Goal: Transaction & Acquisition: Purchase product/service

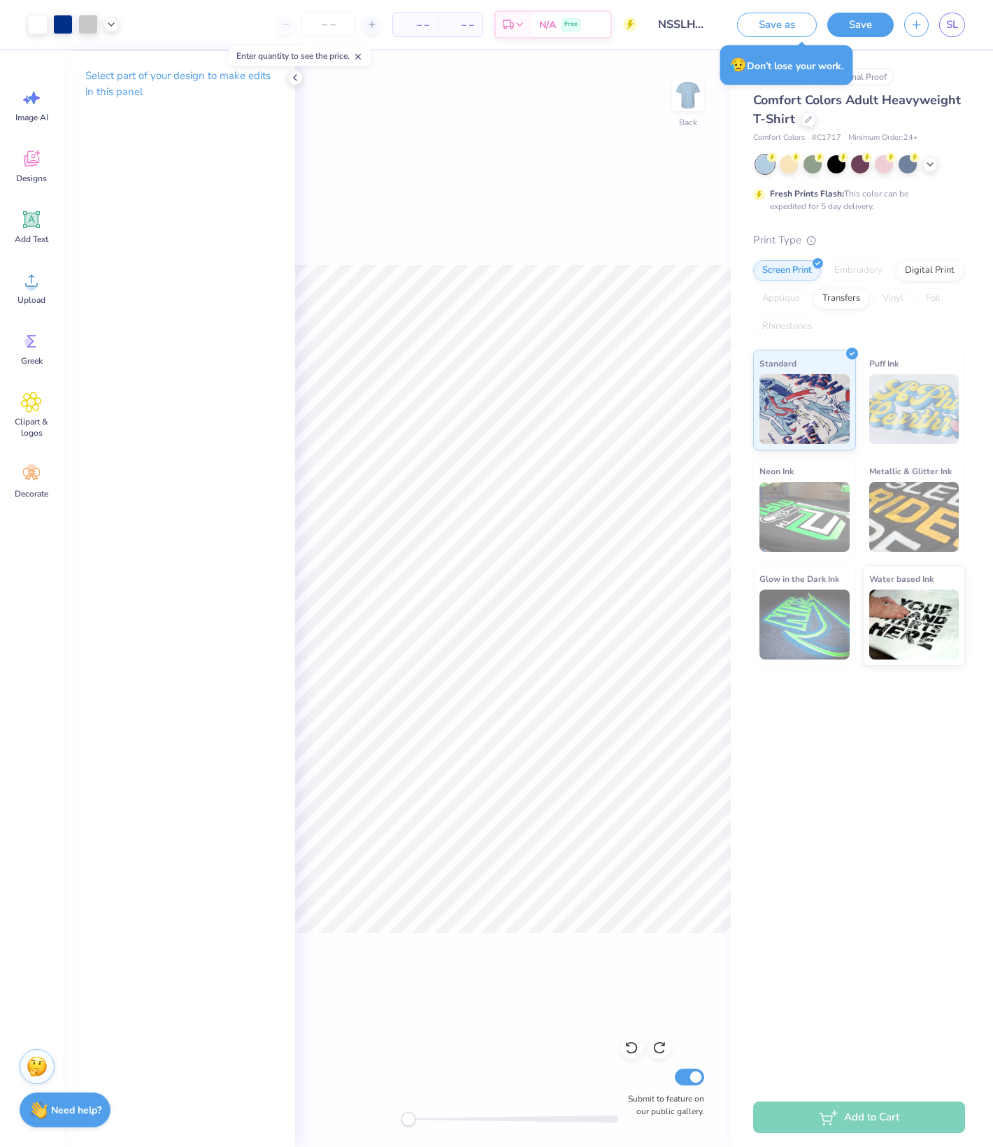
click at [350, 217] on div "Back Submit to feature on our public gallery." at bounding box center [513, 599] width 436 height 1096
click at [649, 126] on div "Back Submit to feature on our public gallery." at bounding box center [513, 599] width 436 height 1096
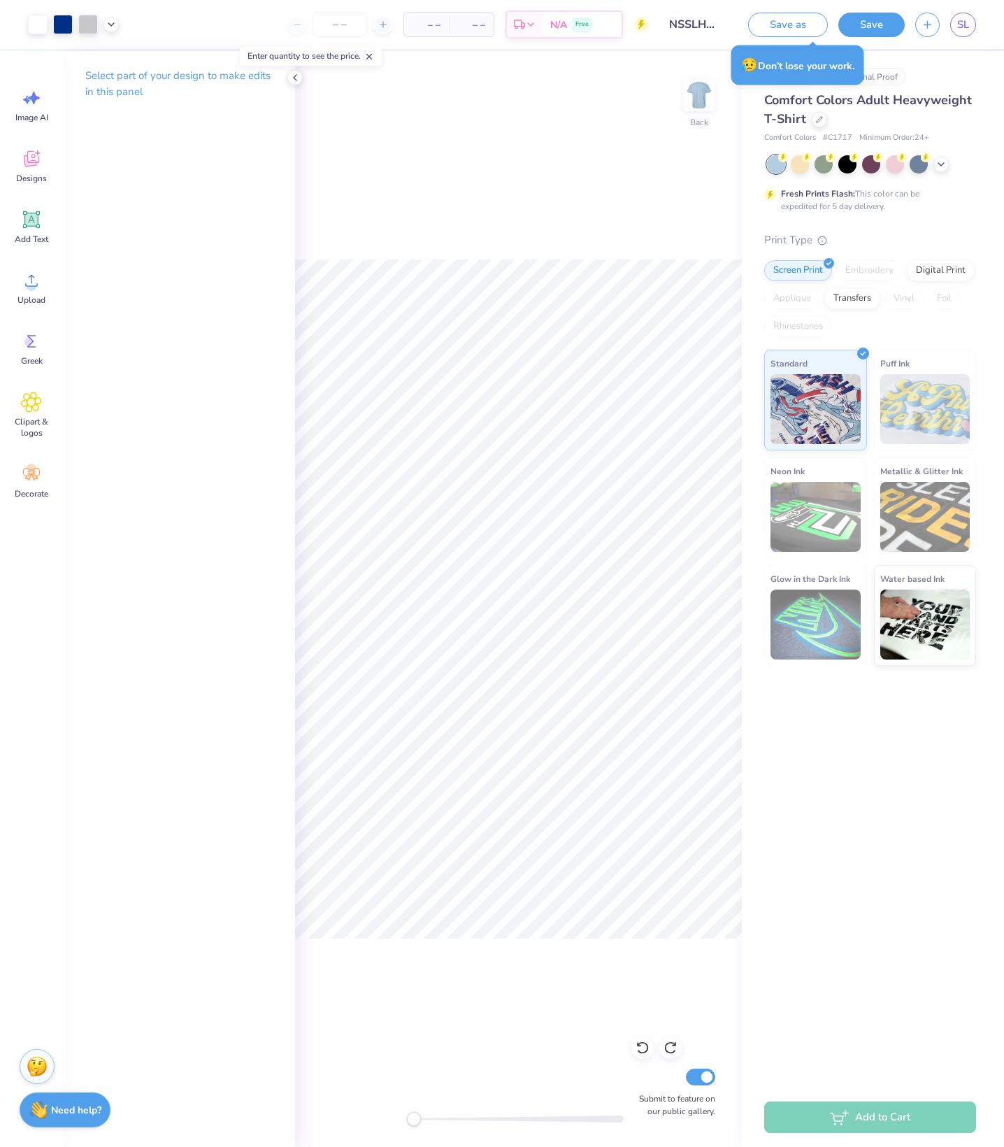
click at [463, 231] on div "Back Submit to feature on our public gallery." at bounding box center [518, 599] width 447 height 1096
click at [392, 192] on div "Back Submit to feature on our public gallery." at bounding box center [518, 599] width 447 height 1096
click at [374, 60] on icon at bounding box center [369, 57] width 10 height 10
click at [385, 161] on div "Back Submit to feature on our public gallery." at bounding box center [518, 599] width 447 height 1096
click at [294, 81] on icon at bounding box center [295, 77] width 11 height 11
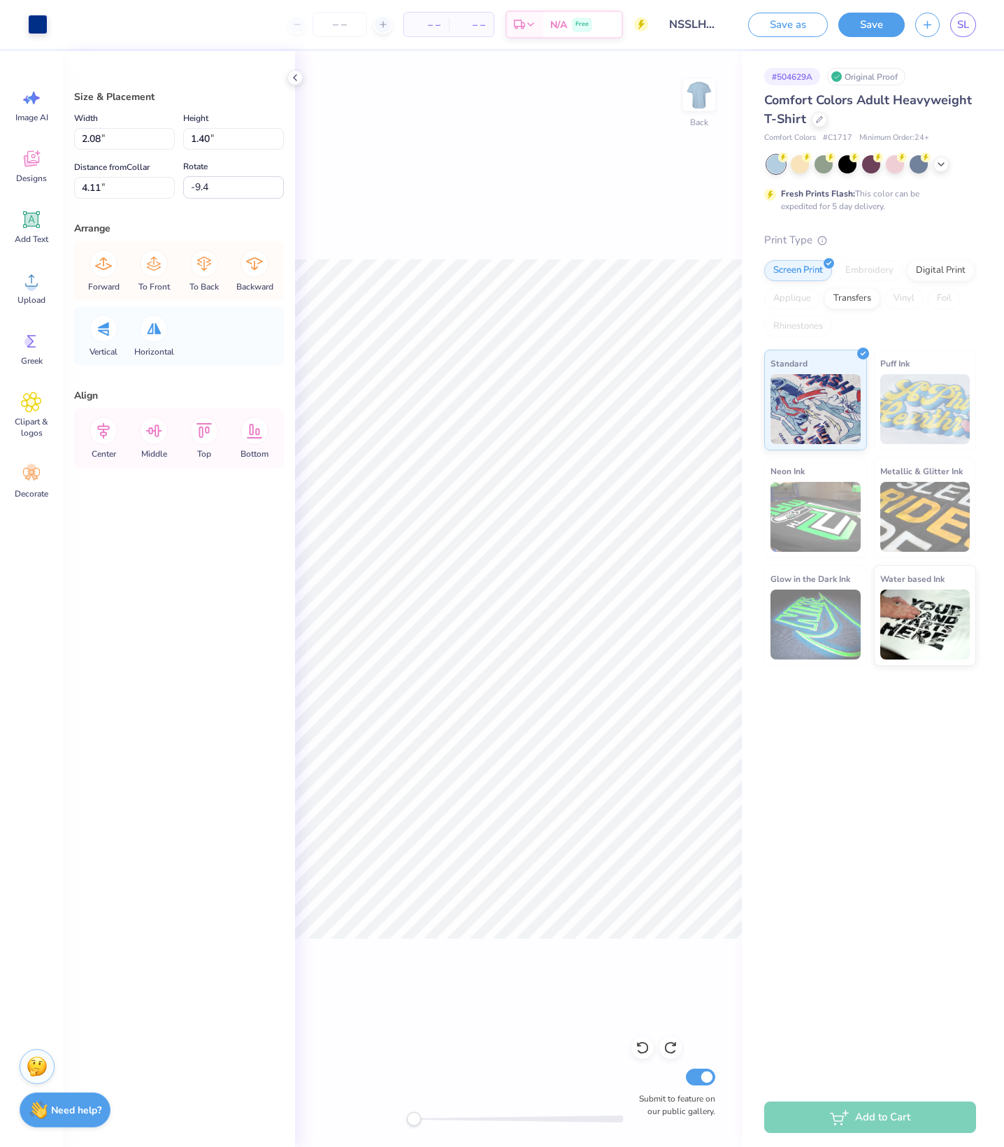
type input "0.24"
type input "4.33"
click at [658, 757] on li "Bring Forward" at bounding box center [643, 743] width 110 height 27
click at [663, 757] on li "Bring Forward" at bounding box center [652, 743] width 110 height 27
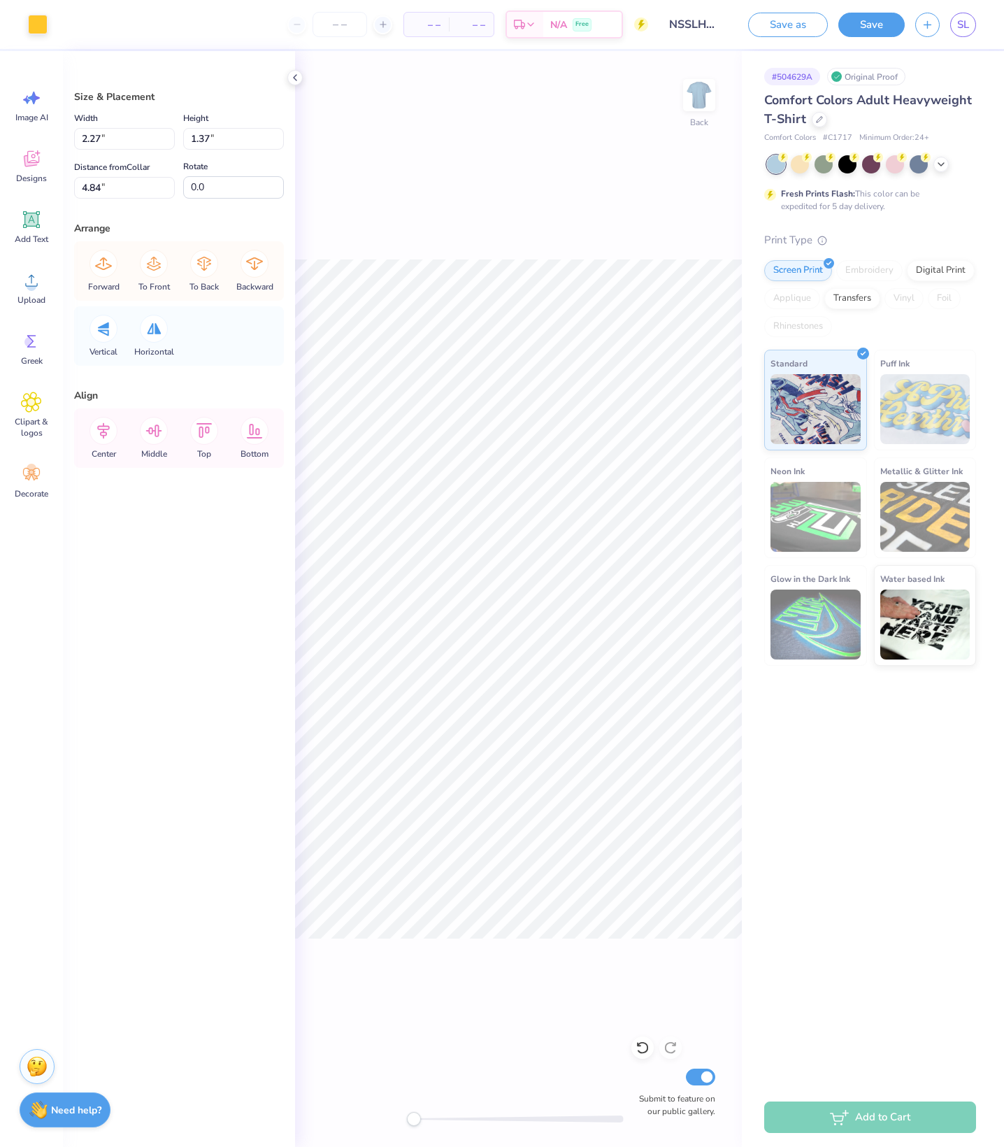
type input "0.24"
type input "4.33"
type input "-9.4"
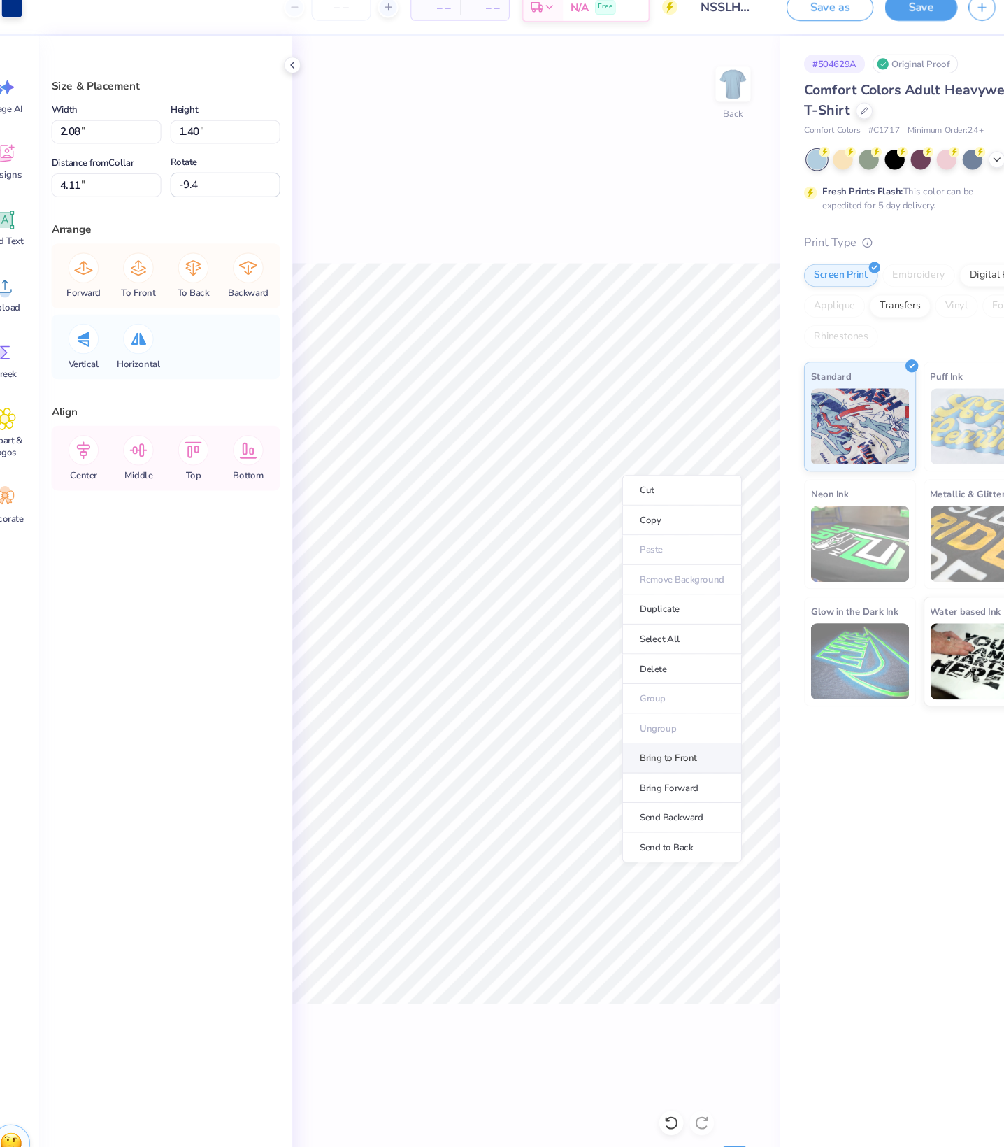
click at [613, 727] on li "Bring to Front" at bounding box center [653, 713] width 110 height 27
click at [628, 768] on li "Send Backward" at bounding box center [653, 754] width 110 height 27
click at [634, 779] on li "Send Backward" at bounding box center [654, 764] width 110 height 27
click at [628, 773] on li "Send Backward" at bounding box center [650, 759] width 110 height 27
click at [617, 779] on li "Send Backward" at bounding box center [653, 764] width 110 height 27
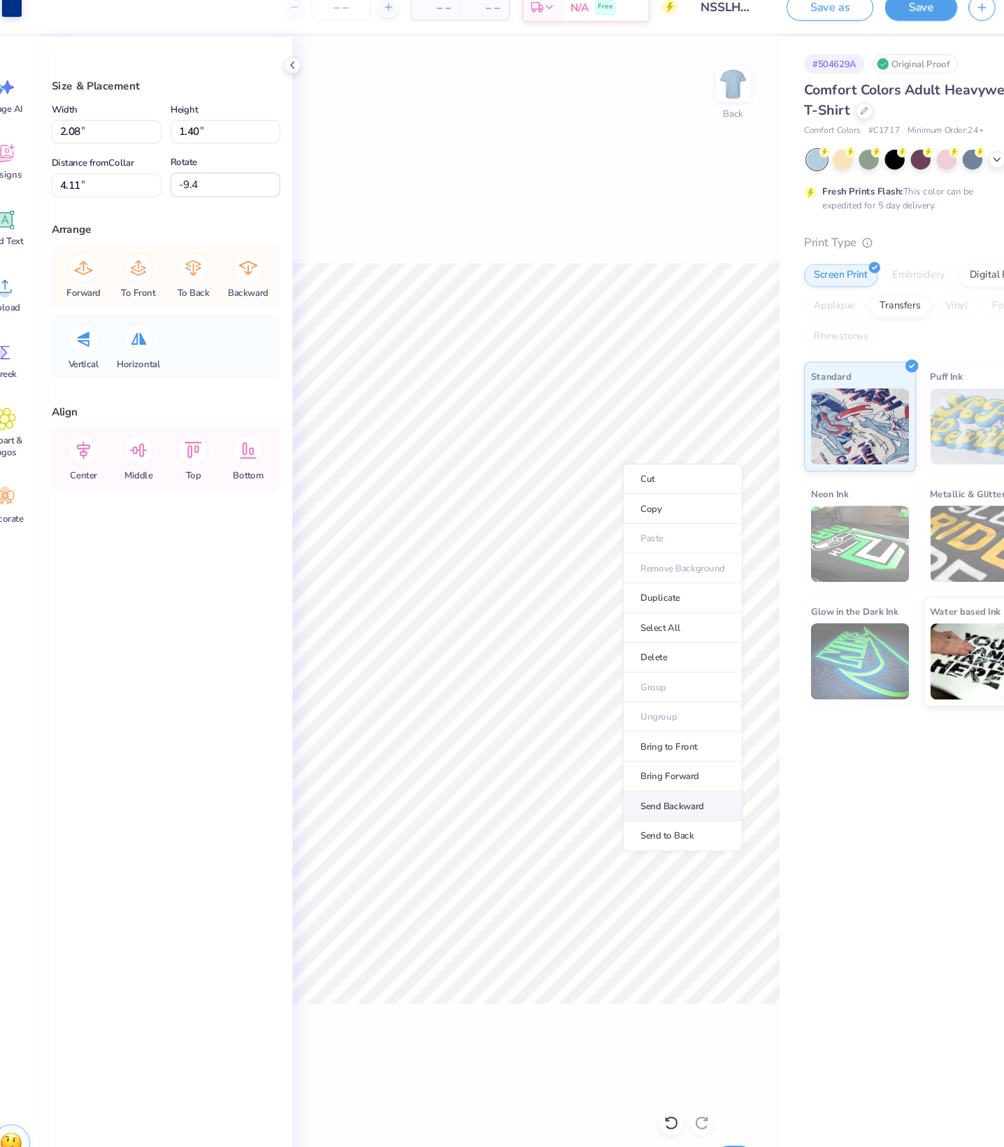
click at [641, 772] on li "Send Backward" at bounding box center [654, 757] width 110 height 27
type input "2.08"
type input "1.40"
type input "4.11"
type input "-9.4"
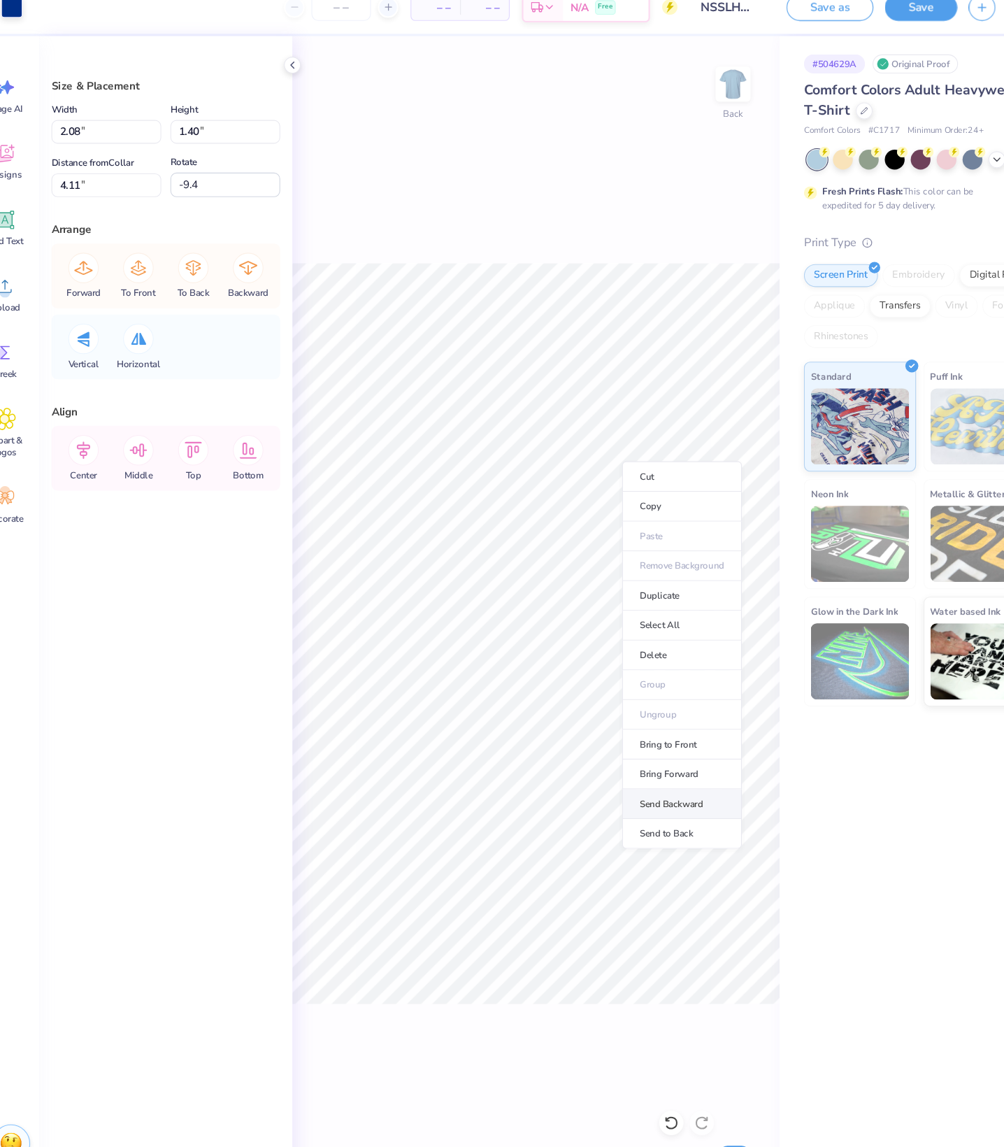
click at [636, 769] on li "Send Backward" at bounding box center [653, 755] width 110 height 27
click at [632, 1037] on div at bounding box center [643, 1048] width 22 height 22
type input "0.24"
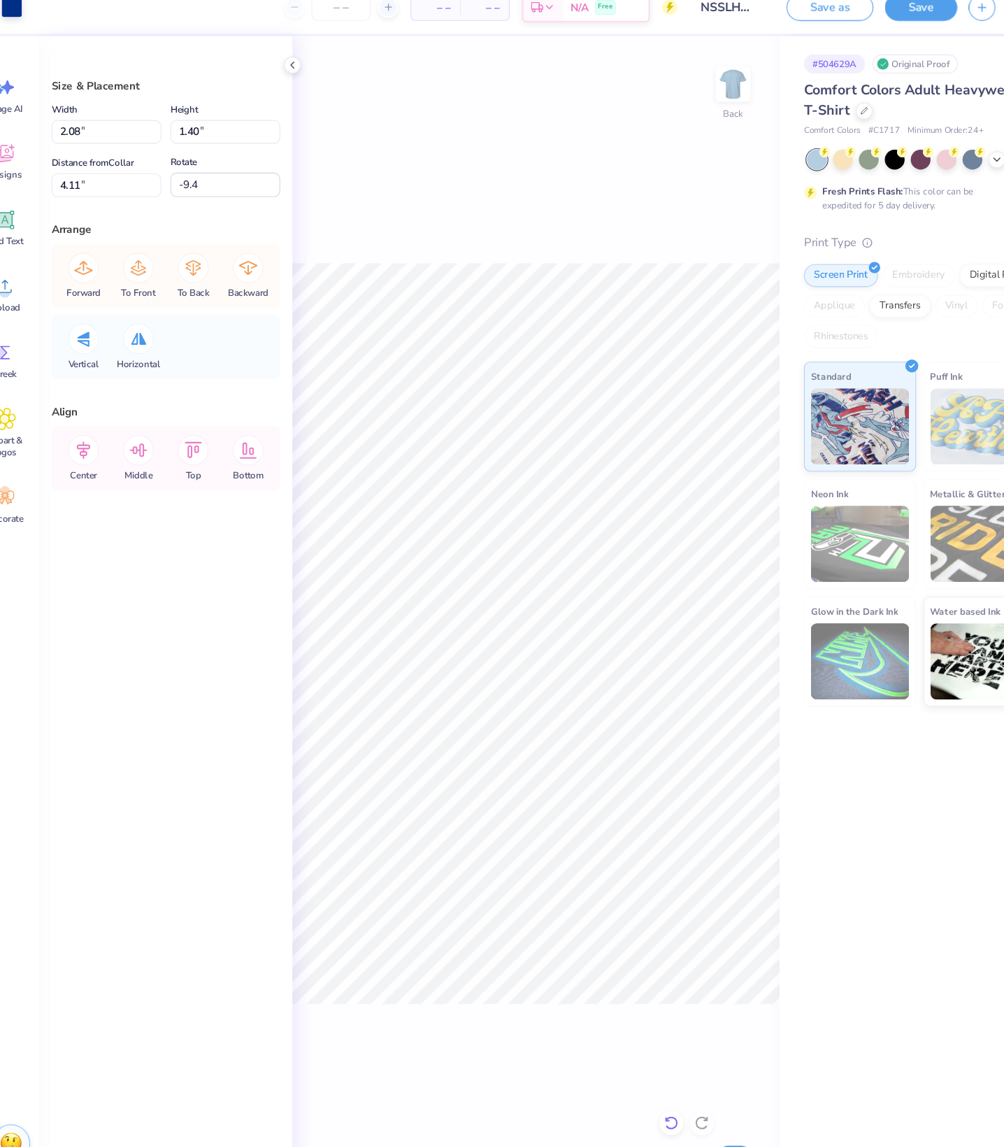
type input "4.33"
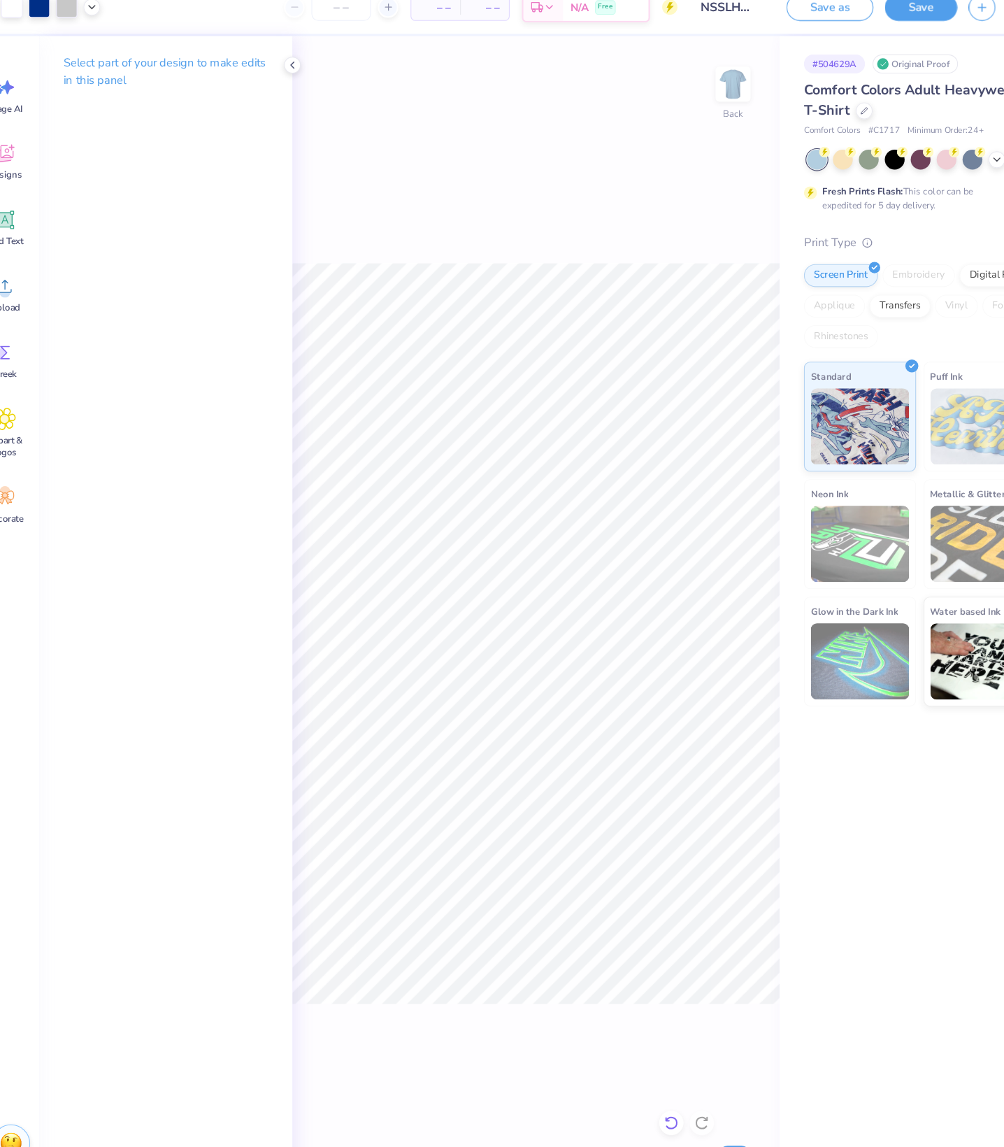
click at [636, 1041] on icon at bounding box center [643, 1048] width 14 height 14
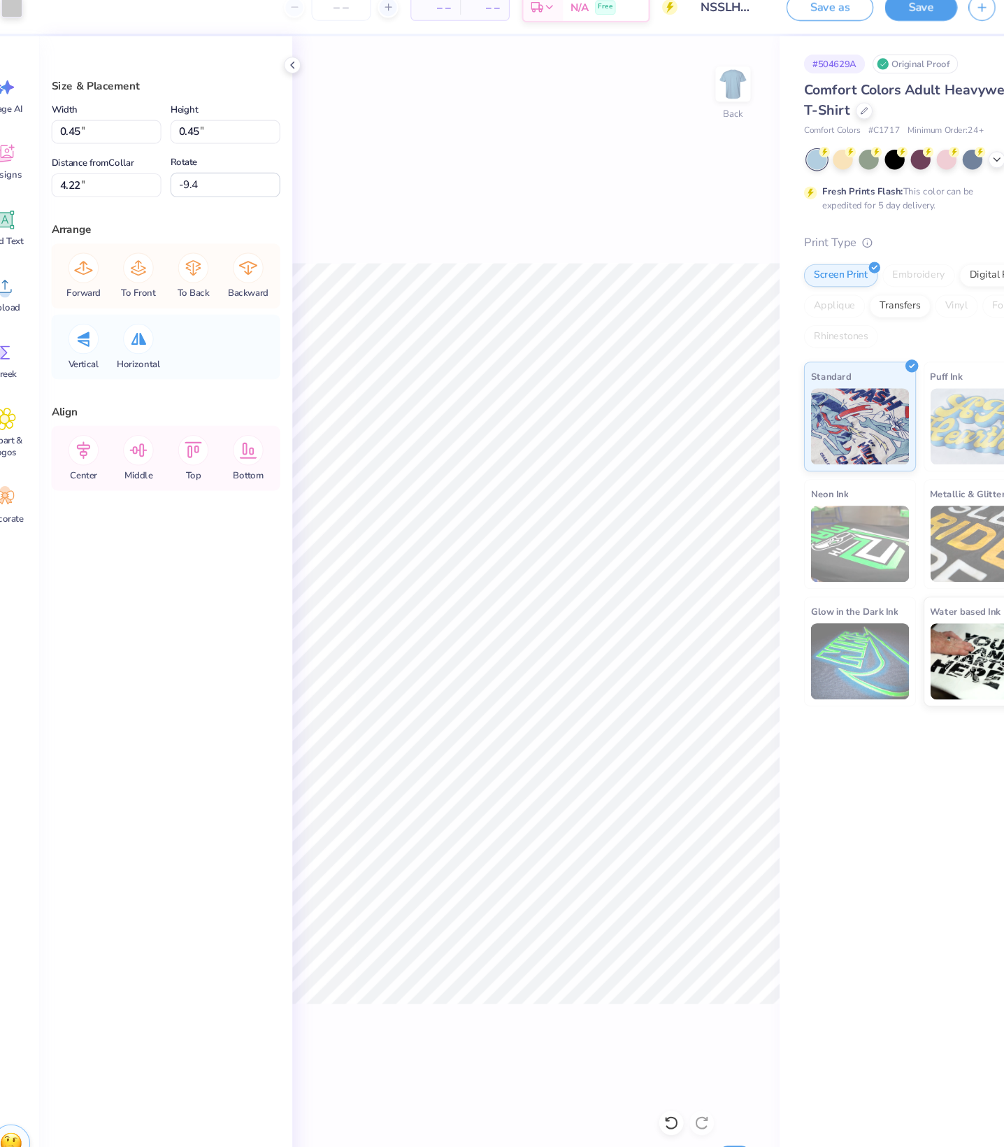
type input "0.45"
type input "4.22"
type input "0.24"
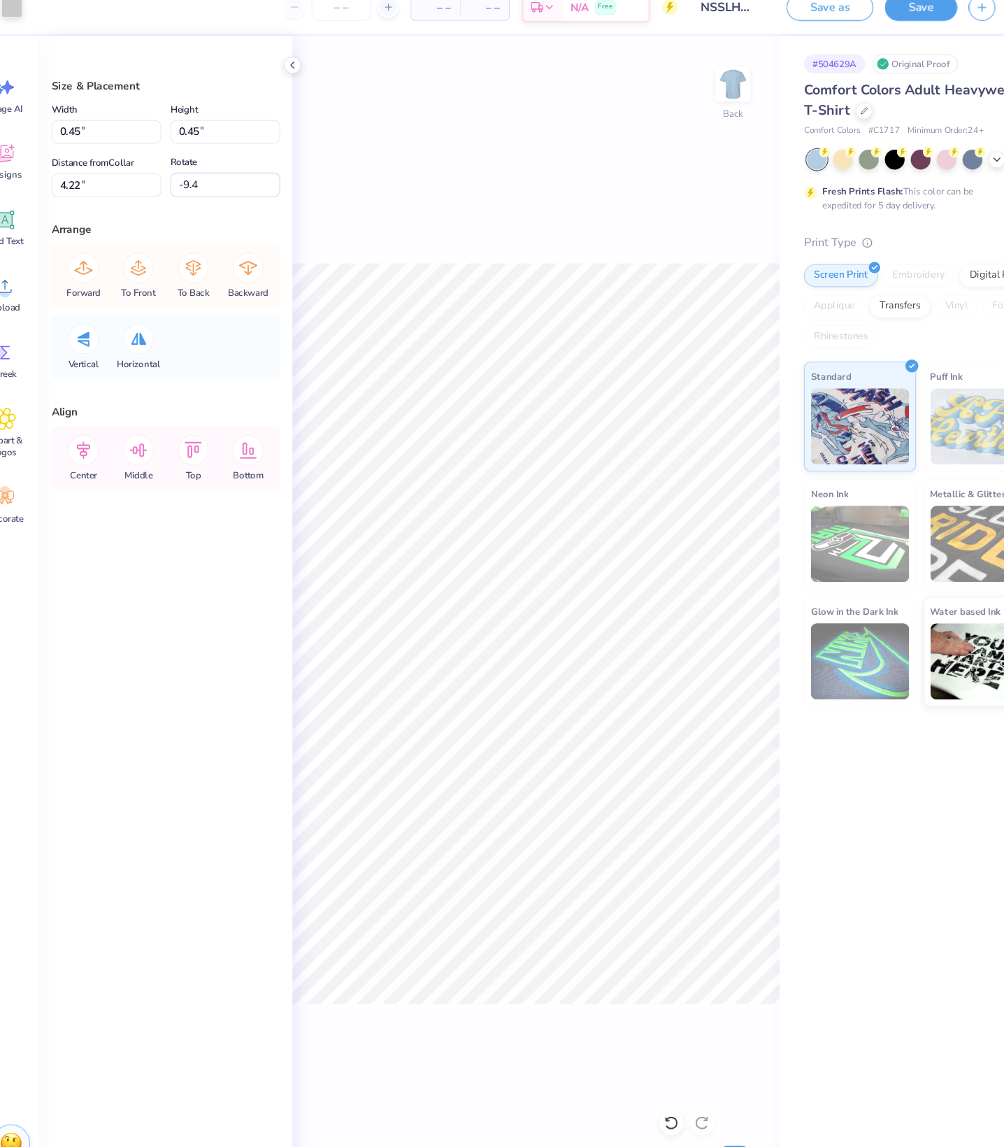
type input "4.33"
type input "2.36"
type input "4.14"
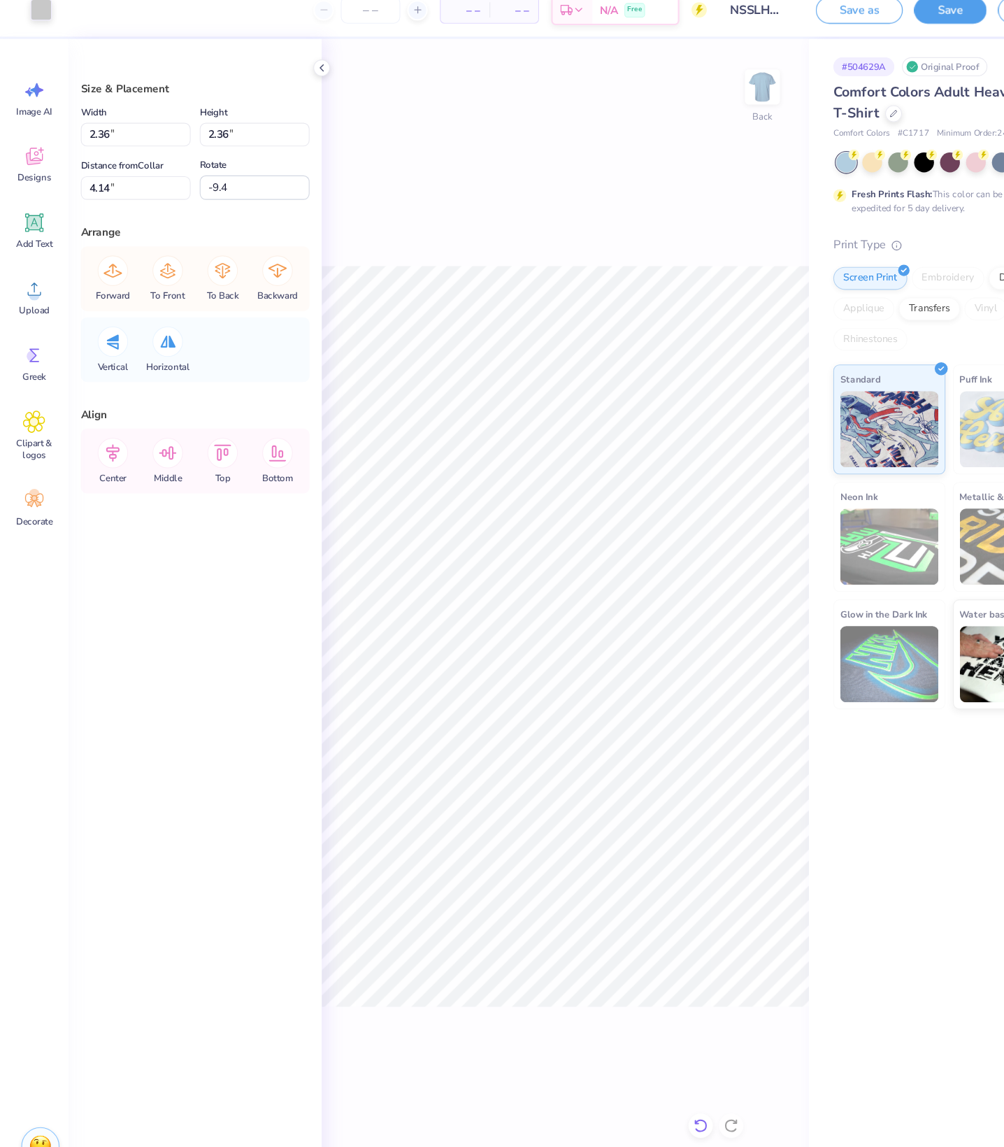
click at [641, 1041] on icon at bounding box center [643, 1048] width 14 height 14
type input "0.24"
type input "4.33"
click at [642, 1042] on icon at bounding box center [643, 1048] width 12 height 13
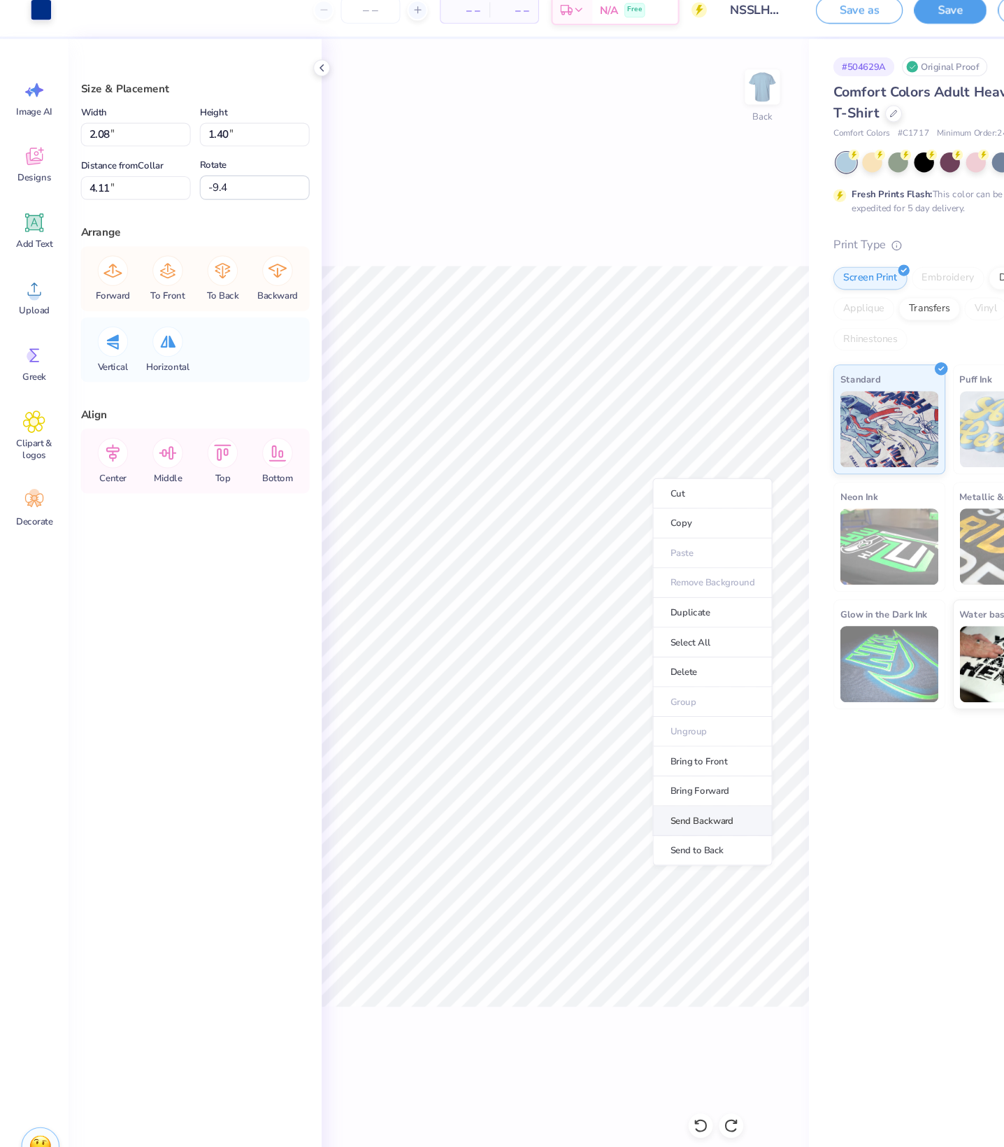
click at [681, 782] on li "Send Backward" at bounding box center [654, 768] width 110 height 27
click at [688, 776] on li "Send Backward" at bounding box center [655, 762] width 110 height 27
click at [648, 772] on li "Send Backward" at bounding box center [650, 757] width 110 height 27
click at [697, 781] on li "Send Backward" at bounding box center [652, 766] width 110 height 27
click at [707, 796] on li "Send to Back" at bounding box center [652, 782] width 110 height 27
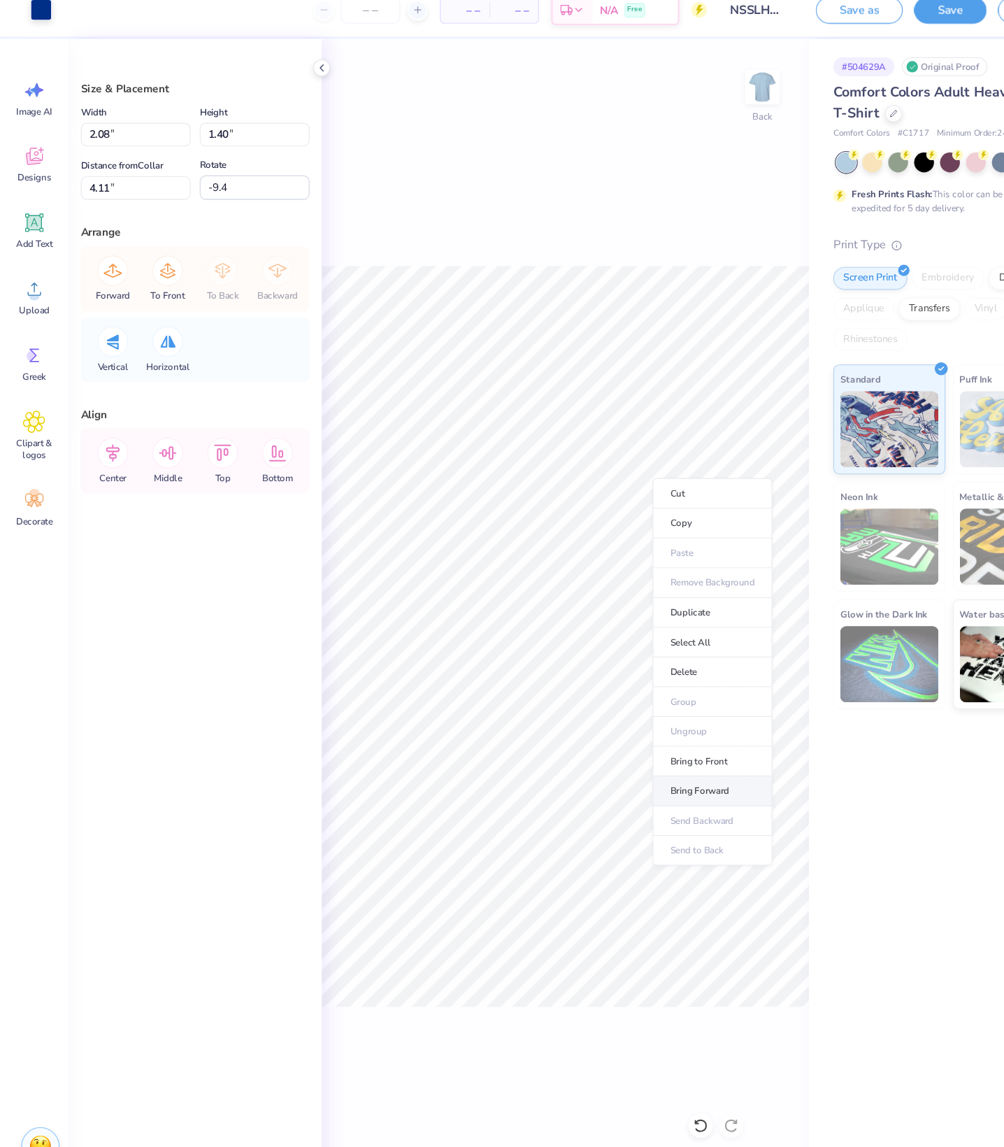
click at [681, 755] on li "Bring Forward" at bounding box center [654, 740] width 110 height 27
click at [685, 756] on li "Bring Forward" at bounding box center [654, 742] width 110 height 27
type input "0.45"
type input "4.22"
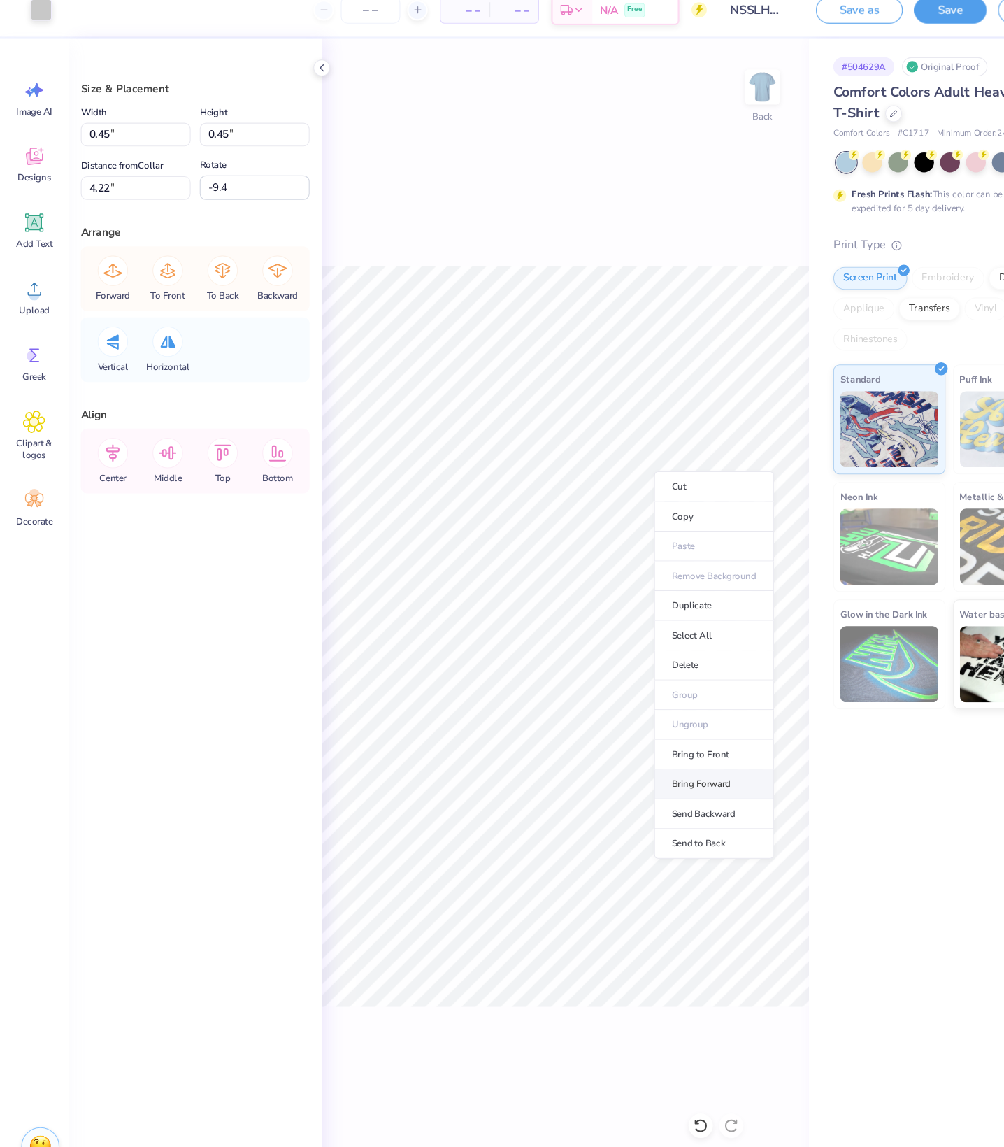
click at [659, 748] on li "Bring Forward" at bounding box center [655, 734] width 110 height 27
click at [646, 1042] on icon at bounding box center [643, 1048] width 12 height 13
type input "2.08"
type input "1.40"
type input "4.11"
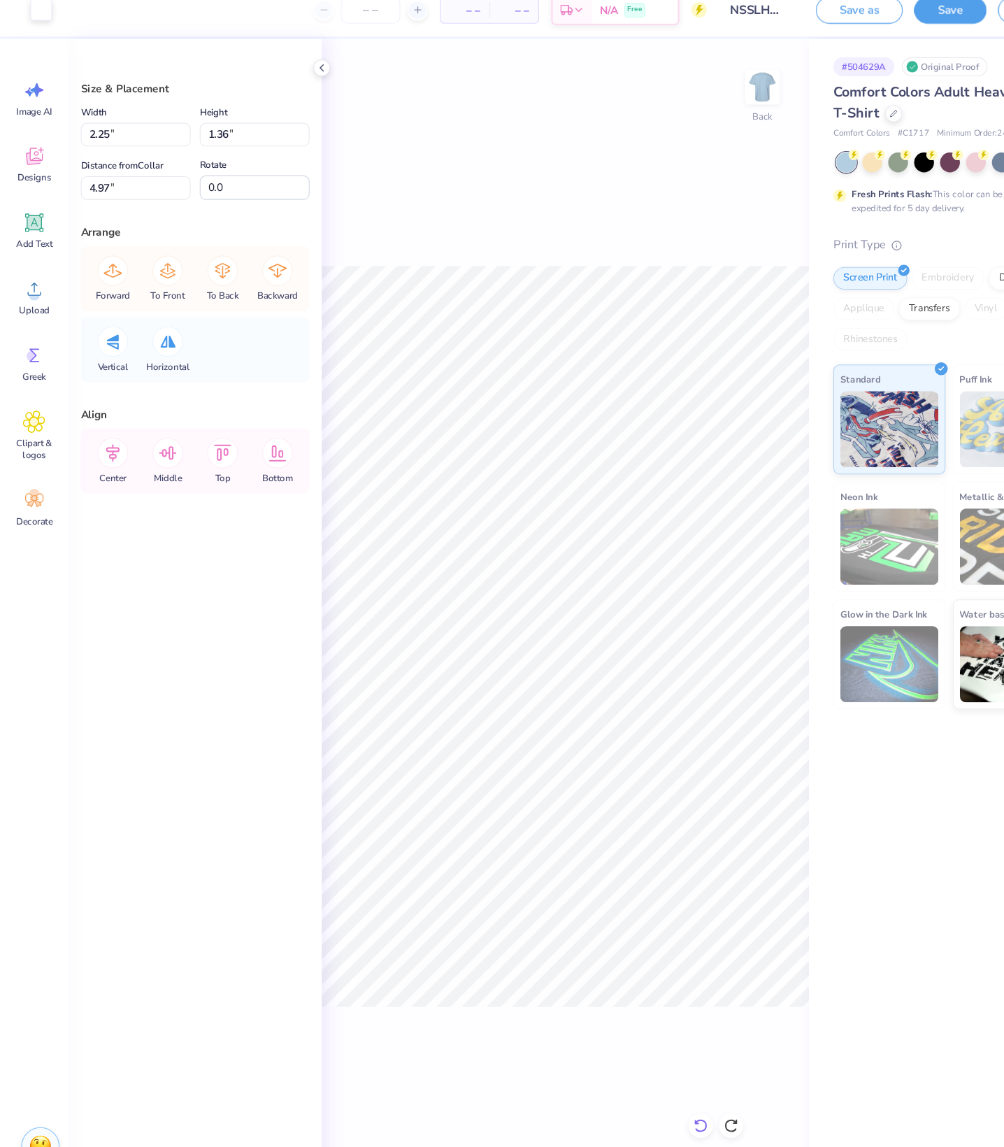
type input "-9.4"
type input "2.08"
type input "1.40"
type input "4.11"
type input "-9.4"
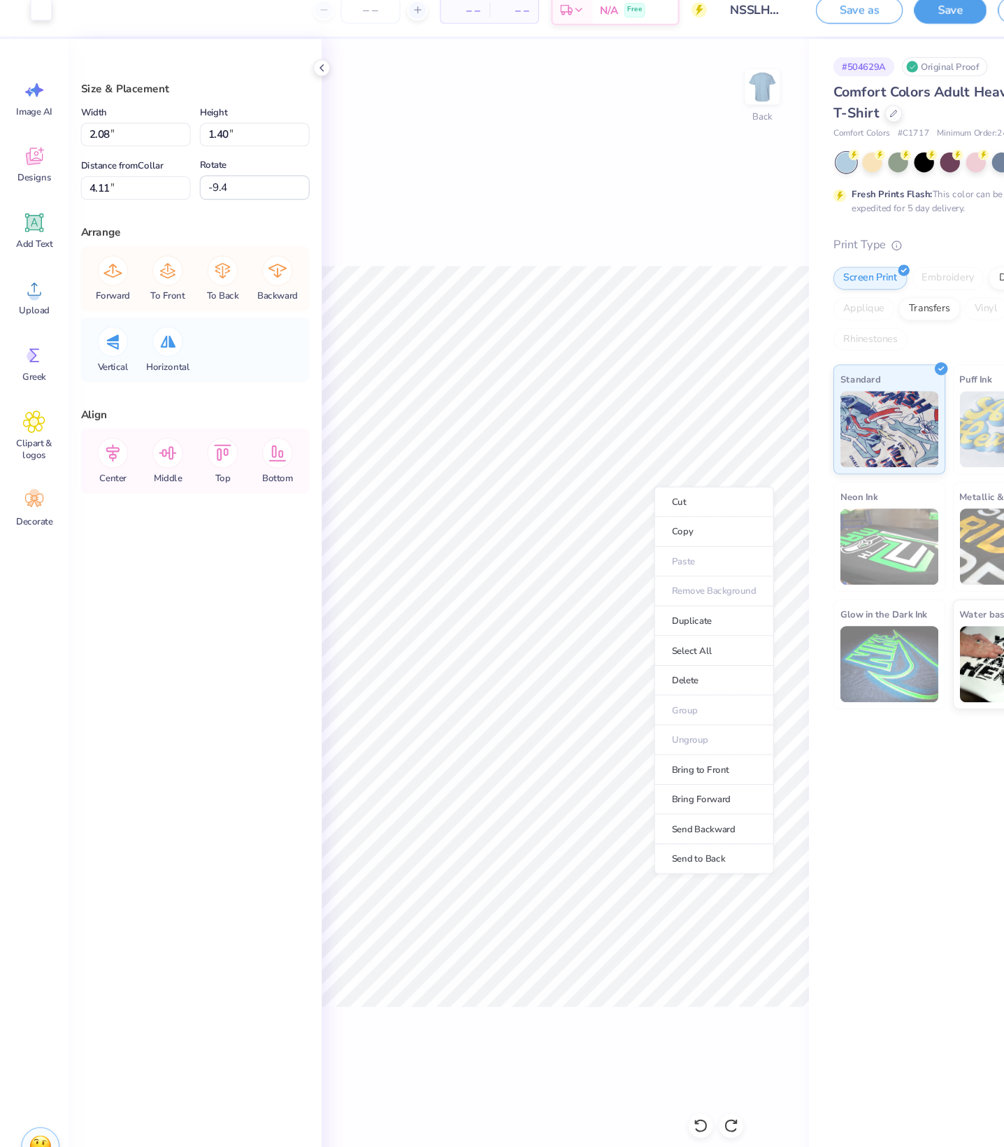
type input "2.25"
type input "1.36"
type input "4.97"
type input "0.0"
click at [588, 120] on div "Back Submit to feature on our public gallery." at bounding box center [518, 599] width 447 height 1096
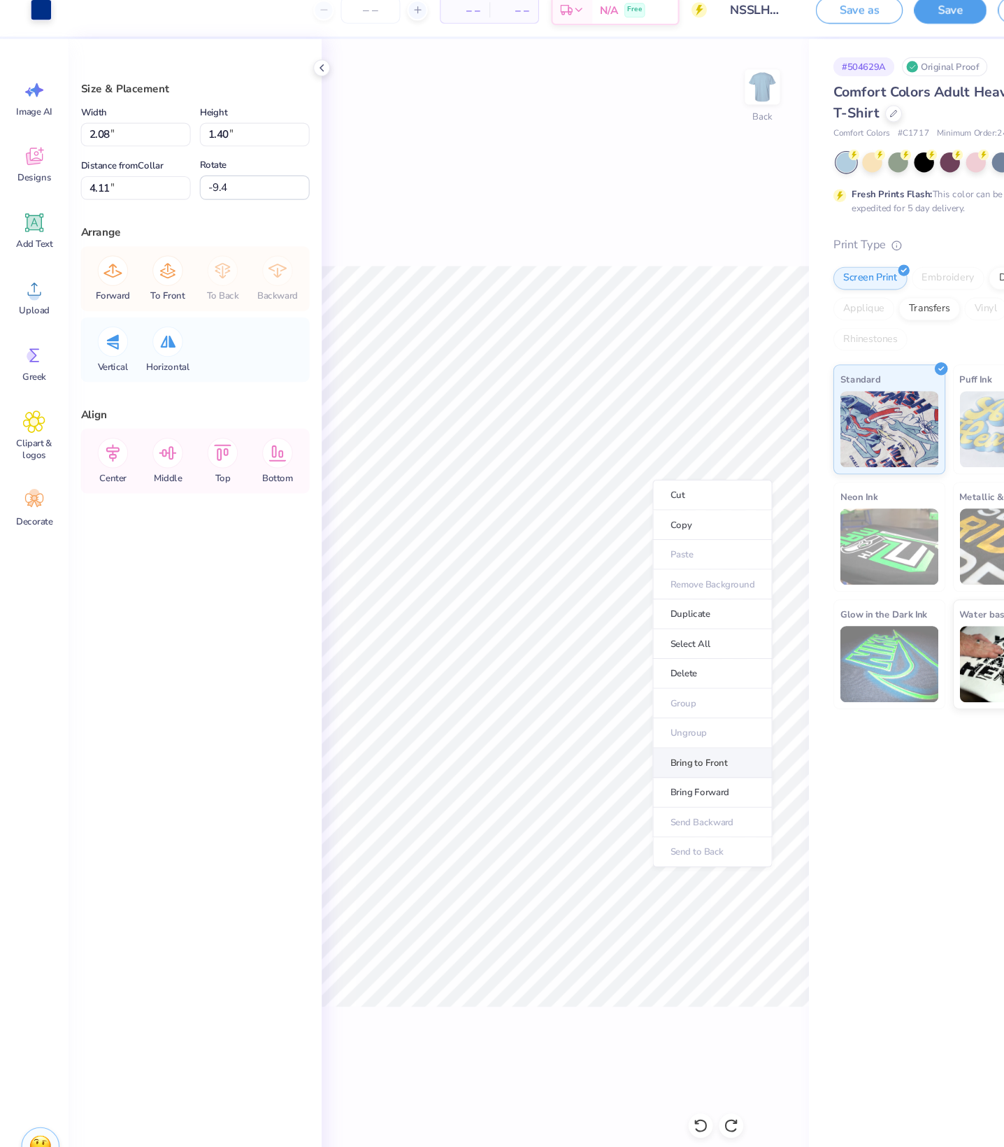
click at [657, 729] on li "Bring to Front" at bounding box center [654, 715] width 110 height 27
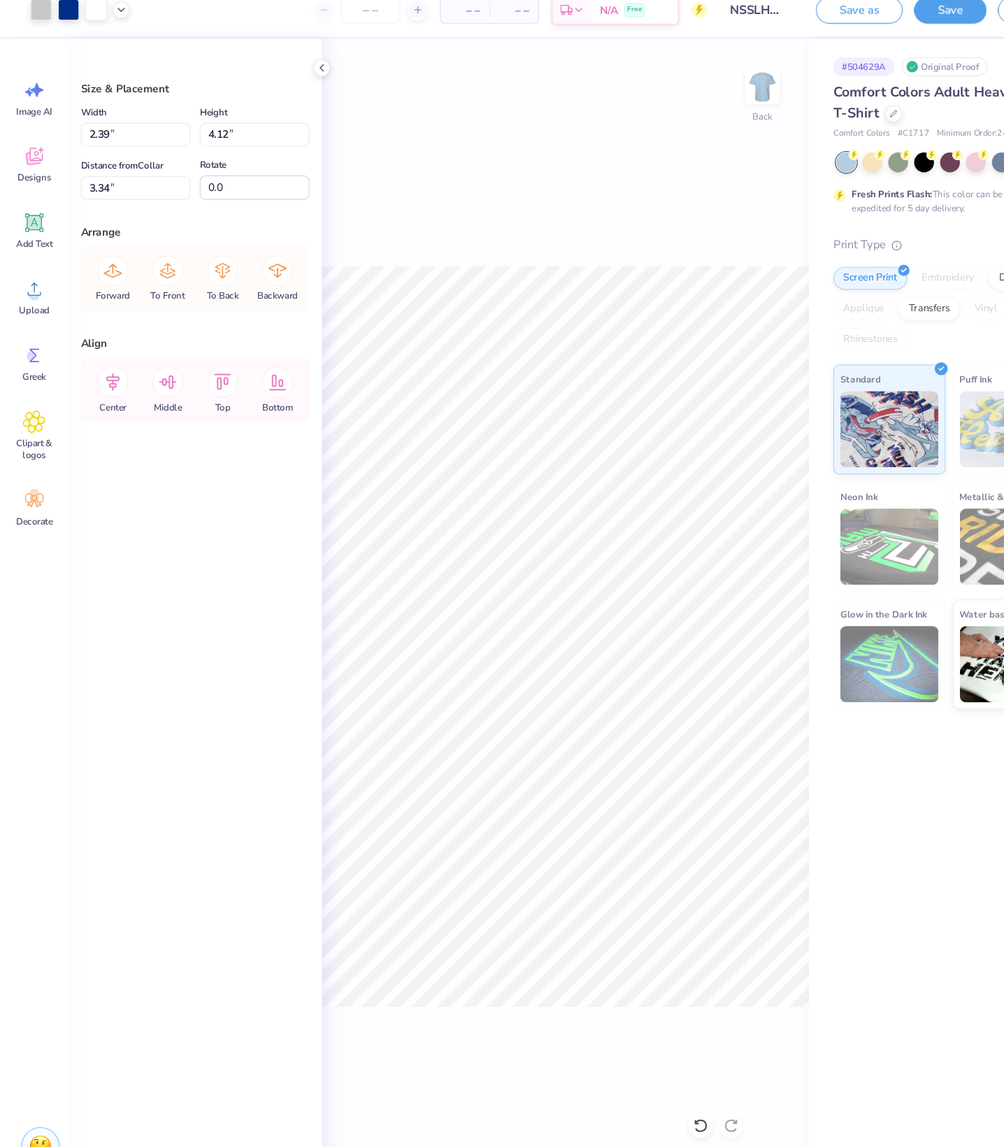
type input "2.74"
type input "4.73"
type input "2.73"
click at [645, 1041] on icon at bounding box center [643, 1048] width 14 height 14
type input "2.39"
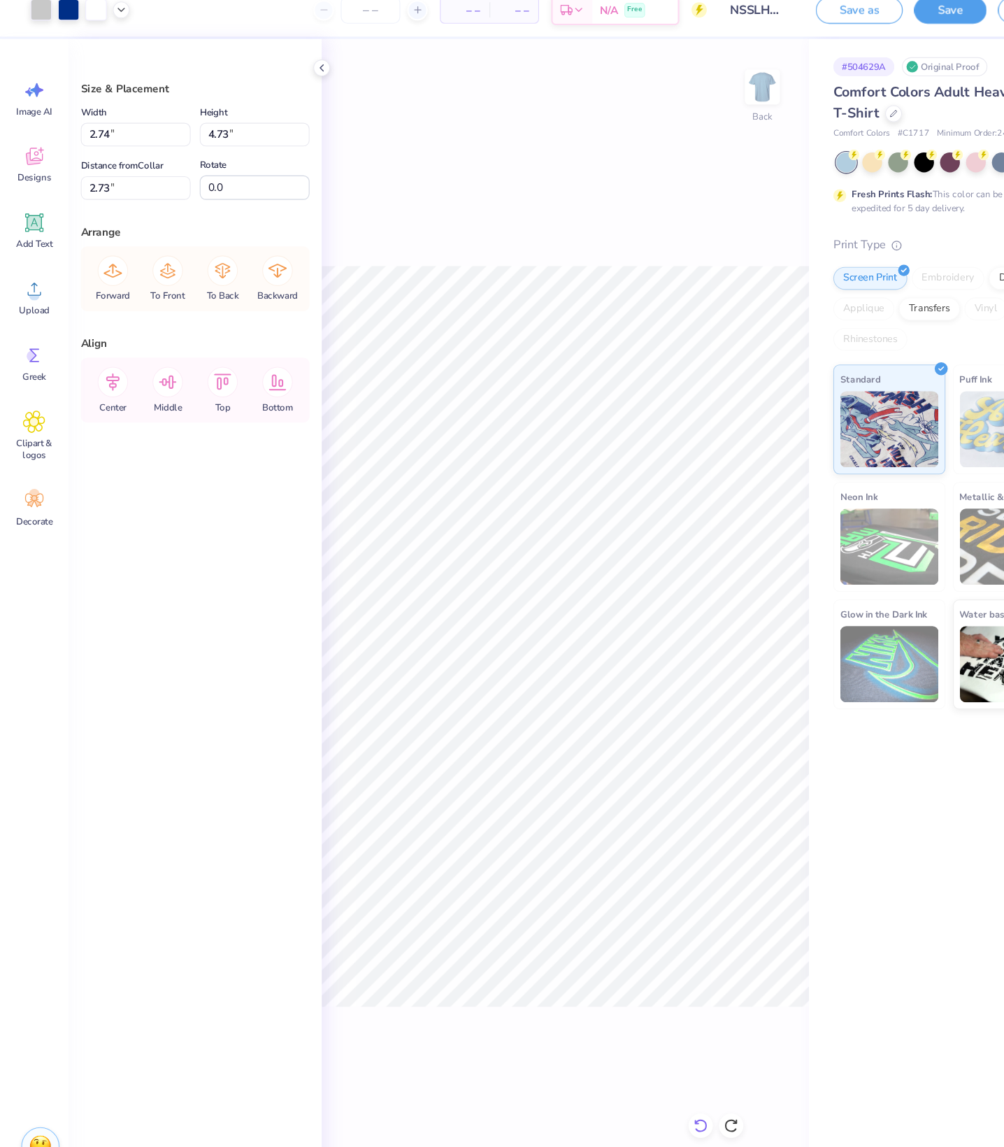
type input "4.12"
type input "3.34"
click at [645, 1041] on icon at bounding box center [643, 1048] width 14 height 14
click at [649, 1041] on icon at bounding box center [643, 1048] width 14 height 14
click at [669, 1042] on icon at bounding box center [671, 1048] width 12 height 13
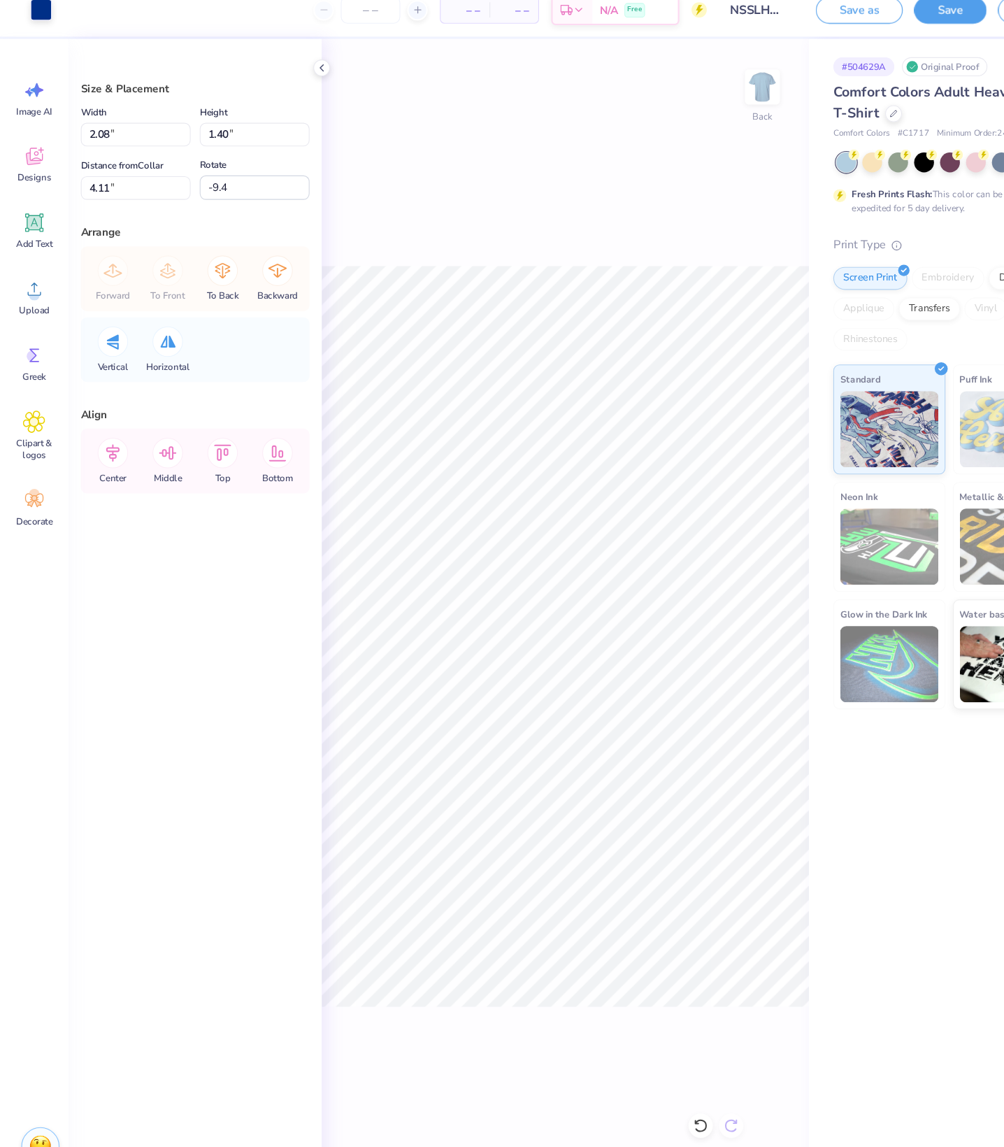
type input "0.45"
type input "4.22"
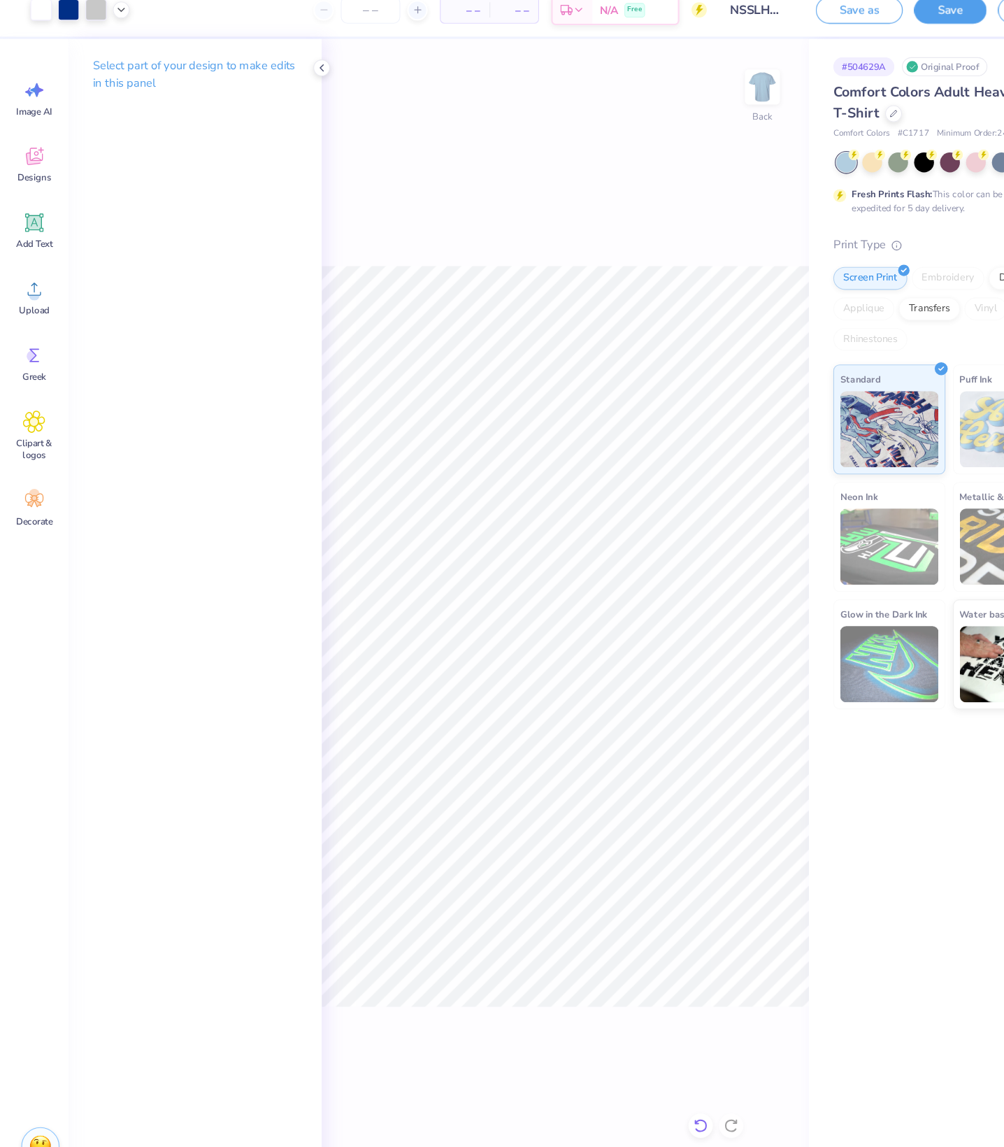
click at [648, 1041] on icon at bounding box center [643, 1048] width 14 height 14
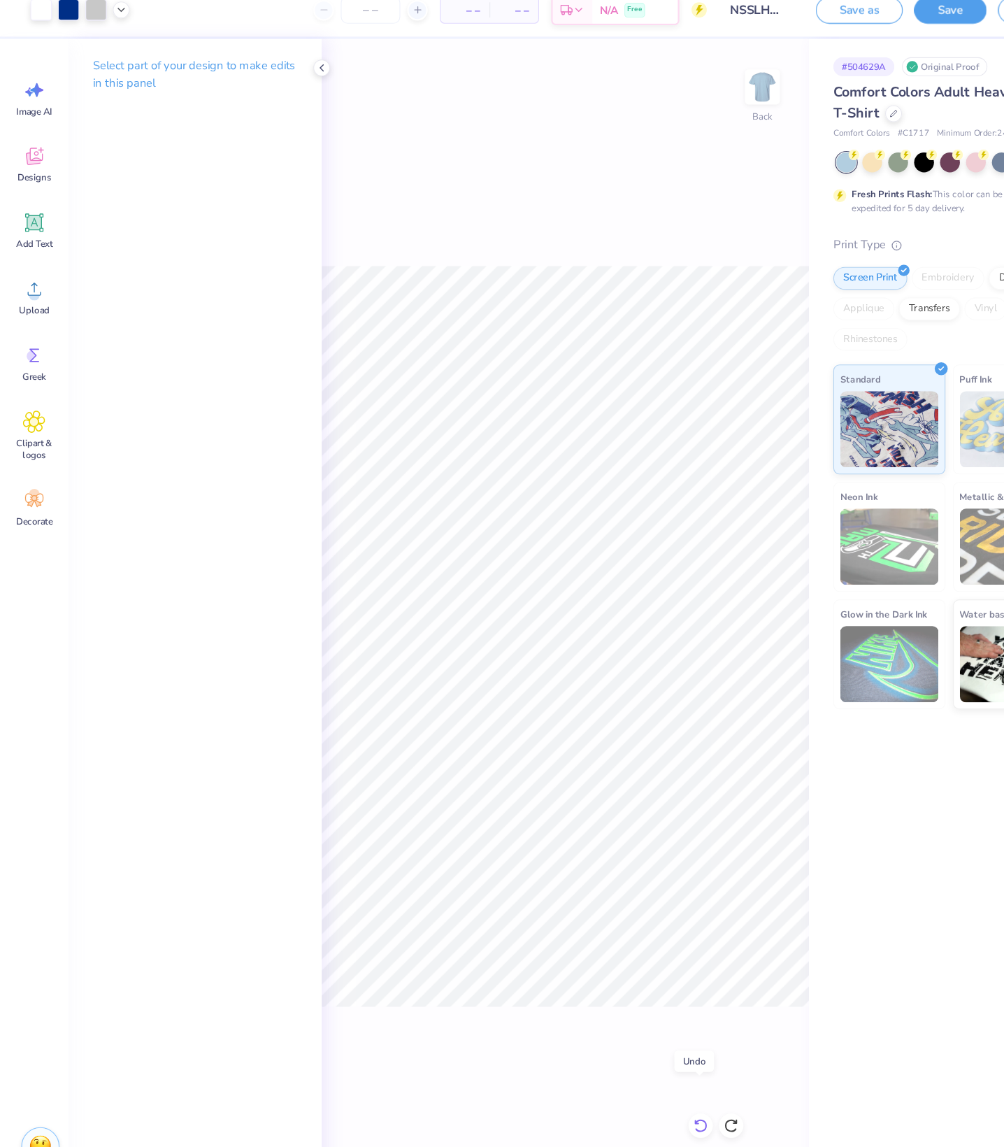
click at [648, 1041] on icon at bounding box center [643, 1048] width 14 height 14
click at [669, 1037] on div at bounding box center [671, 1048] width 22 height 22
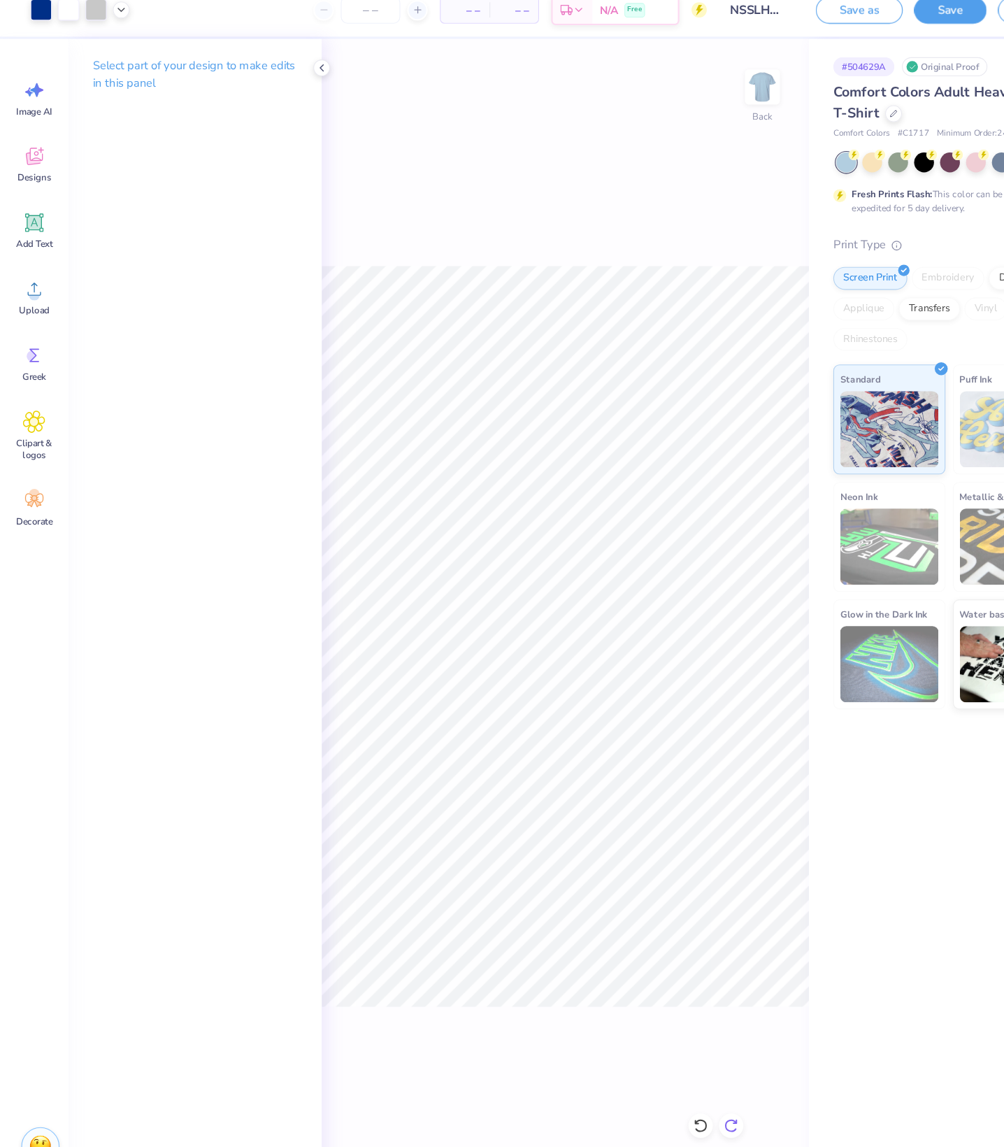
click at [668, 1041] on icon at bounding box center [671, 1048] width 14 height 14
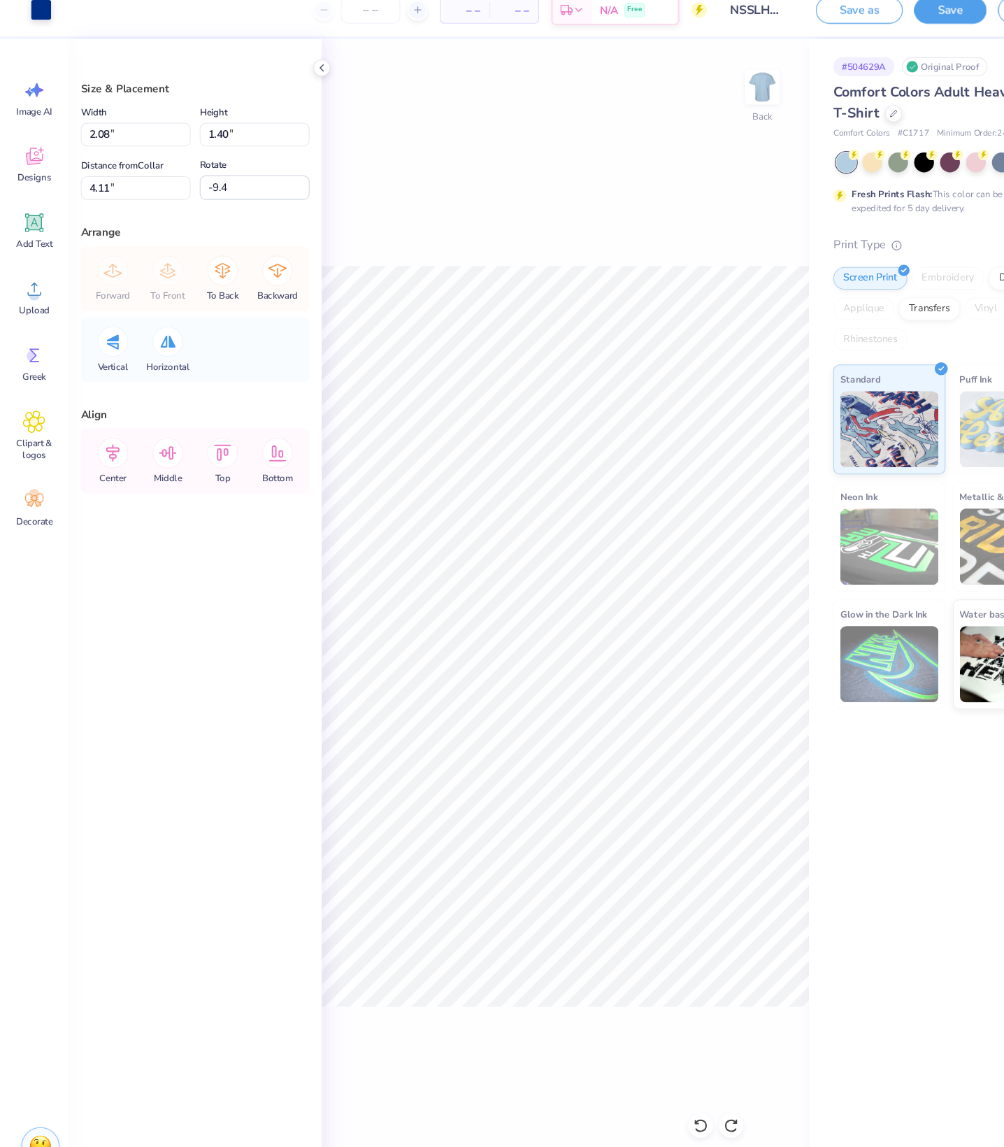
type input "2.27"
type input "1.37"
type input "4.84"
type input "0.0"
type input "2.08"
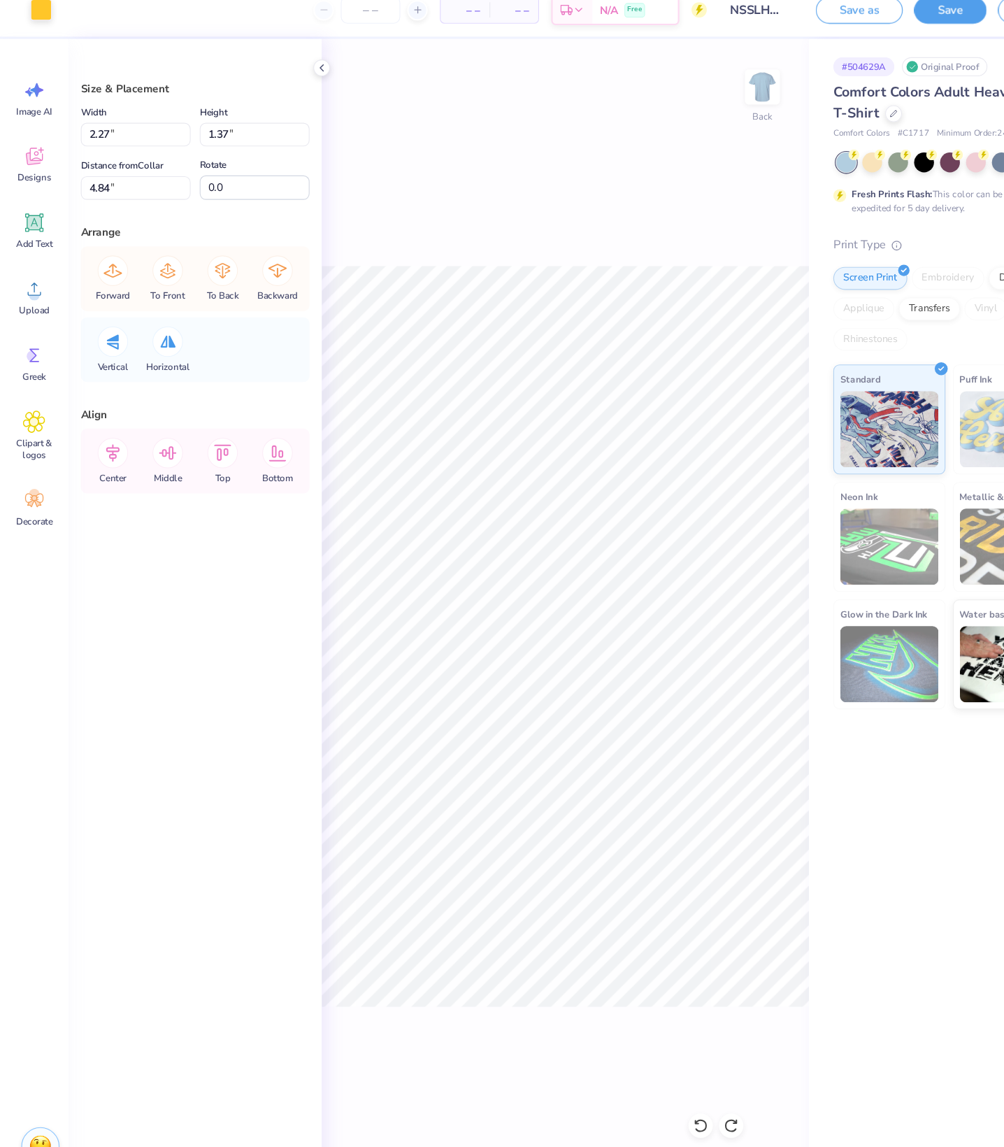
type input "1.40"
type input "4.11"
type input "-9.4"
click at [665, 774] on li "Send Backward" at bounding box center [655, 760] width 110 height 27
click at [673, 774] on li "Send Backward" at bounding box center [654, 760] width 110 height 27
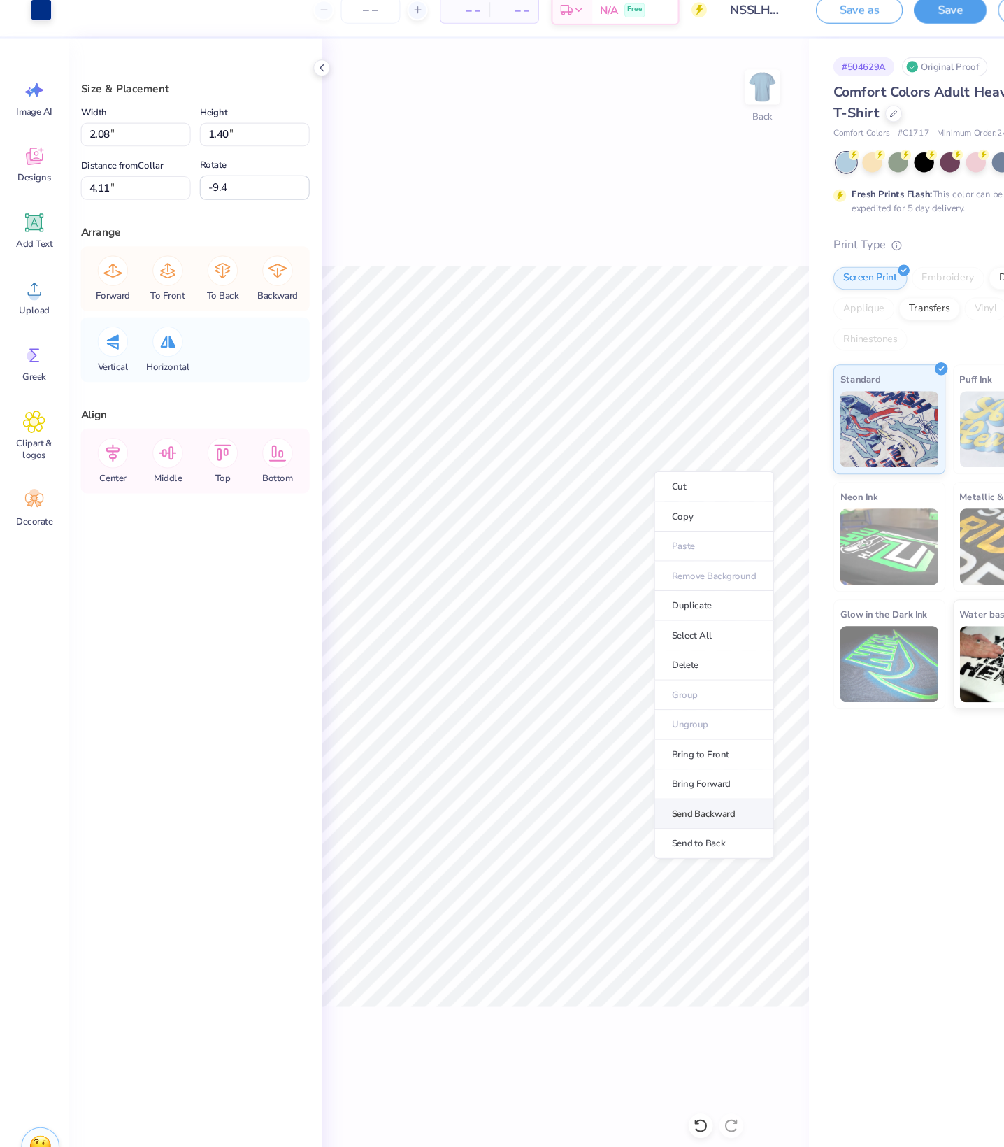
click at [681, 776] on li "Send Backward" at bounding box center [655, 761] width 110 height 27
click at [682, 772] on li "Send Backward" at bounding box center [654, 757] width 110 height 27
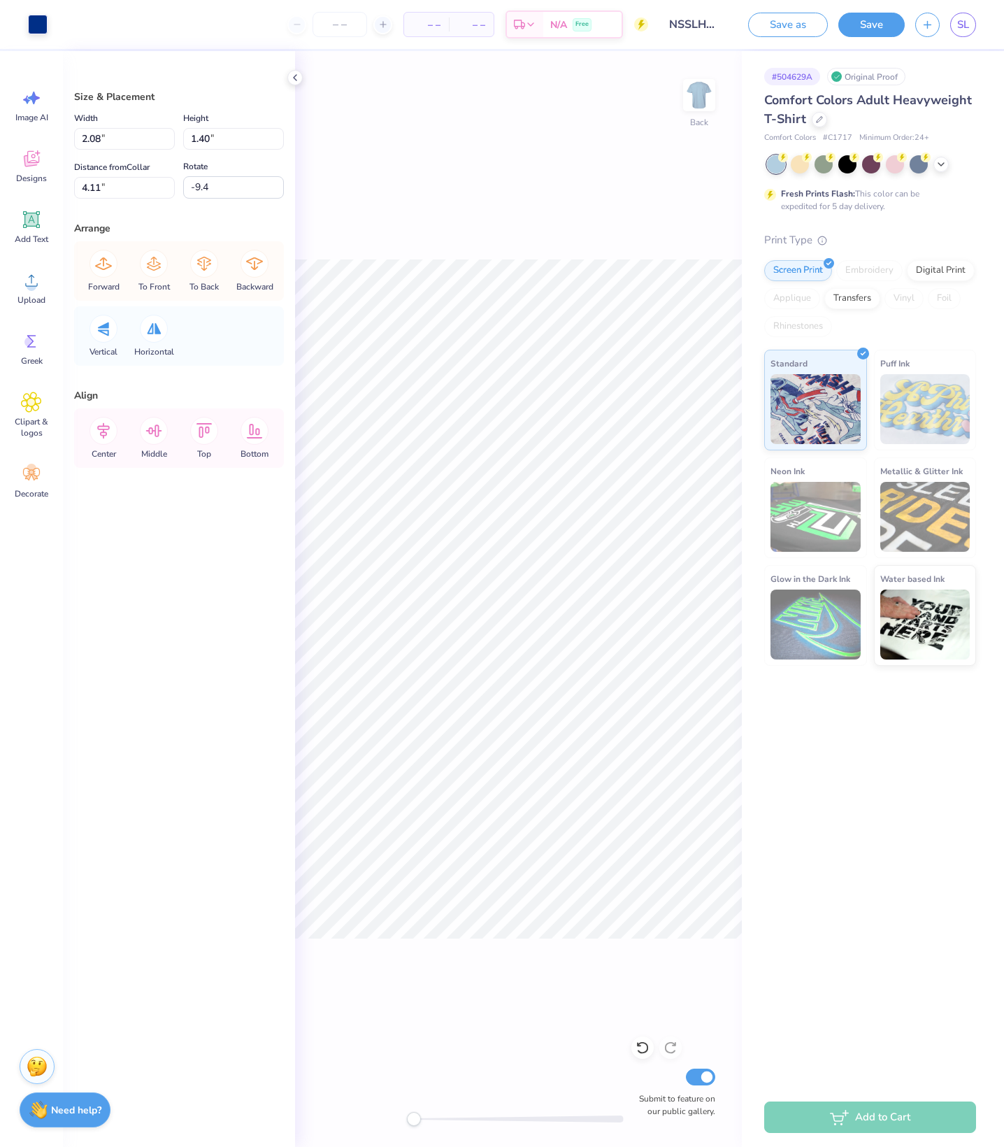
type input "2.27"
type input "1.37"
type input "4.84"
type input "0.0"
click at [681, 774] on li "Send Backward" at bounding box center [652, 760] width 110 height 27
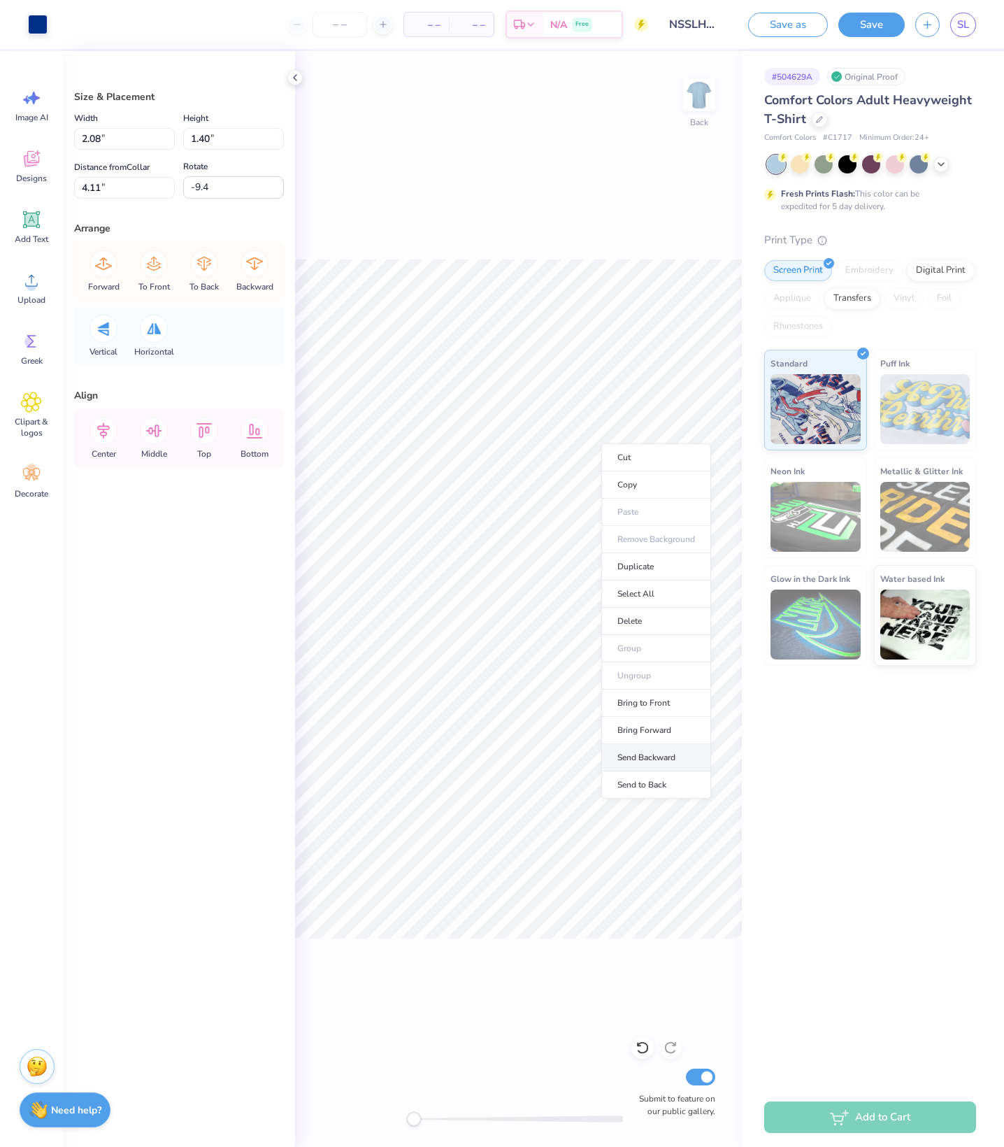
click at [683, 772] on li "Send Backward" at bounding box center [657, 757] width 110 height 27
click at [697, 796] on li "Send to Back" at bounding box center [657, 782] width 110 height 27
click at [292, 80] on icon at bounding box center [295, 77] width 11 height 11
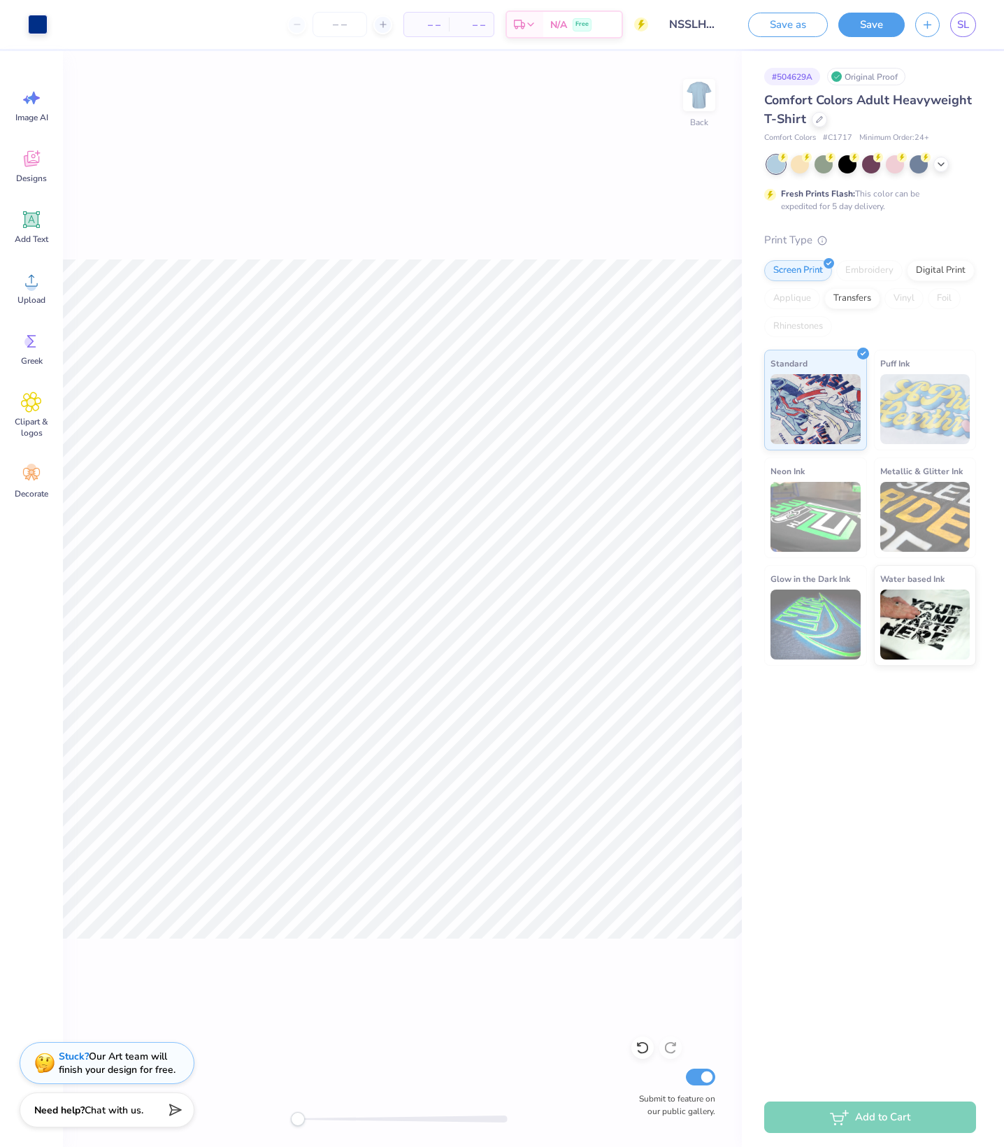
type input "2.25"
type input "1.36"
type input "4.97"
type input "0.0"
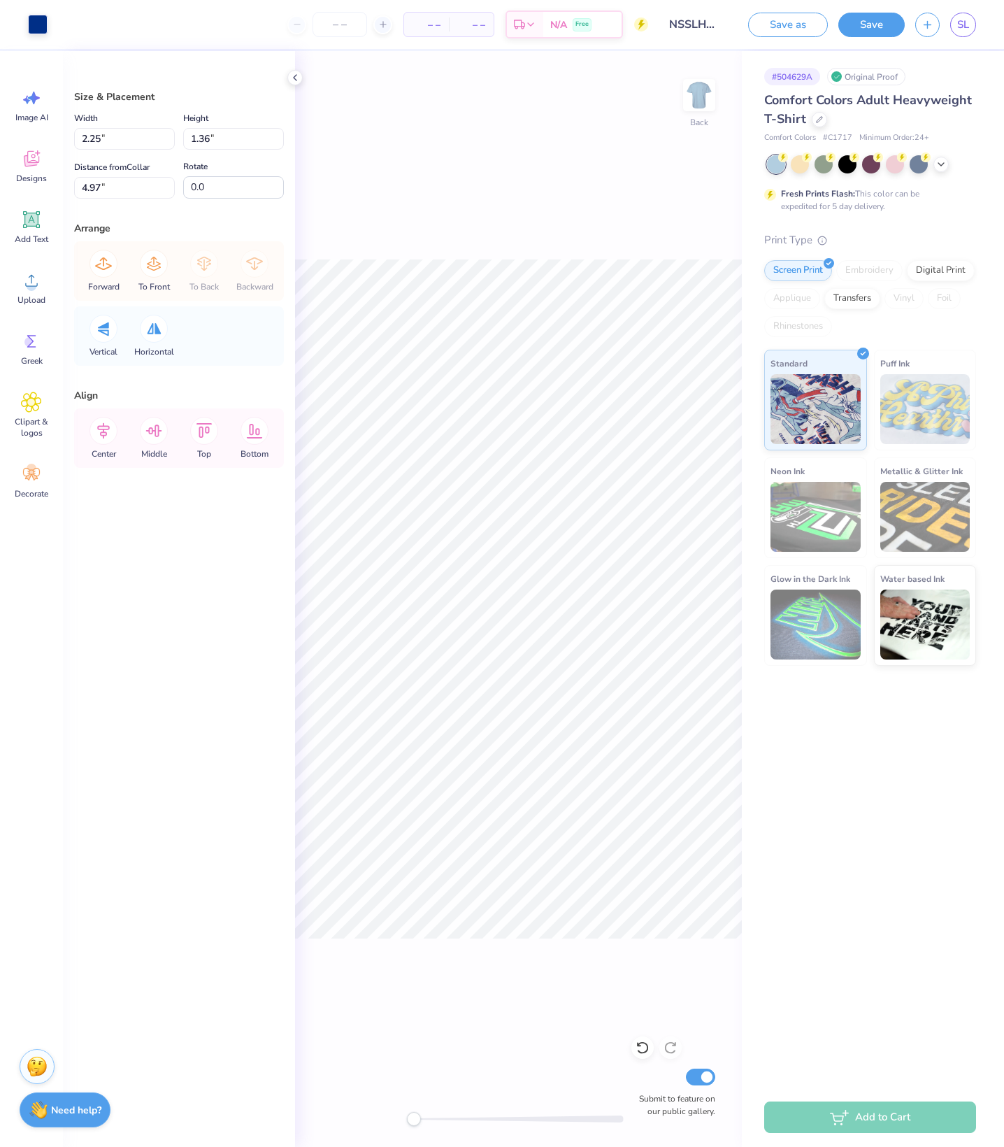
type input "2.08"
type input "1.40"
type input "4.11"
type input "-9.4"
click at [108, 278] on icon at bounding box center [104, 264] width 28 height 28
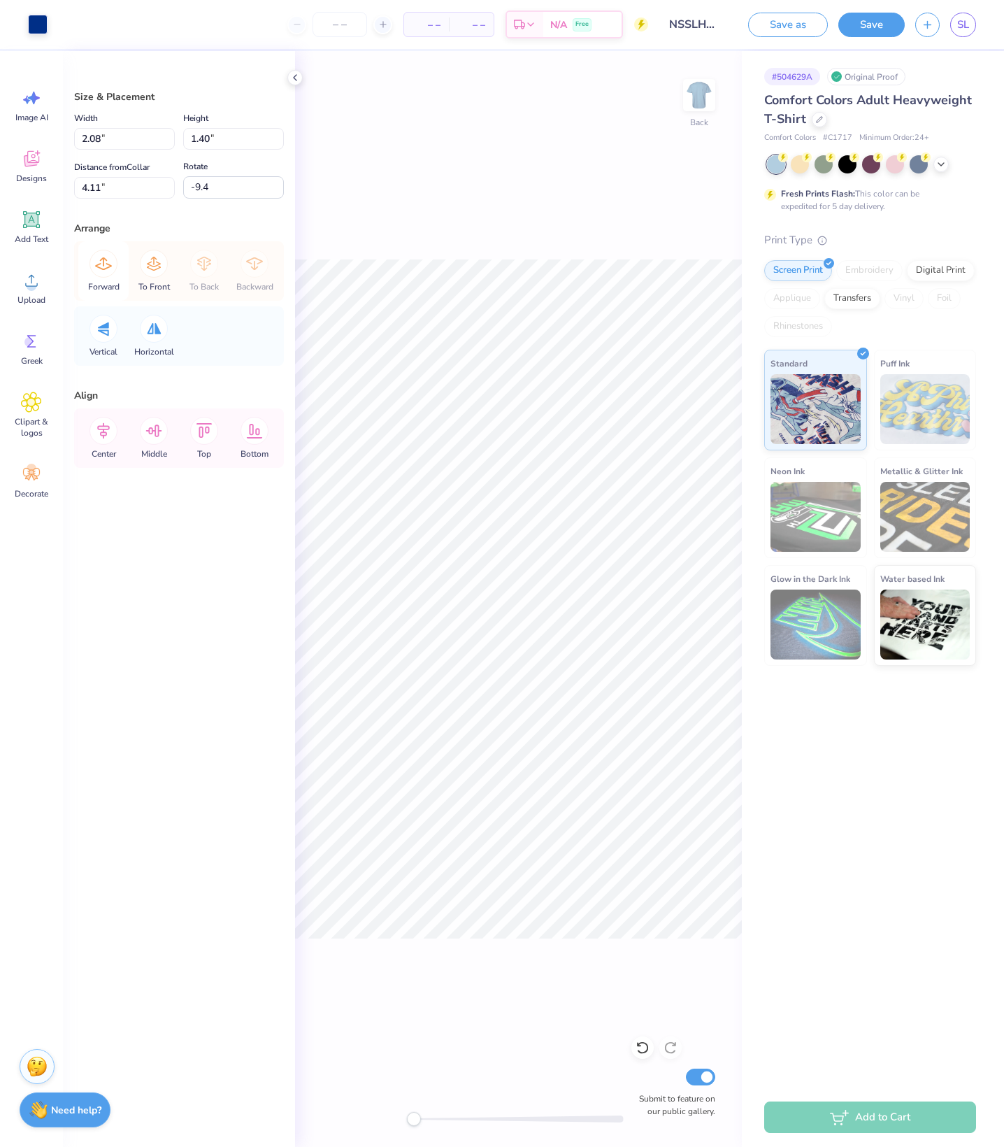
click at [108, 278] on icon at bounding box center [104, 264] width 28 height 28
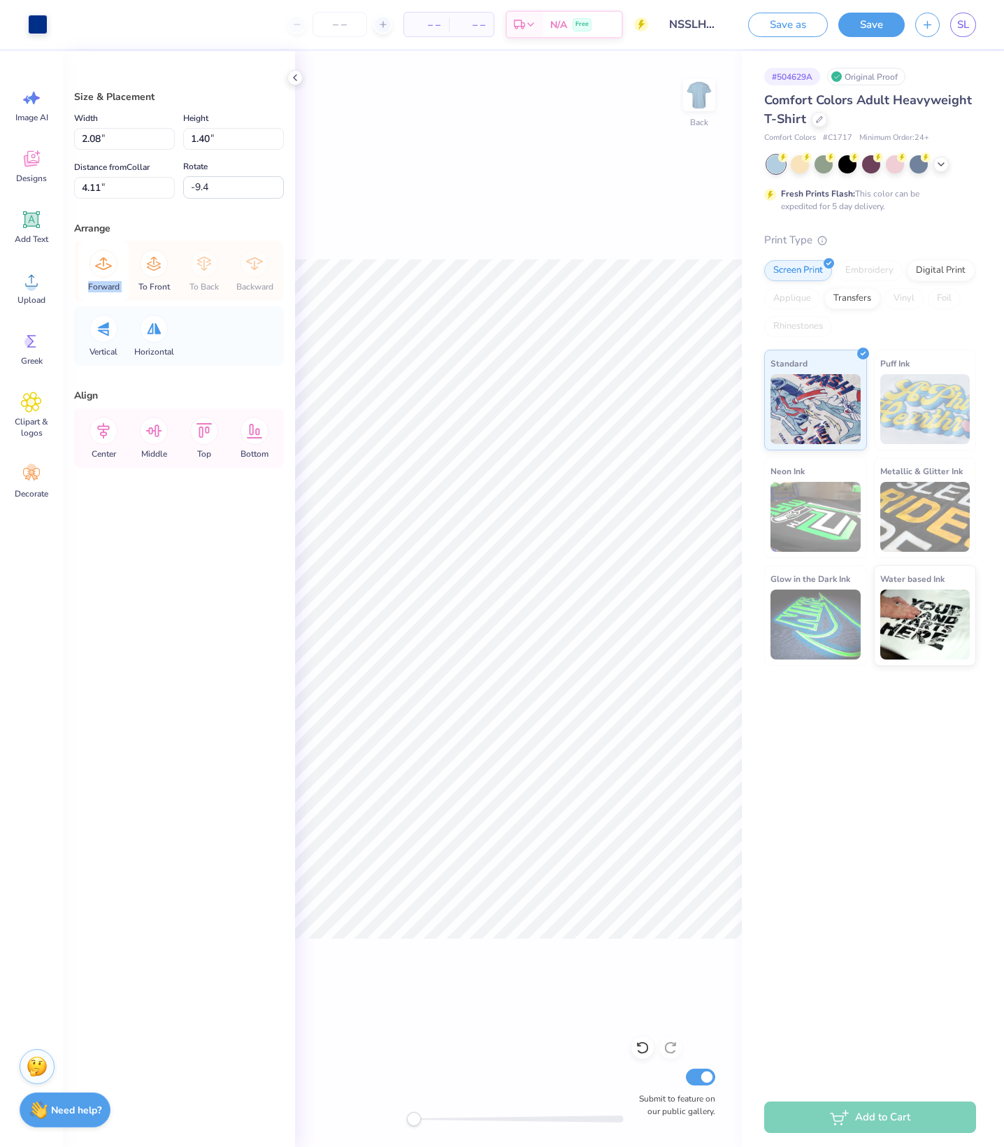
click at [108, 278] on icon at bounding box center [104, 264] width 28 height 28
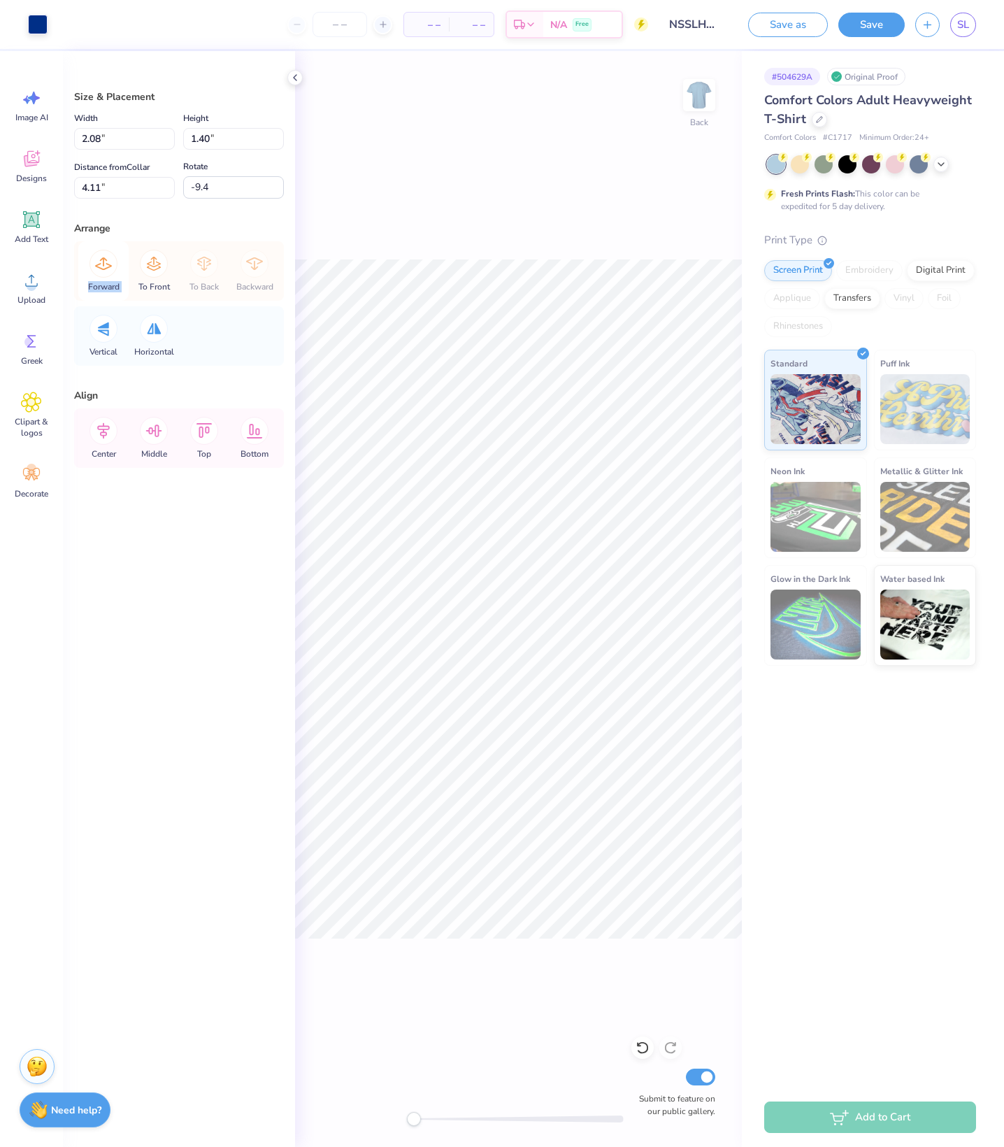
click at [108, 278] on icon at bounding box center [104, 264] width 28 height 28
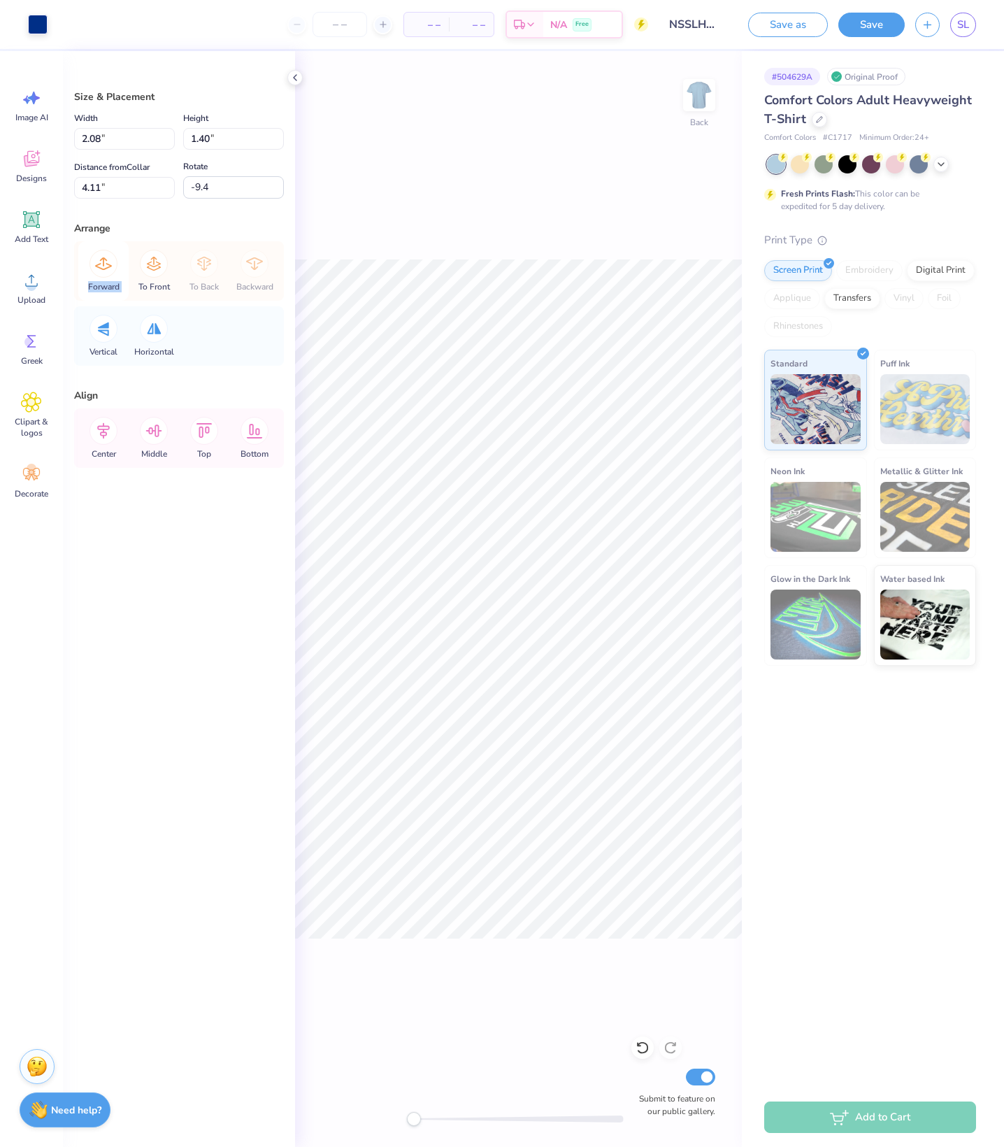
click at [108, 278] on icon at bounding box center [104, 264] width 28 height 28
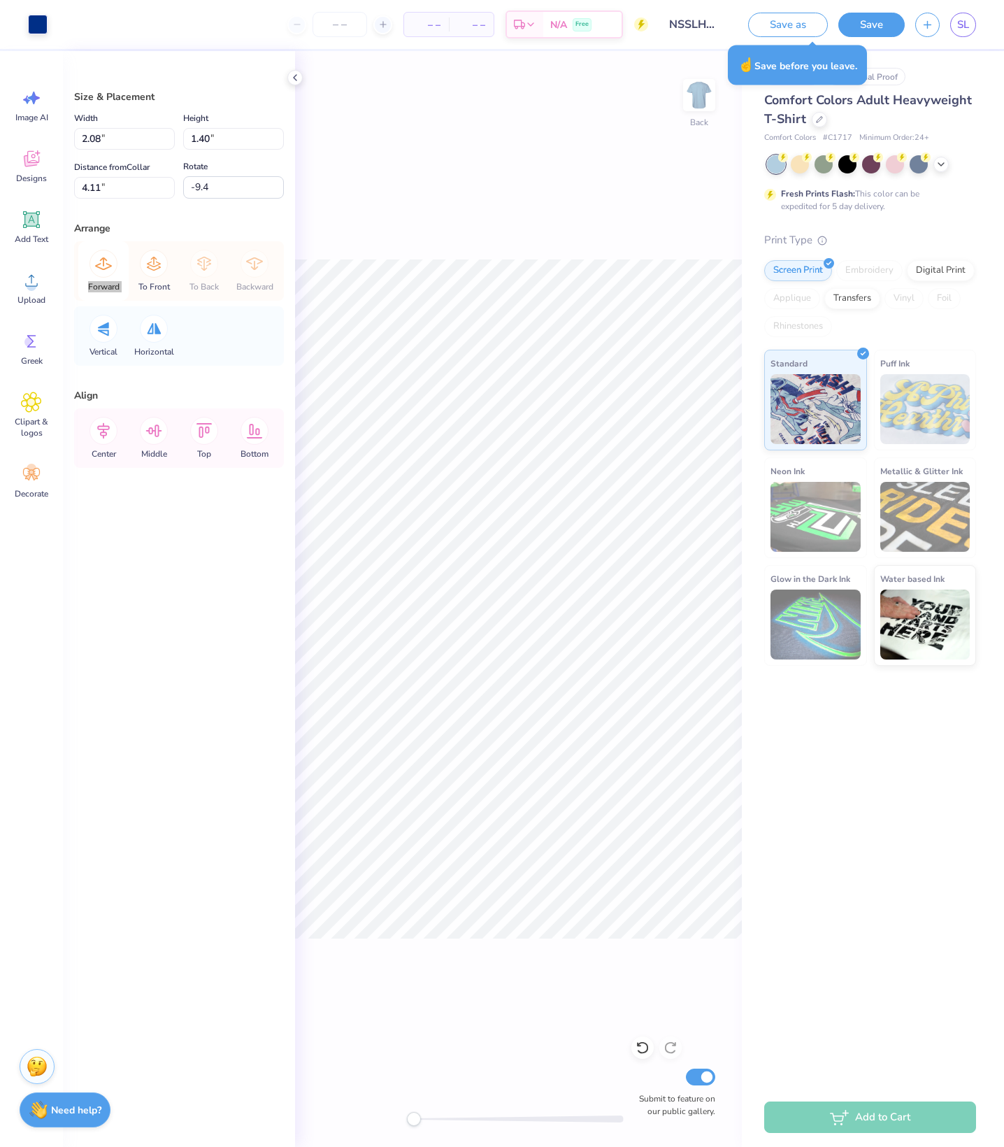
click at [108, 278] on icon at bounding box center [104, 264] width 28 height 28
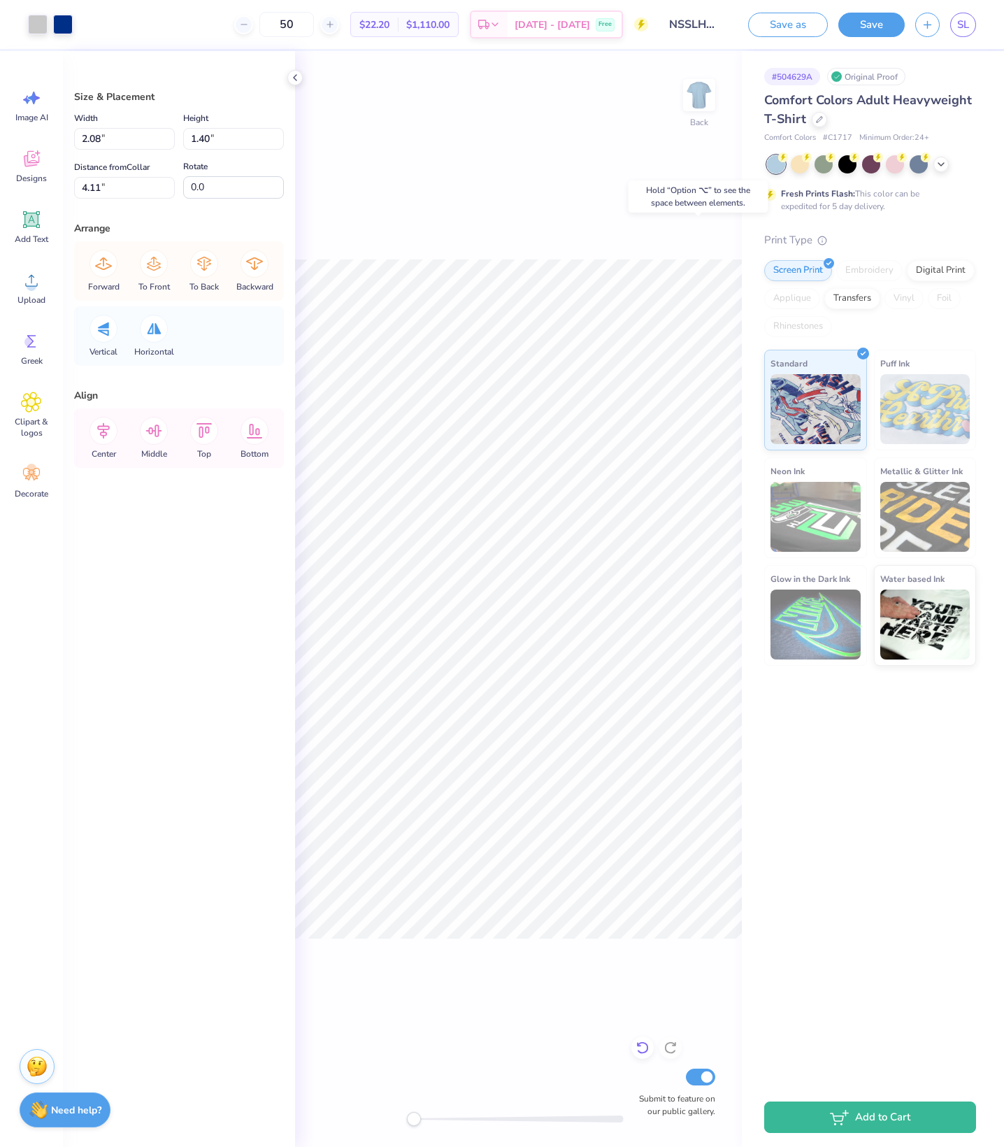
click at [645, 1042] on icon at bounding box center [643, 1048] width 12 height 13
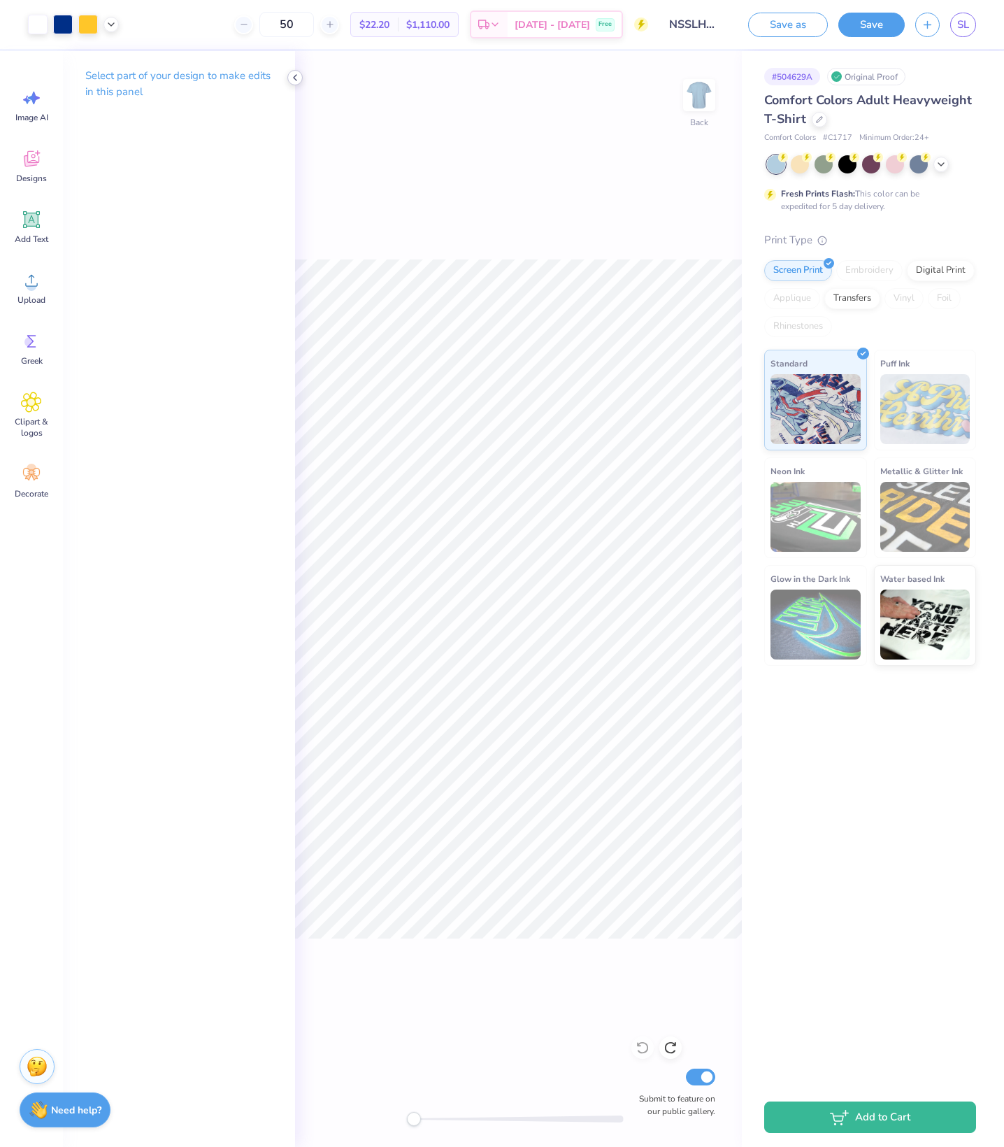
click at [297, 80] on icon at bounding box center [295, 77] width 11 height 11
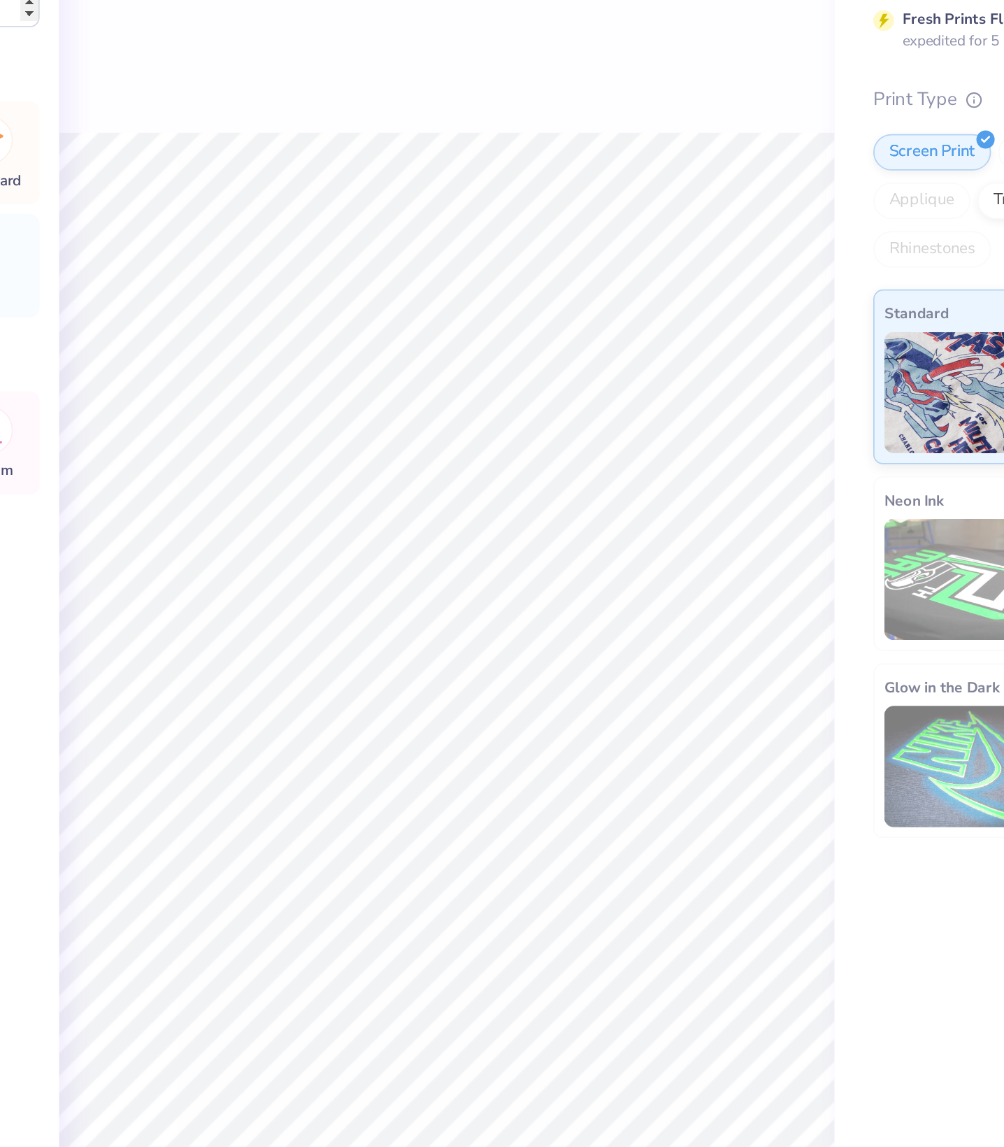
type input "2.08"
type input "1.40"
type input "4.11"
type input "8.13"
type input "1.58"
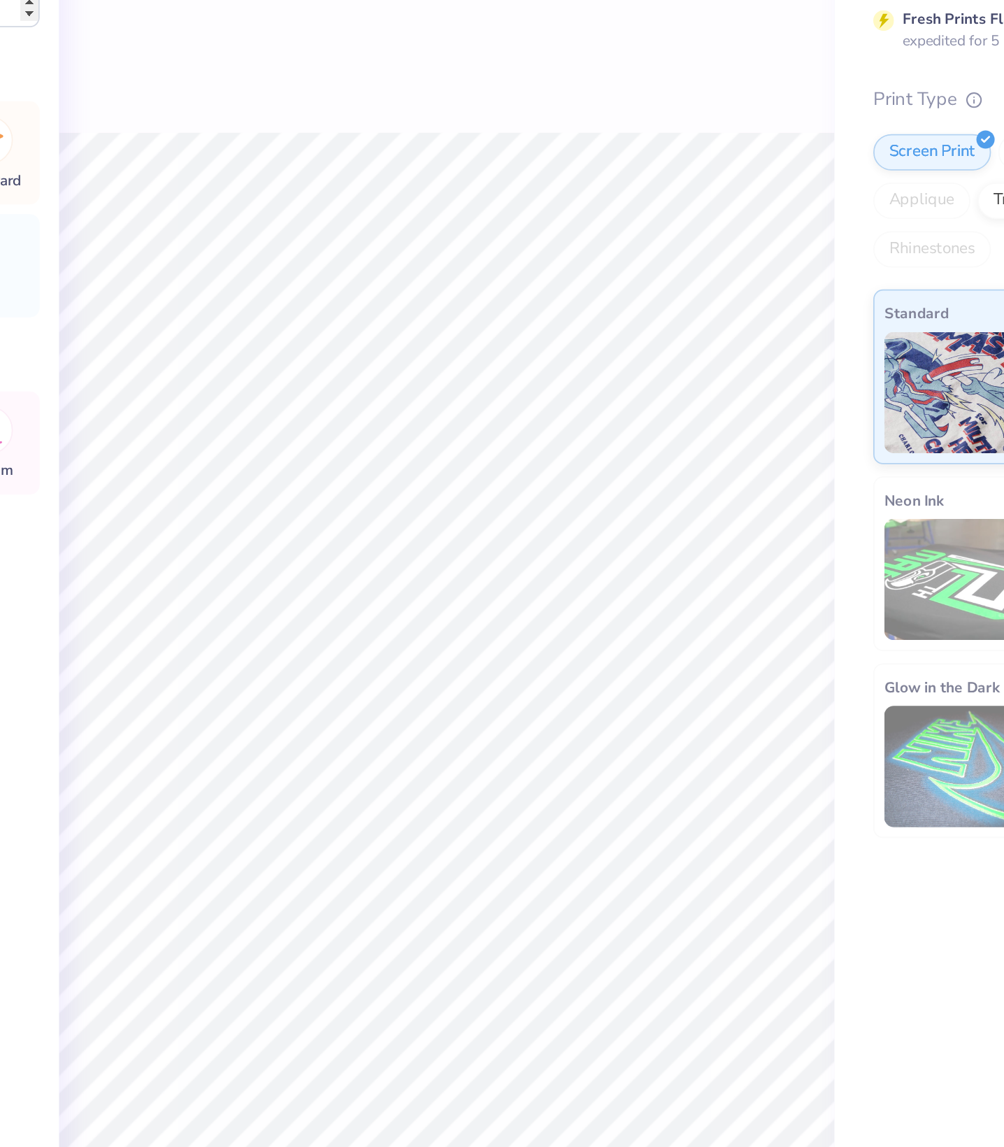
type input "3.44"
type input "8.15"
type input "7.42"
type input "3.34"
type input "8.13"
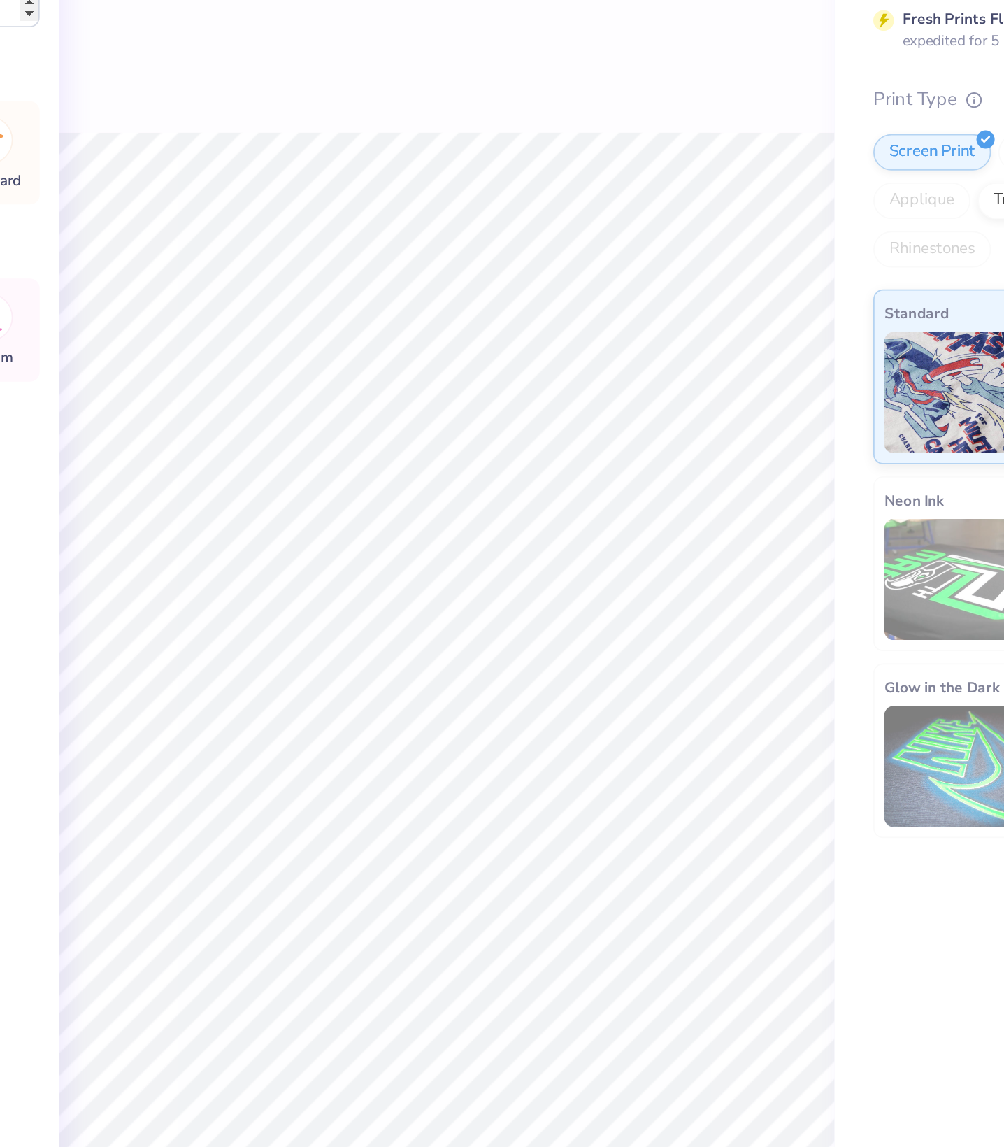
type input "1.58"
type input "3.44"
type input "2.08"
type input "1.40"
type input "4.11"
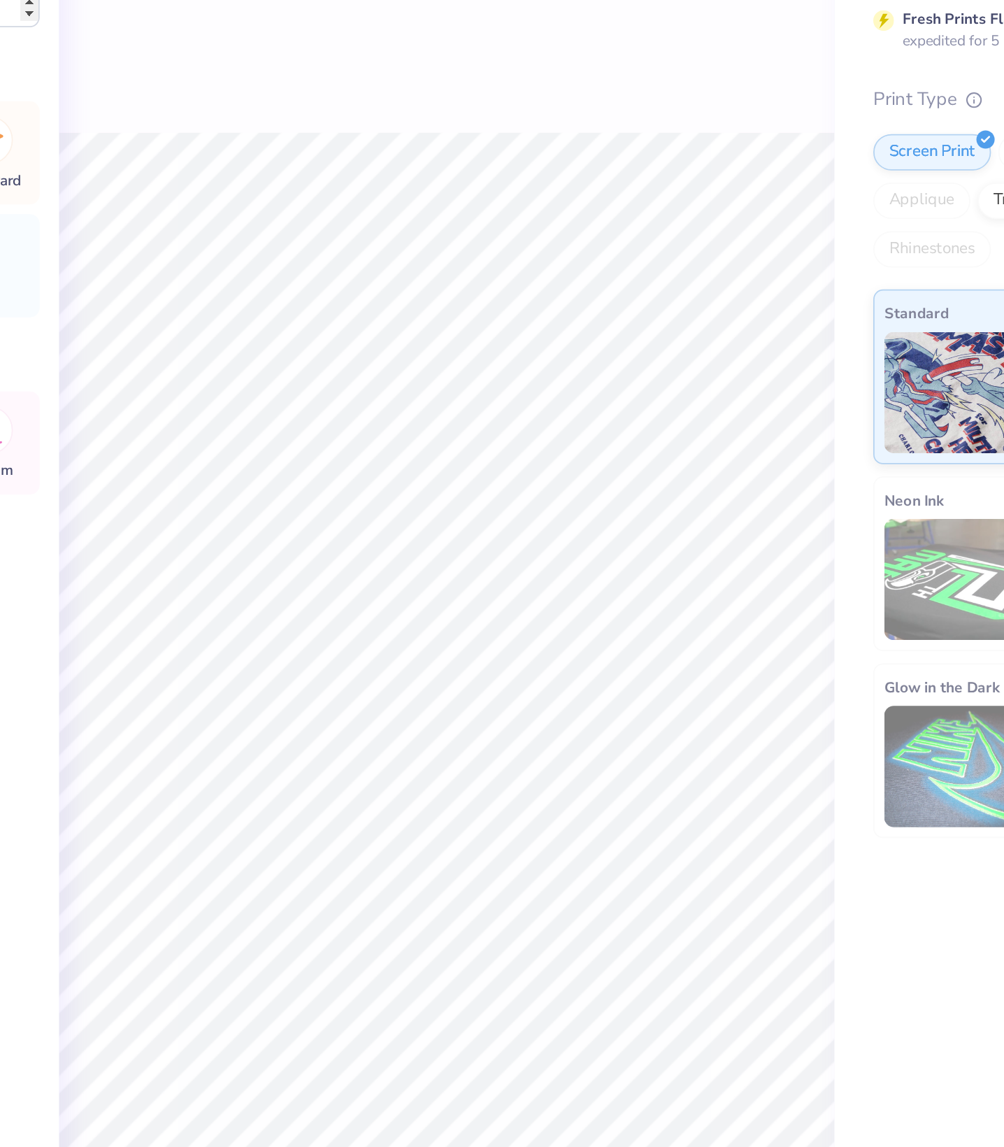
type input "0.26"
type input "4.31"
type input "-9.4"
type input "8.15"
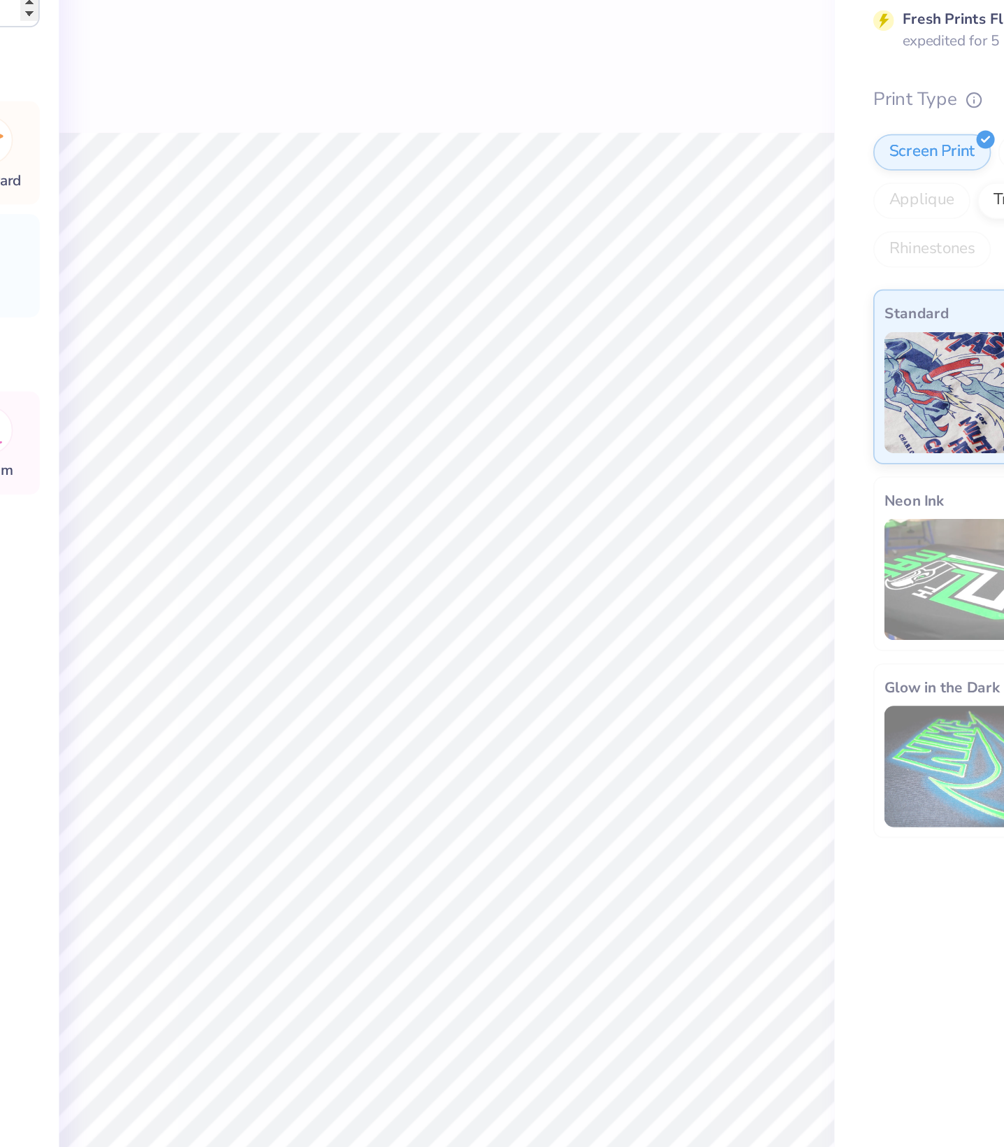
type input "7.42"
type input "3.34"
type input "0.0"
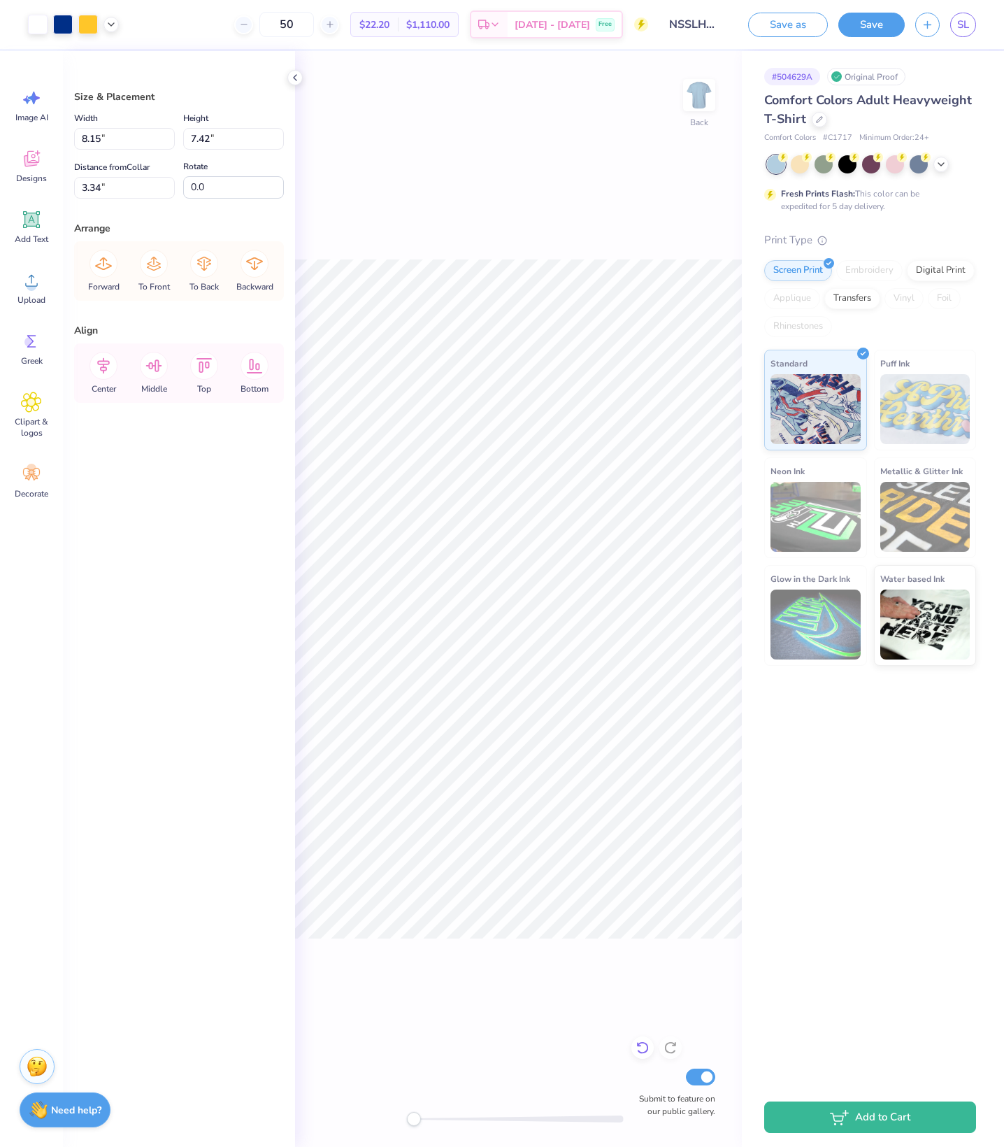
click at [642, 1041] on icon at bounding box center [643, 1048] width 14 height 14
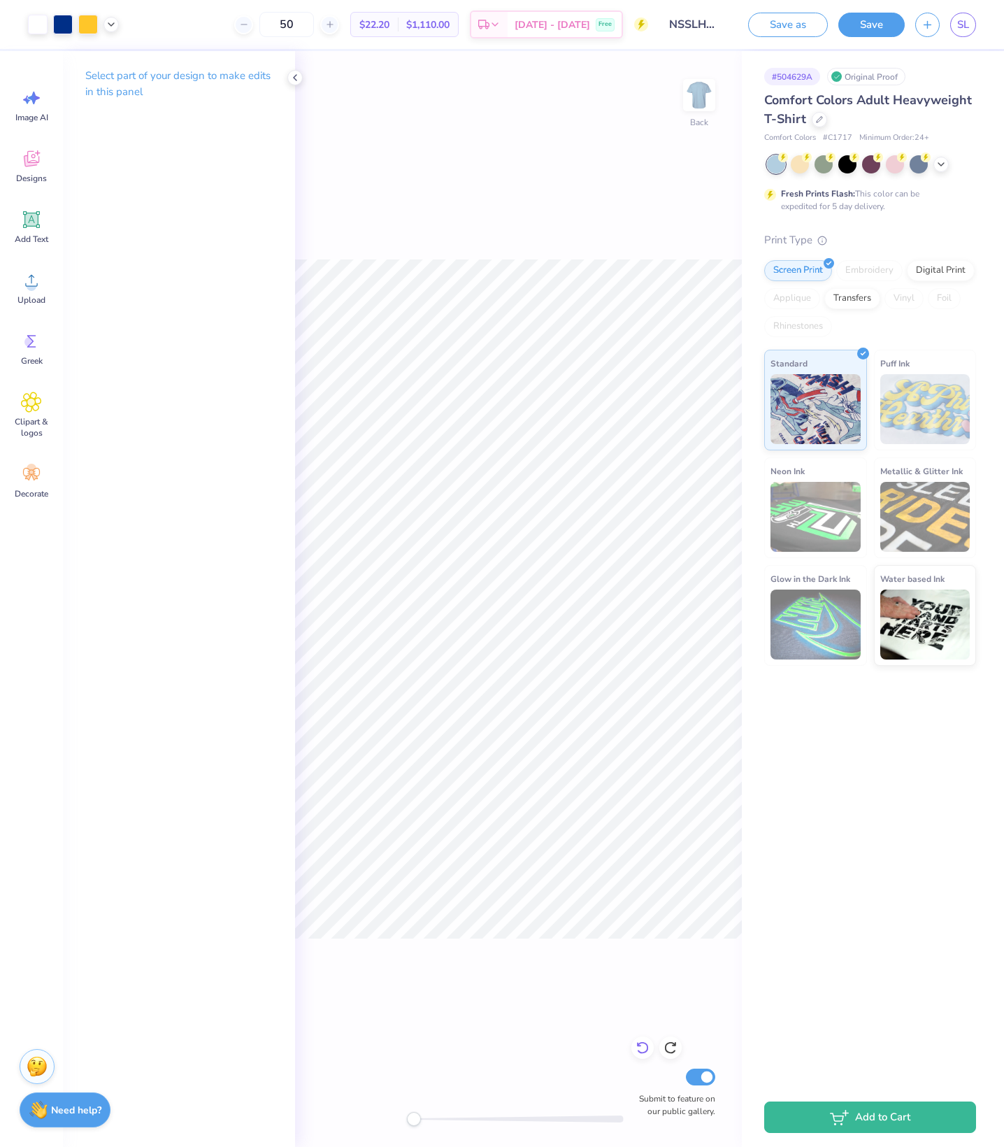
click at [648, 1042] on icon at bounding box center [643, 1048] width 12 height 13
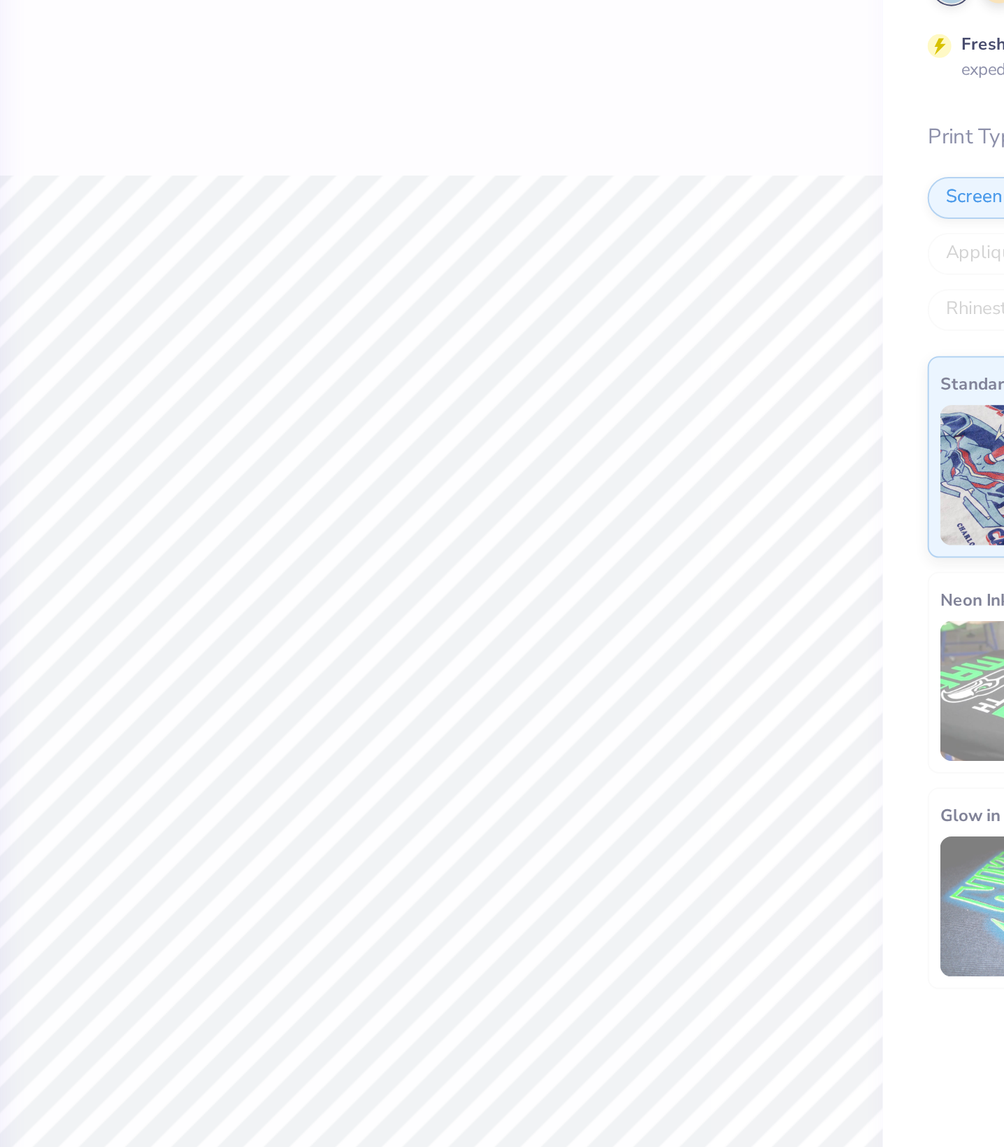
type input "8.15"
type input "7.42"
type input "3.34"
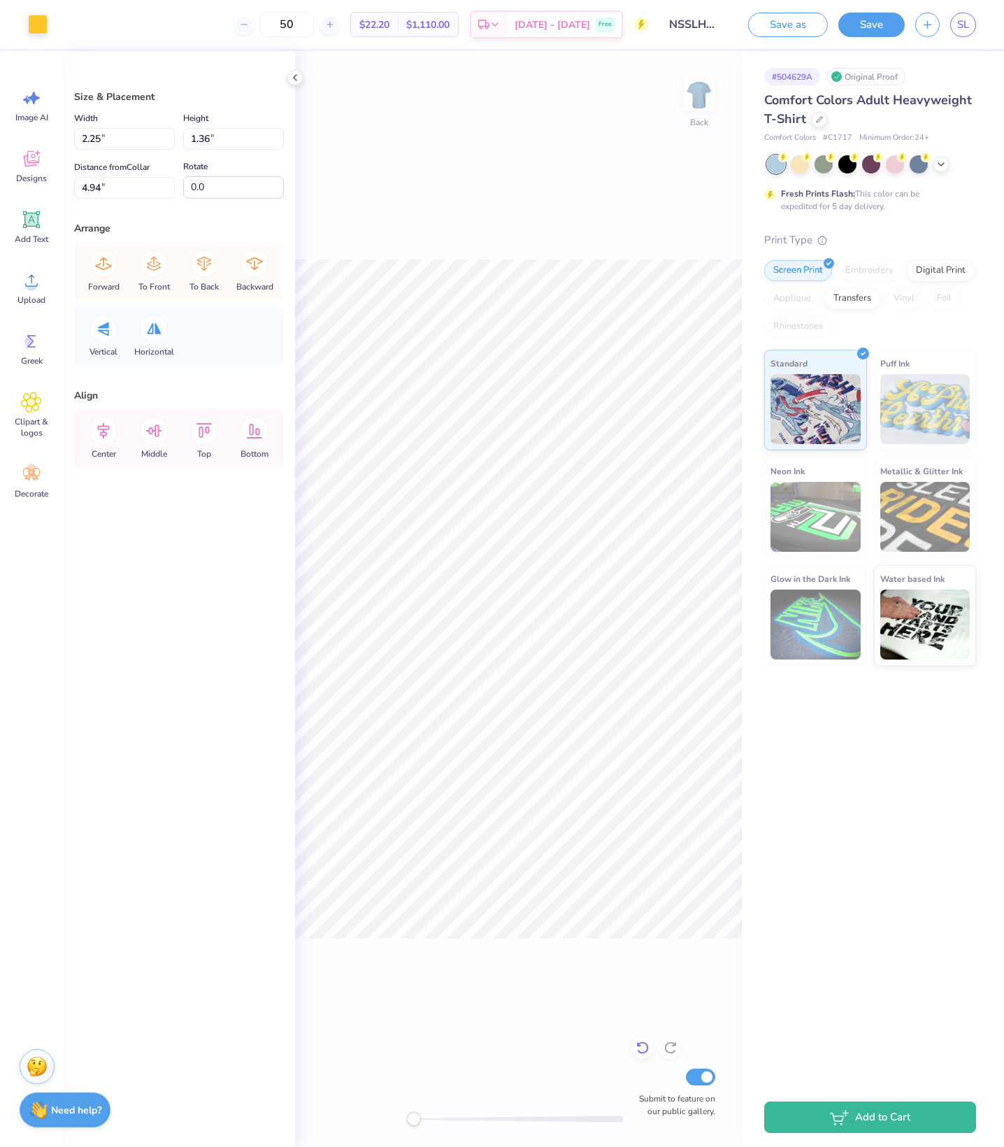
click at [642, 1041] on icon at bounding box center [643, 1048] width 14 height 14
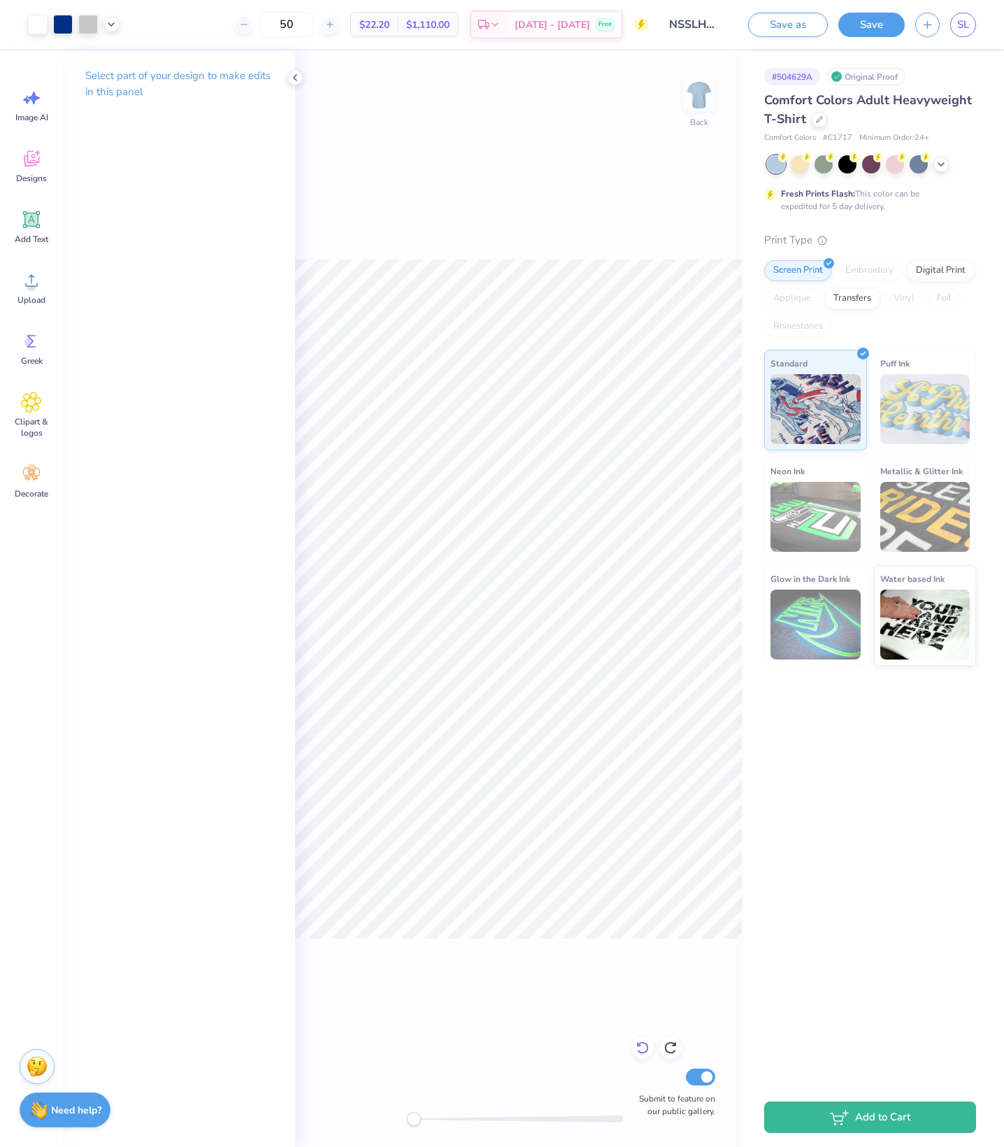
click at [645, 1041] on icon at bounding box center [643, 1048] width 14 height 14
click at [645, 1016] on div "Back Submit to feature on our public gallery." at bounding box center [518, 599] width 447 height 1096
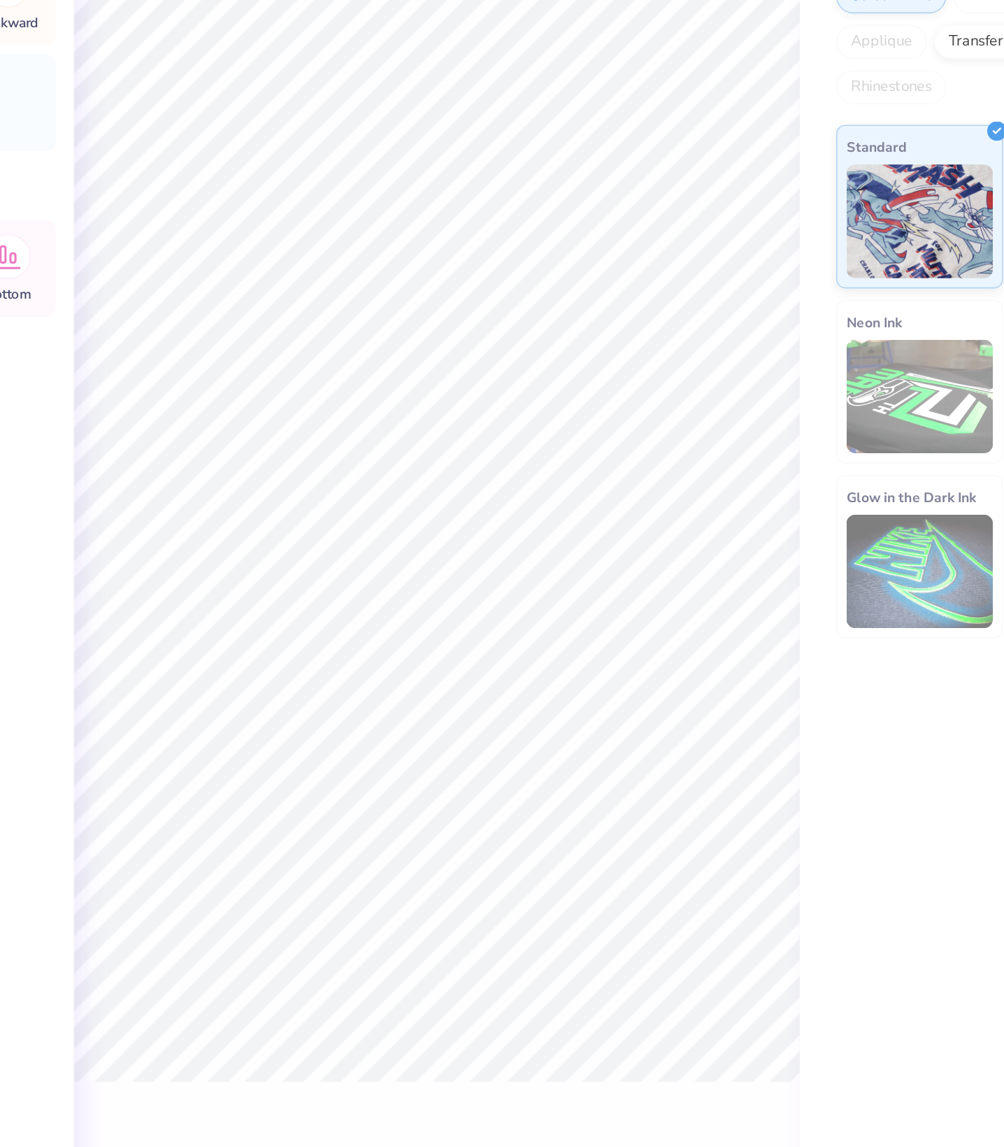
type input "2.08"
type input "1.40"
type input "3.53"
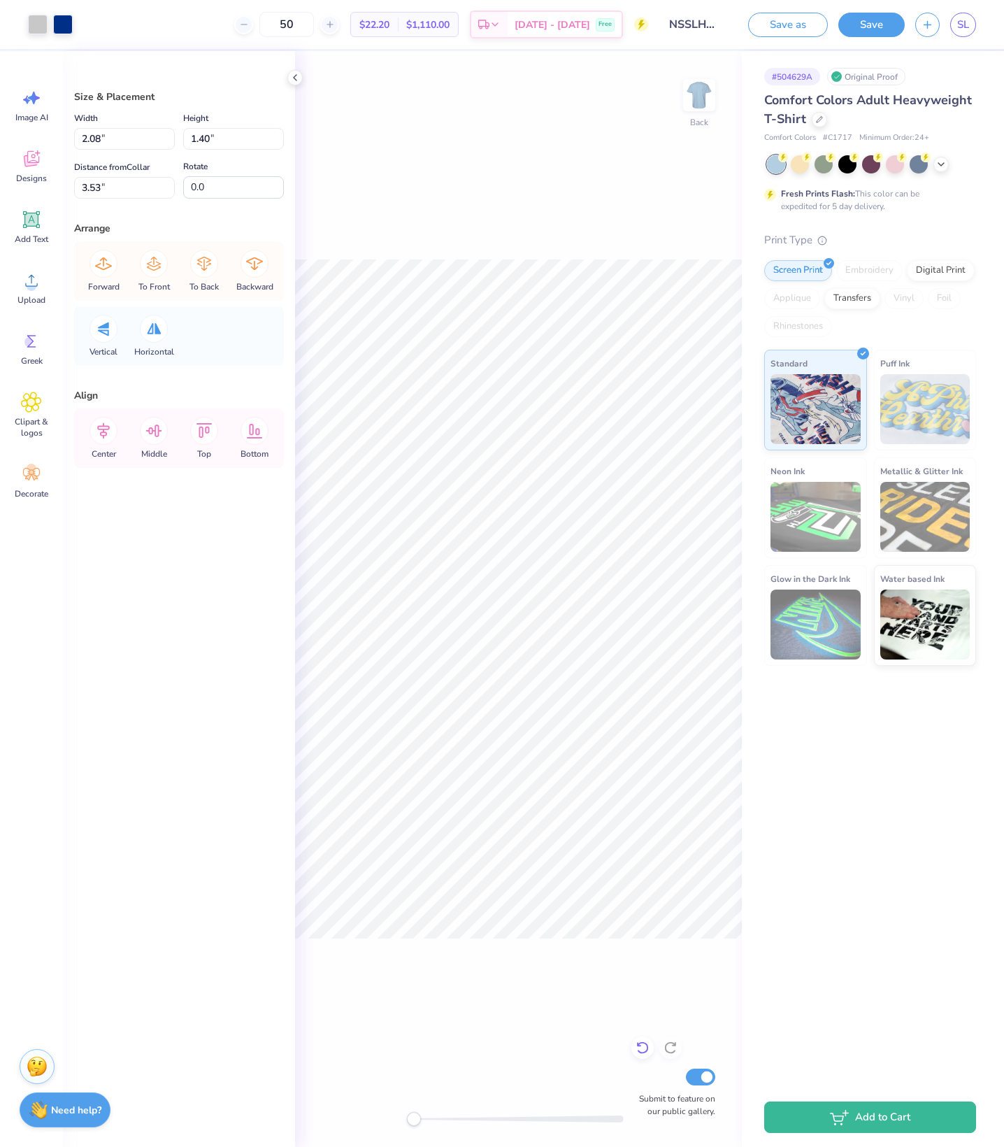
click at [641, 1044] on icon at bounding box center [639, 1045] width 3 height 3
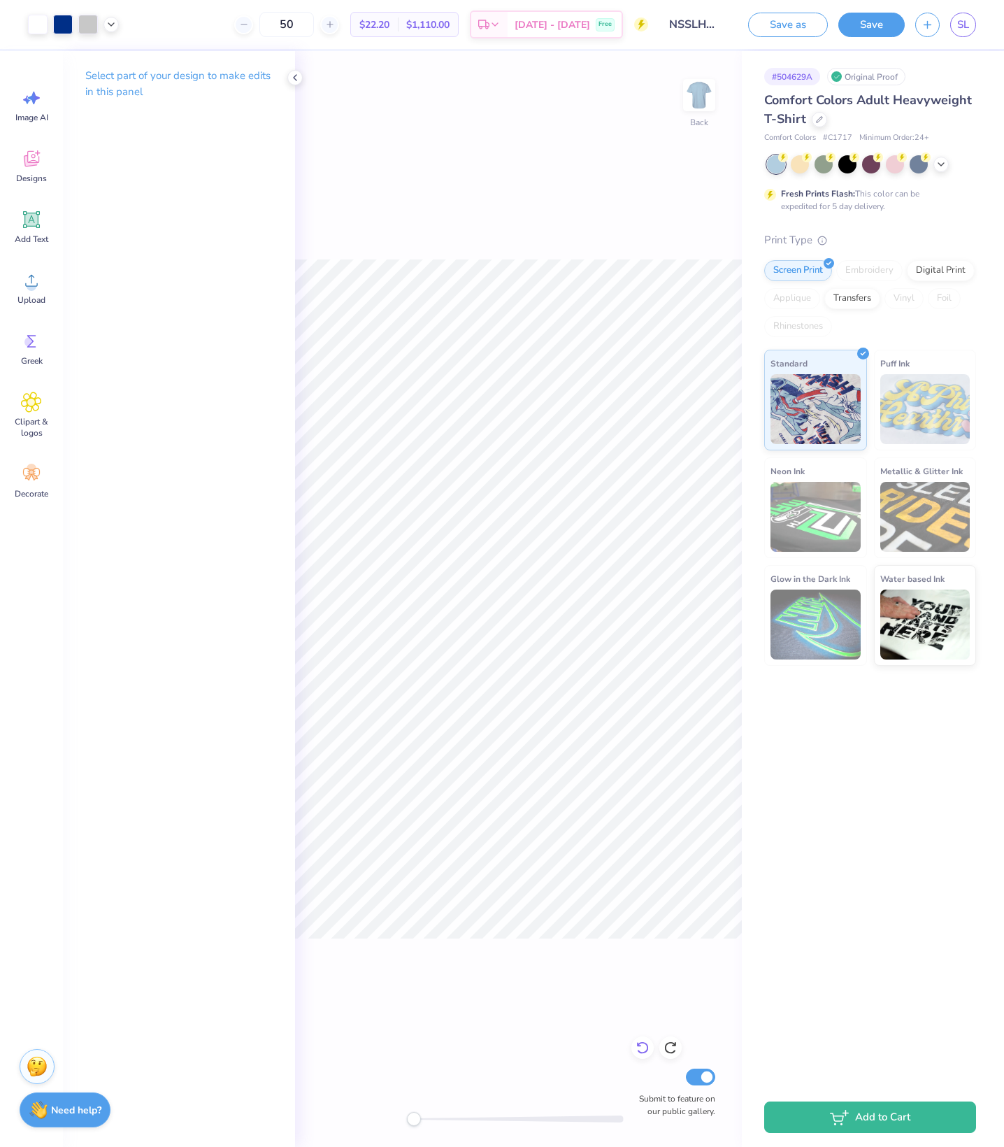
click at [641, 1044] on icon at bounding box center [639, 1045] width 3 height 3
click at [641, 1016] on div "Back Submit to feature on our public gallery." at bounding box center [518, 599] width 447 height 1096
click at [299, 76] on icon at bounding box center [295, 77] width 11 height 11
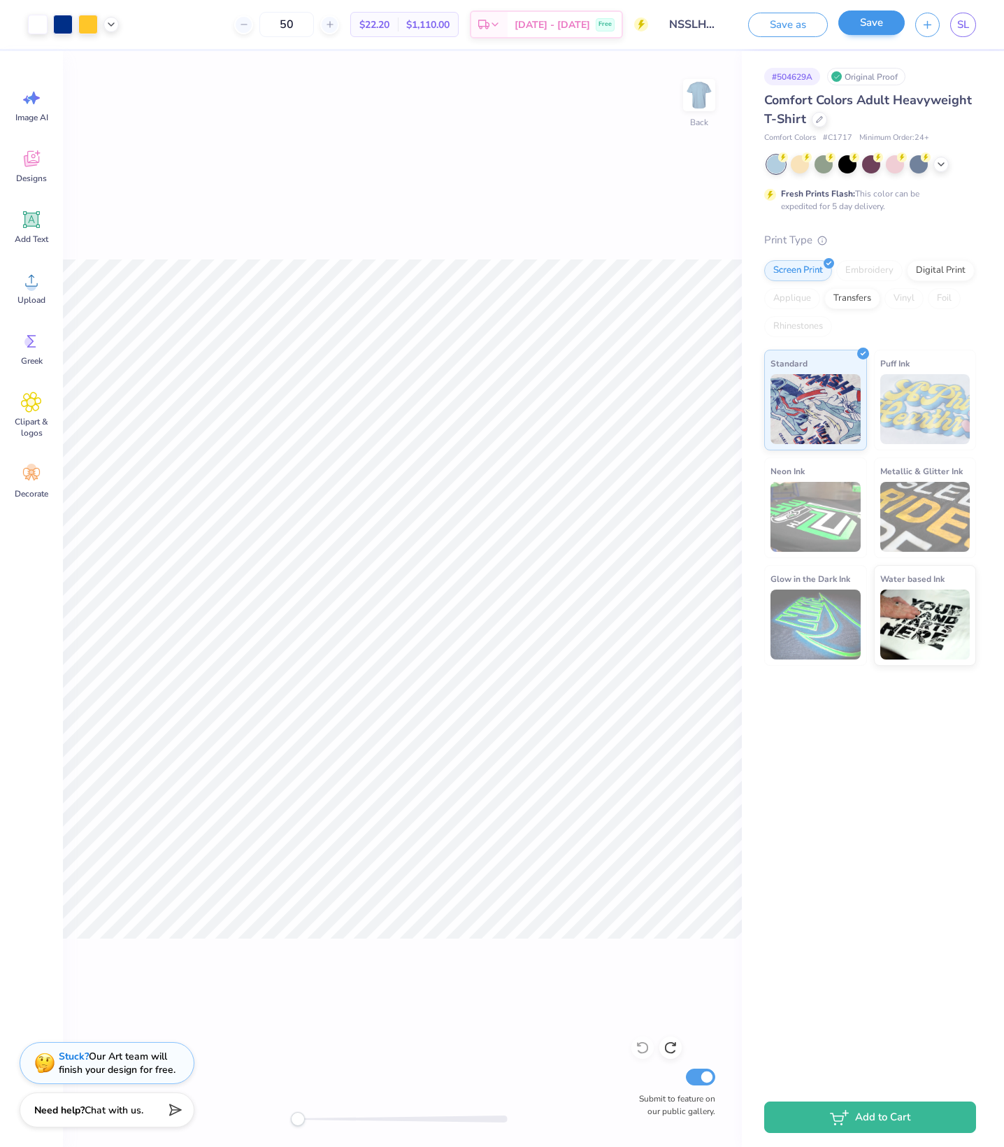
click at [853, 18] on button "Save" at bounding box center [872, 22] width 66 height 24
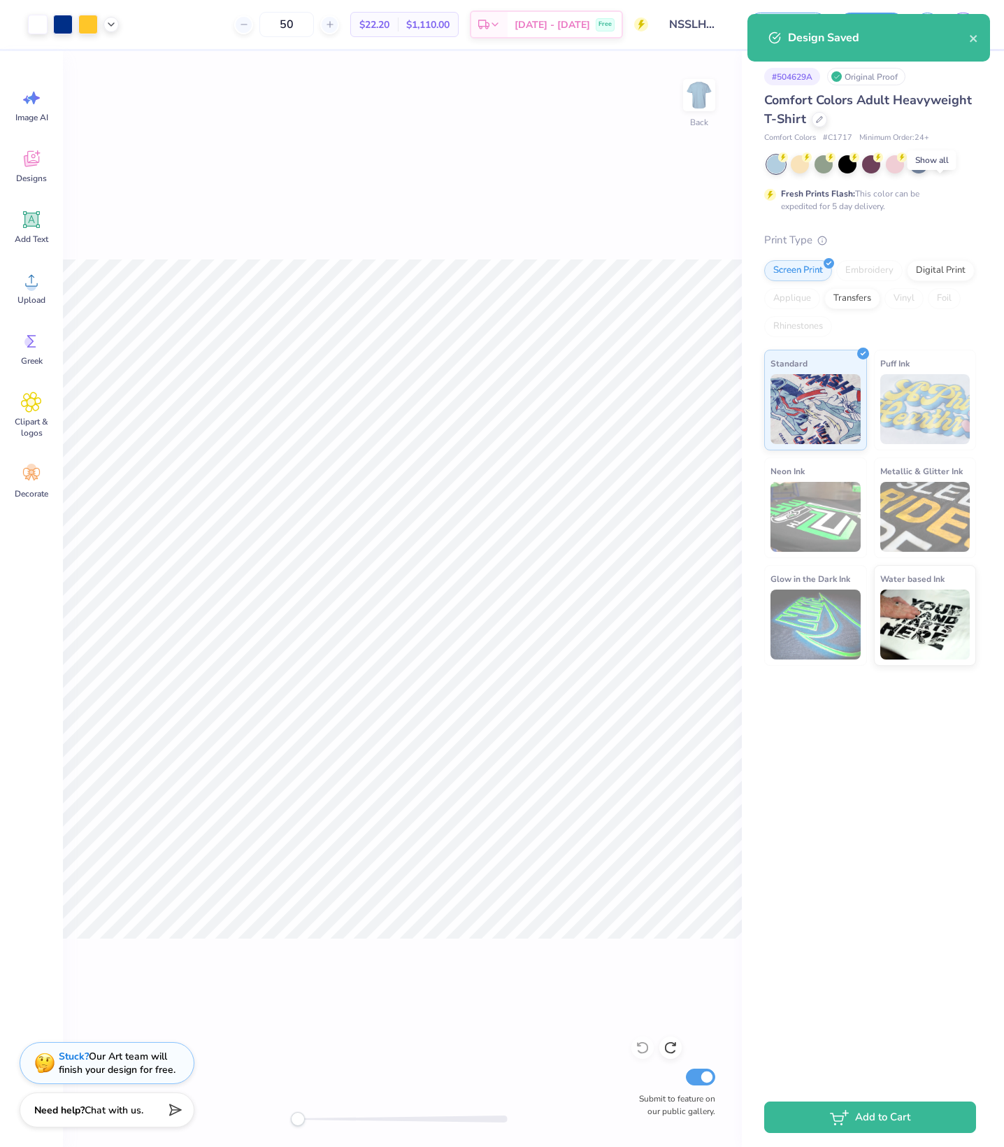
click at [946, 169] on icon at bounding box center [941, 162] width 11 height 11
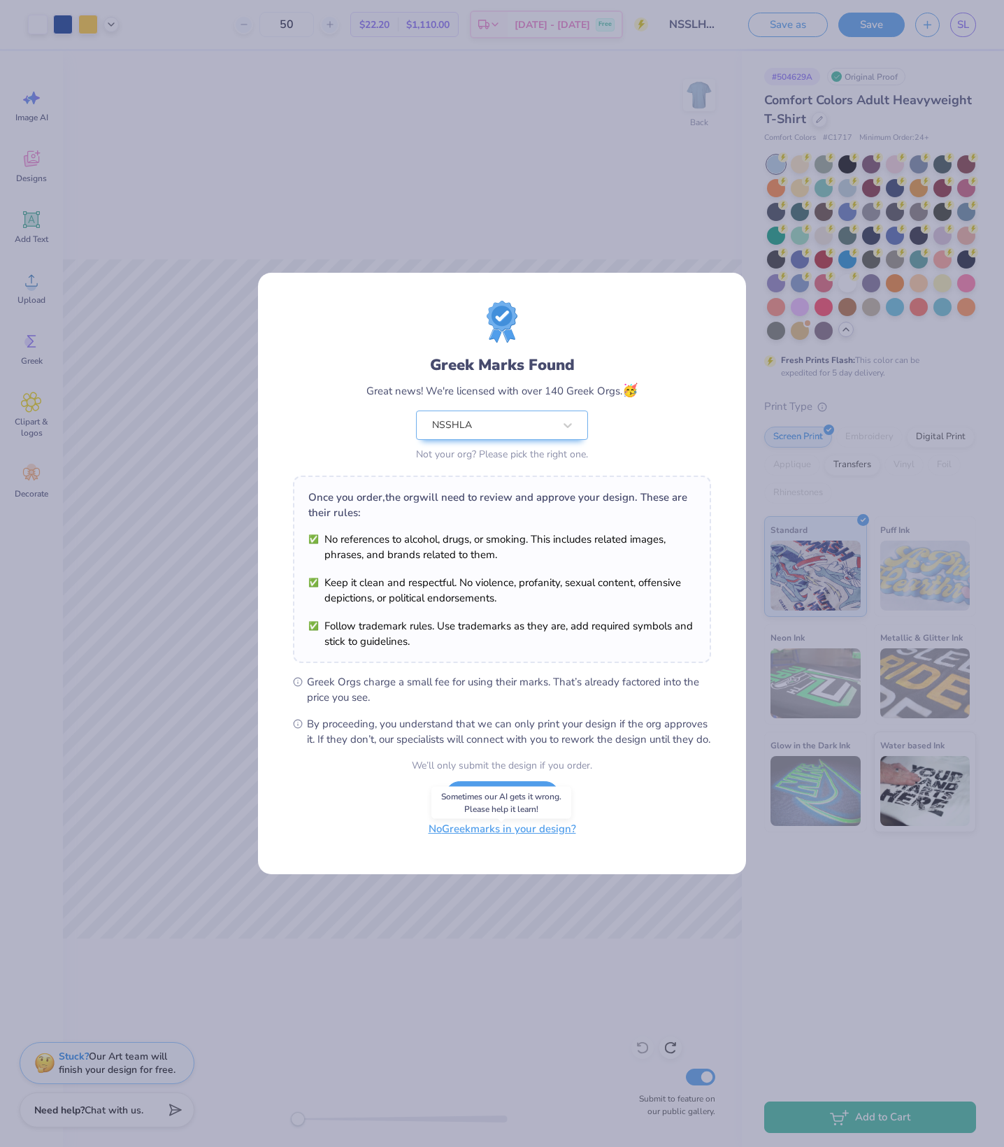
click at [526, 844] on button "No Greek marks in your design?" at bounding box center [502, 829] width 171 height 29
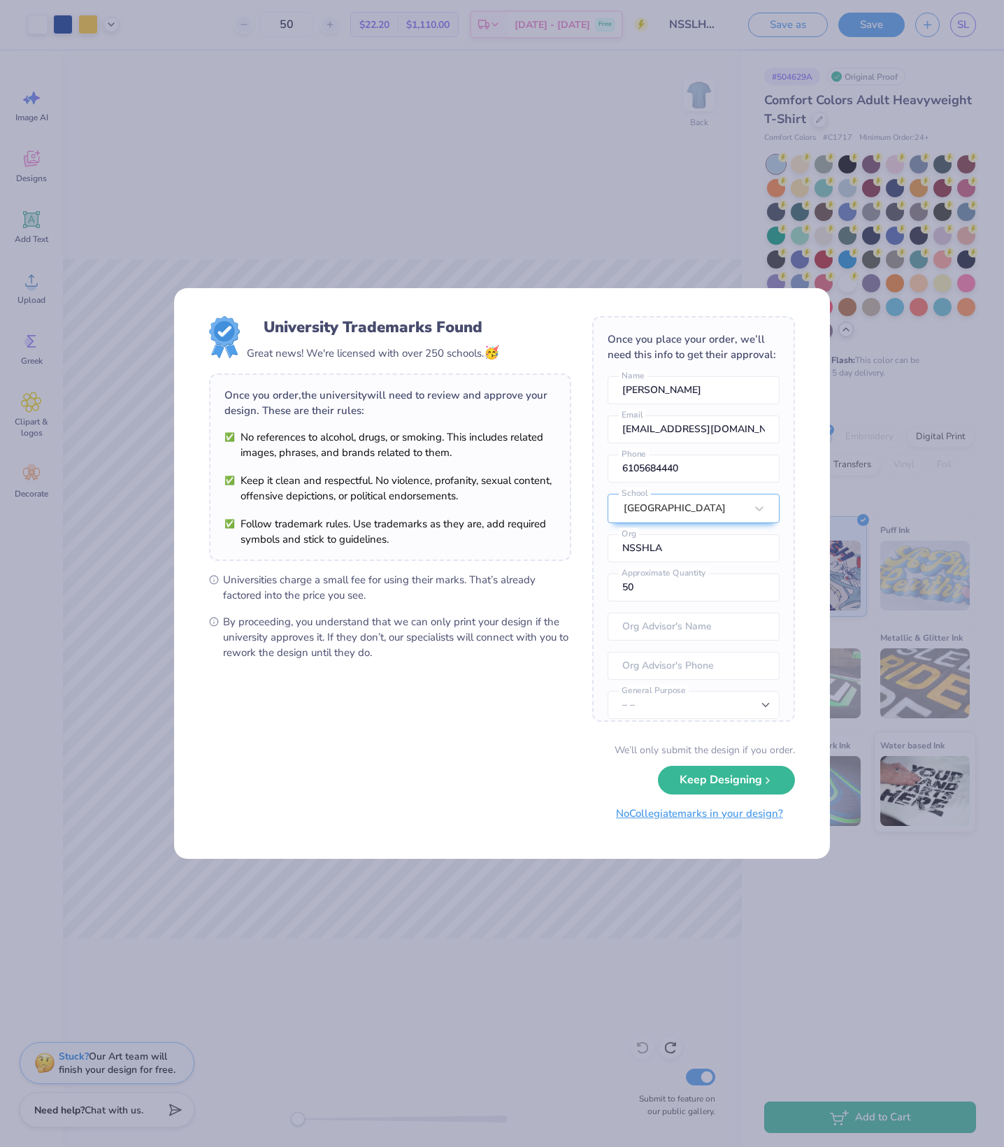
click at [683, 825] on button "No Collegiate marks in your design?" at bounding box center [699, 814] width 191 height 29
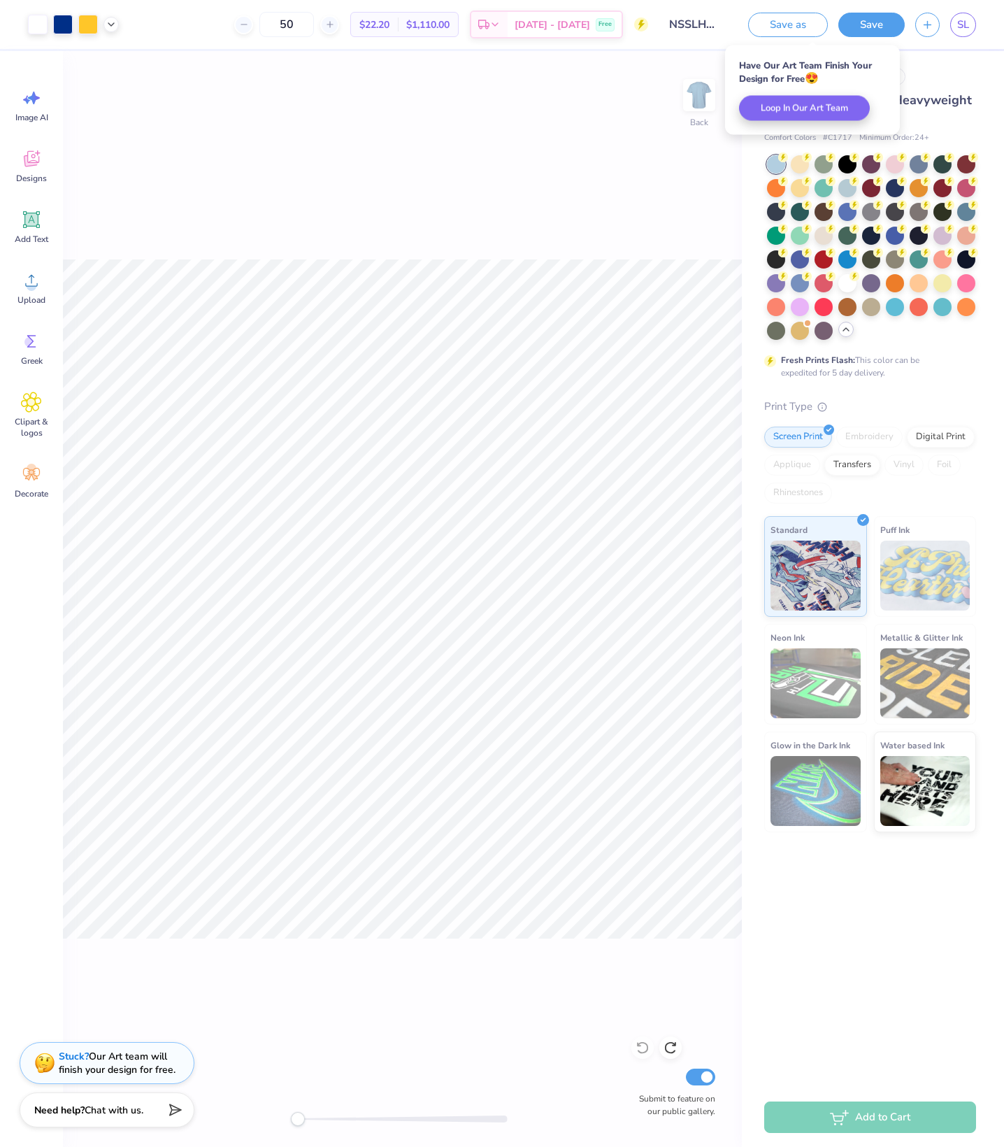
click at [954, 144] on div "Comfort Colors # C1717 Minimum Order: 24 +" at bounding box center [871, 138] width 212 height 12
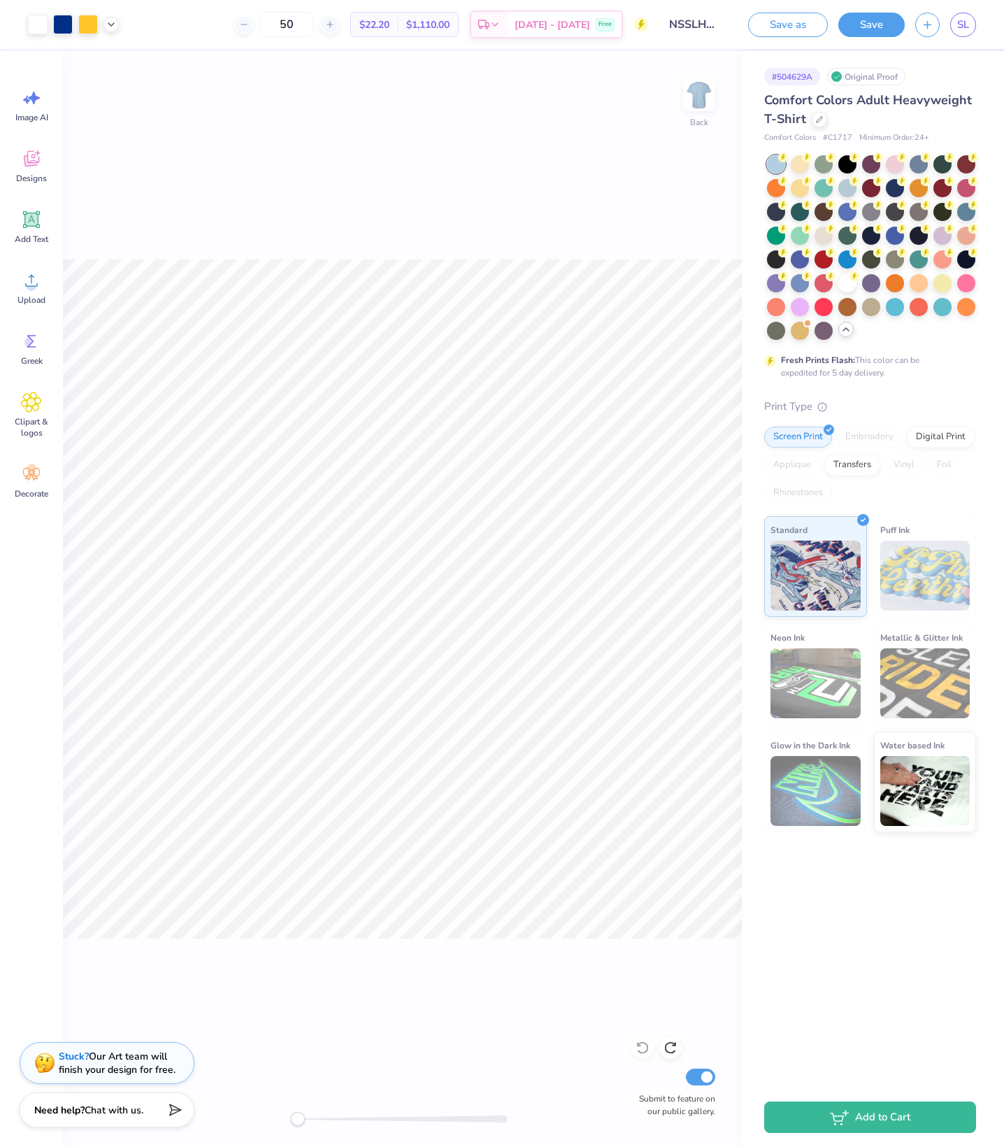
click at [884, 77] on div "Original Proof" at bounding box center [866, 76] width 78 height 17
click at [821, 120] on div at bounding box center [819, 118] width 15 height 15
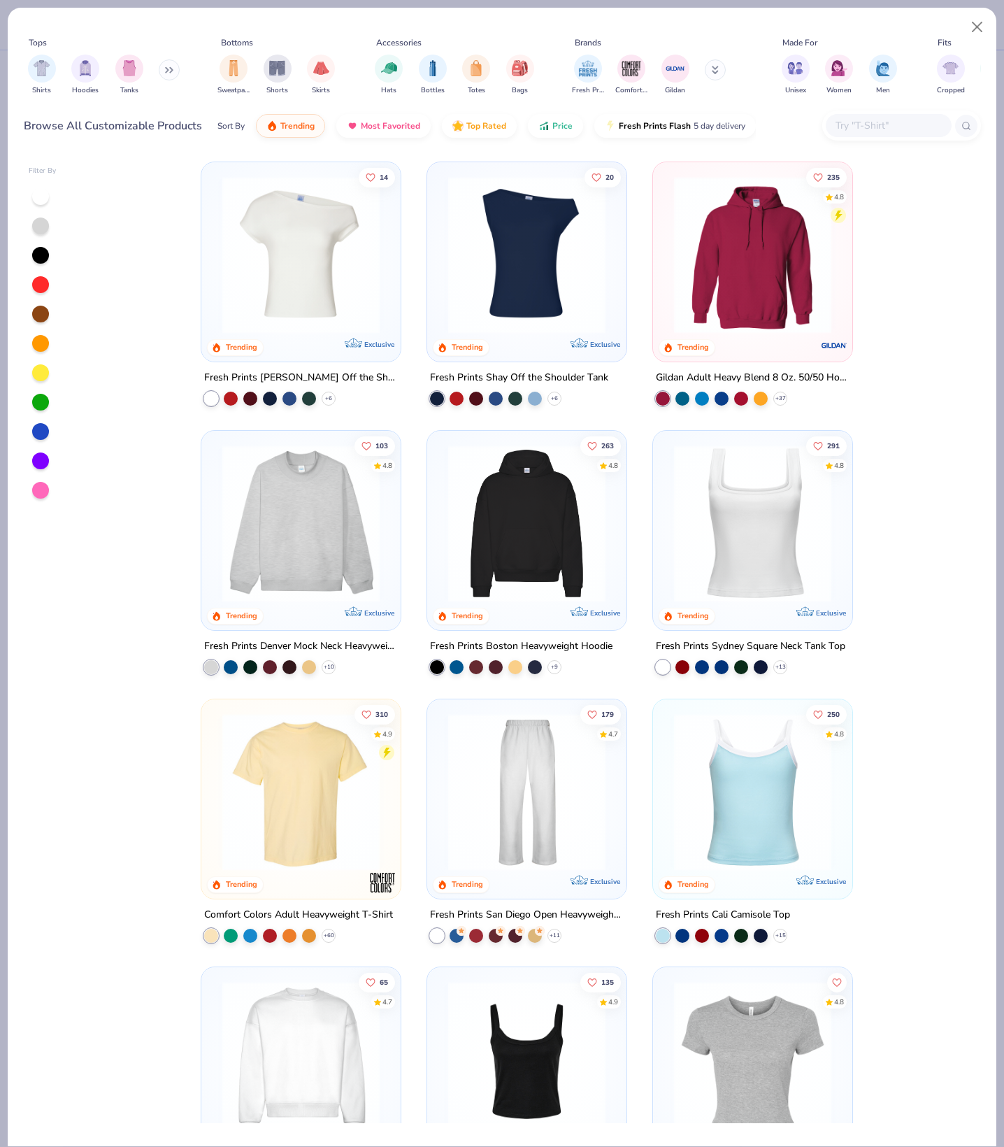
click at [173, 73] on icon at bounding box center [169, 69] width 8 height 7
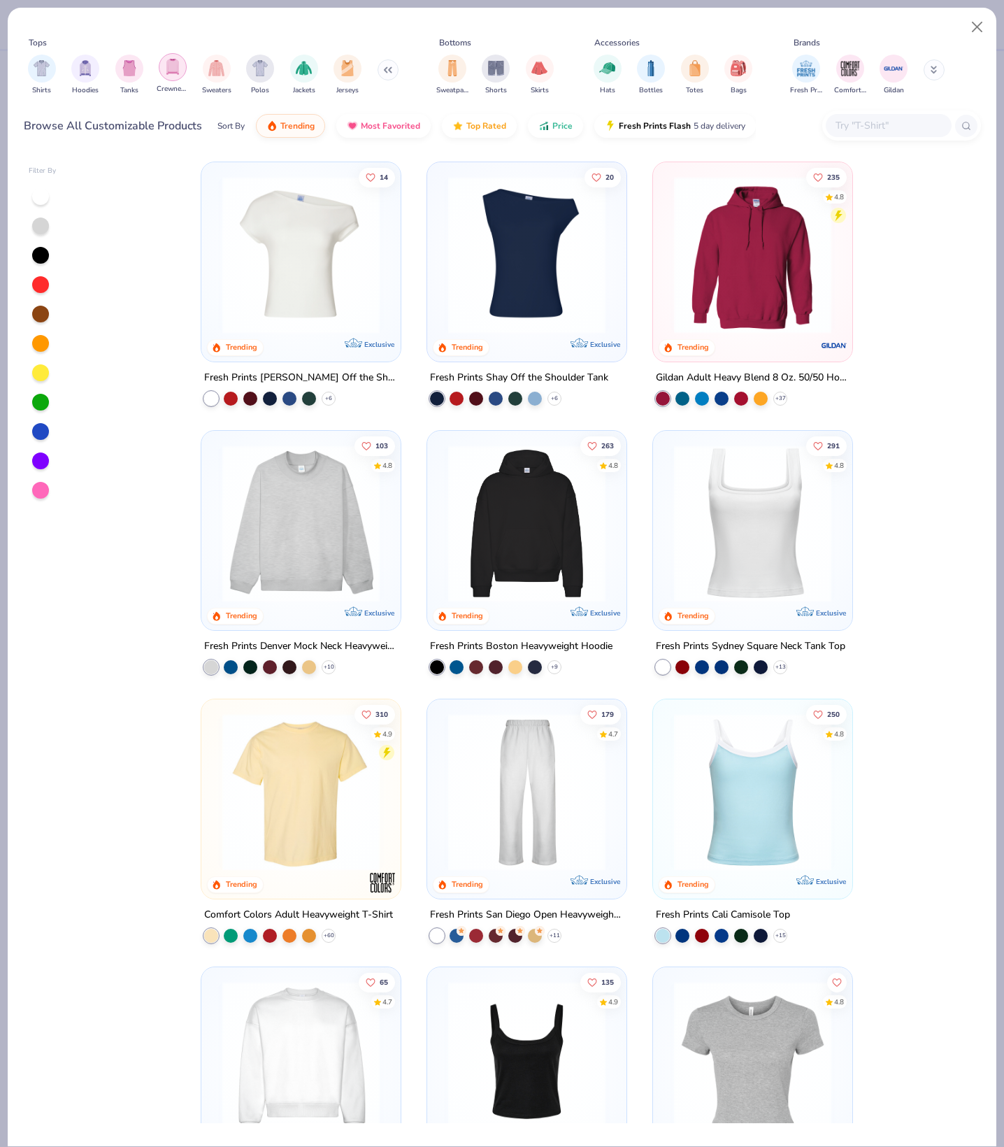
click at [180, 75] on img "filter for Crewnecks" at bounding box center [172, 67] width 15 height 16
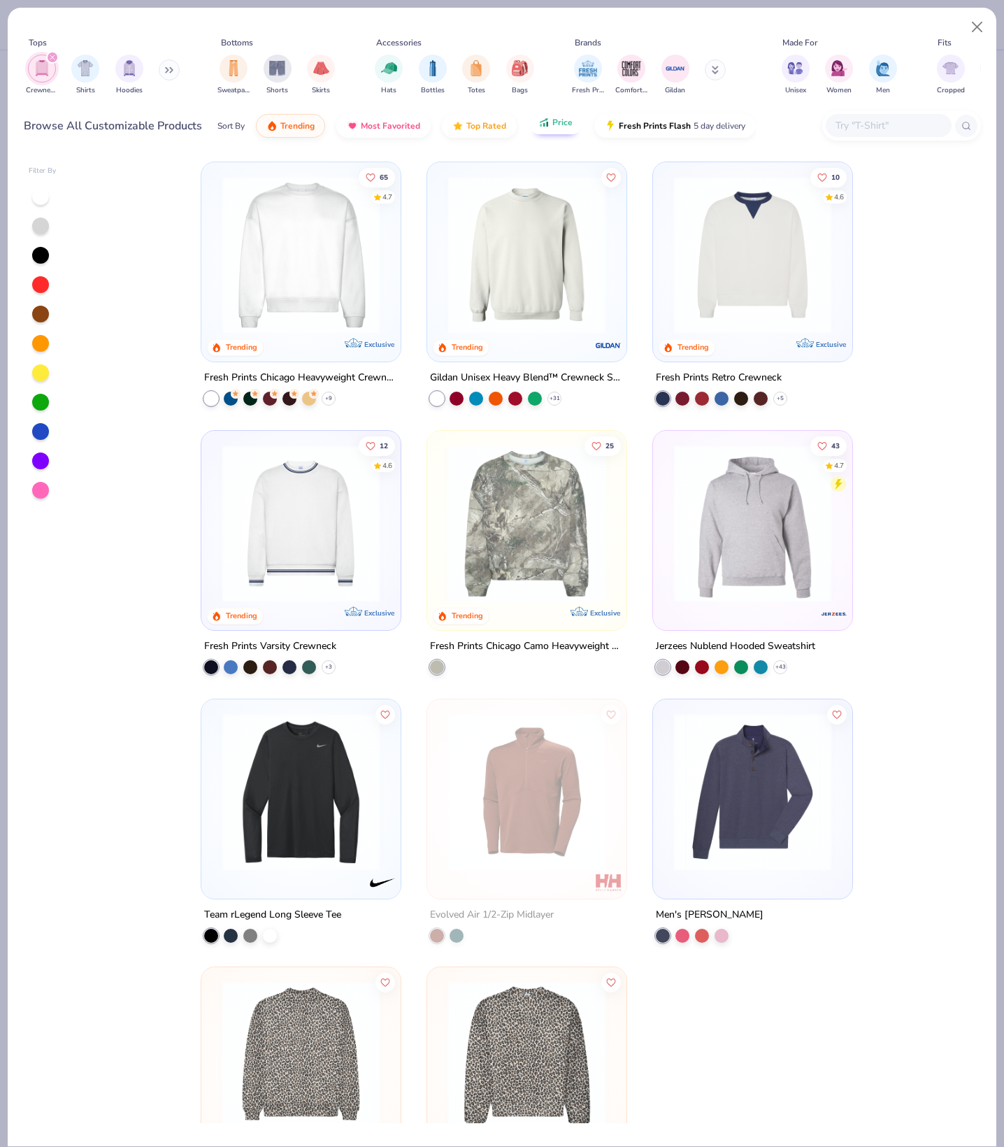
click at [573, 128] on span "Price" at bounding box center [563, 122] width 20 height 11
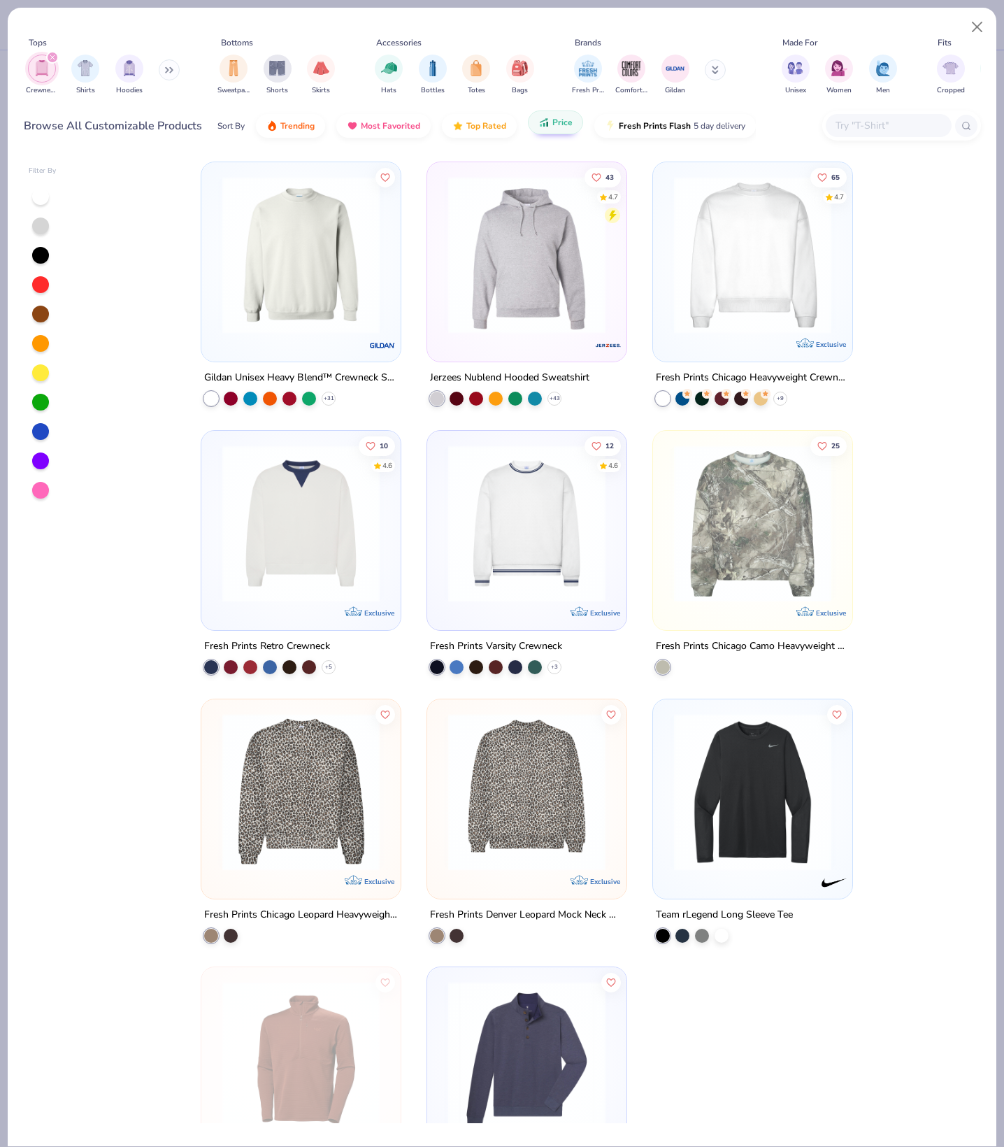
click at [583, 134] on button "Price" at bounding box center [555, 123] width 55 height 24
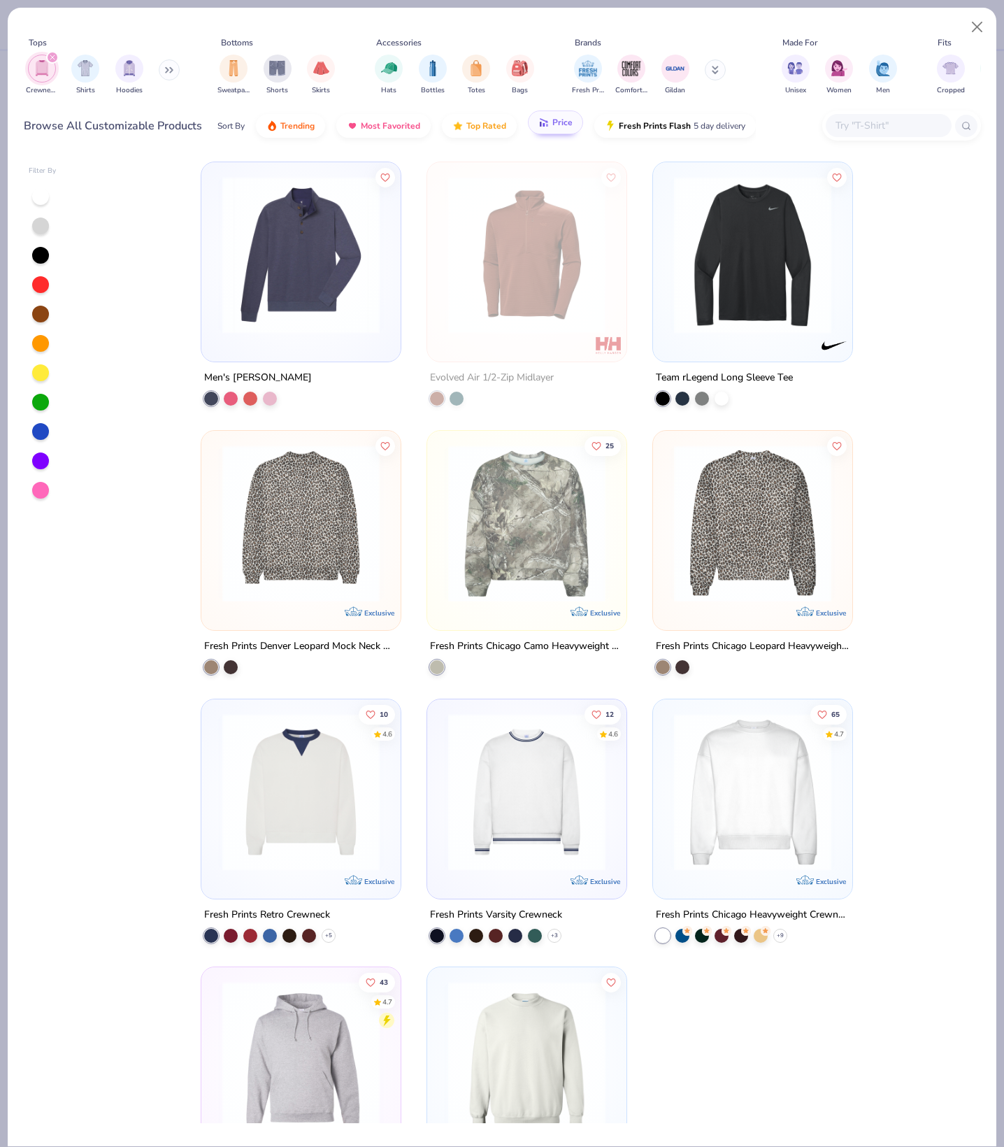
click at [573, 128] on span "Price" at bounding box center [563, 122] width 20 height 11
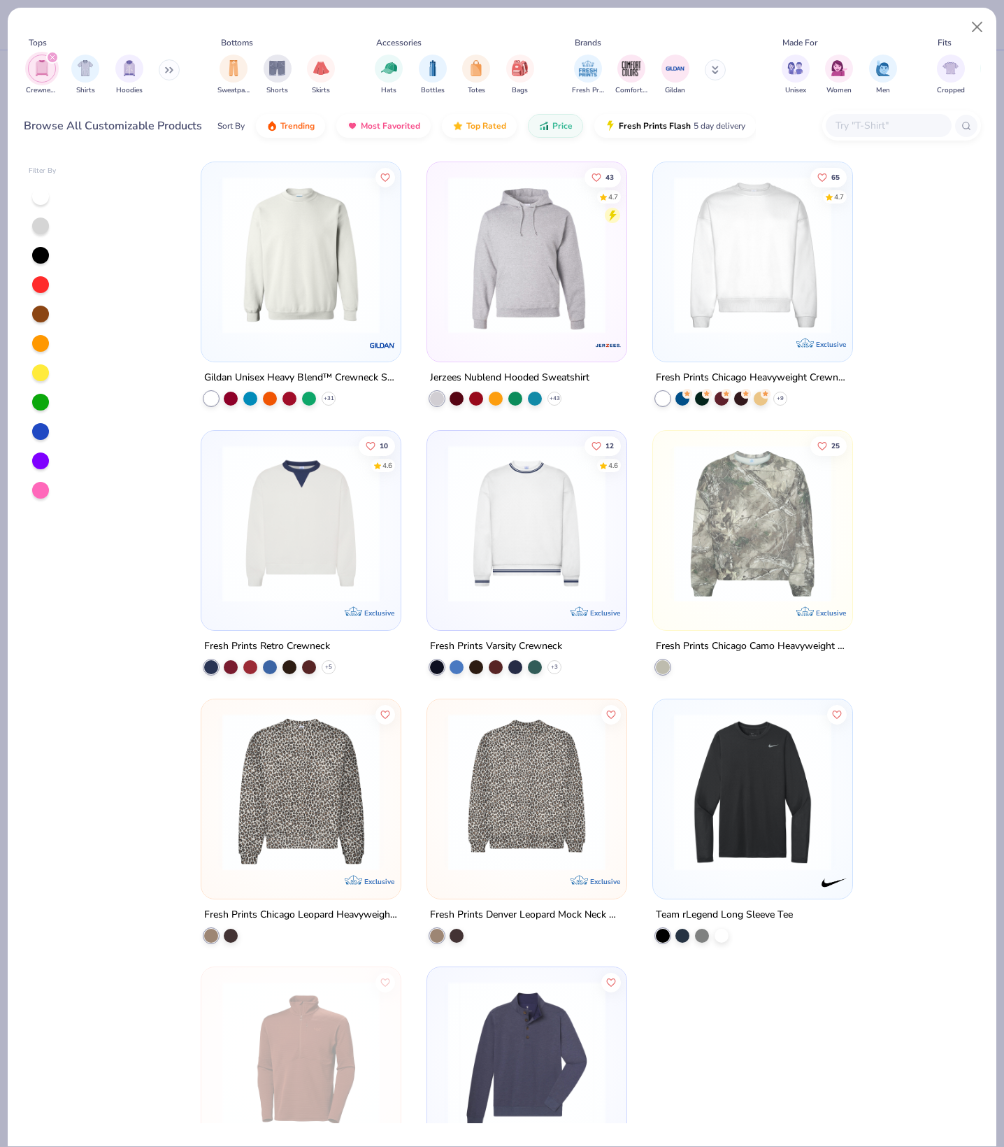
click at [330, 313] on img at bounding box center [300, 254] width 171 height 157
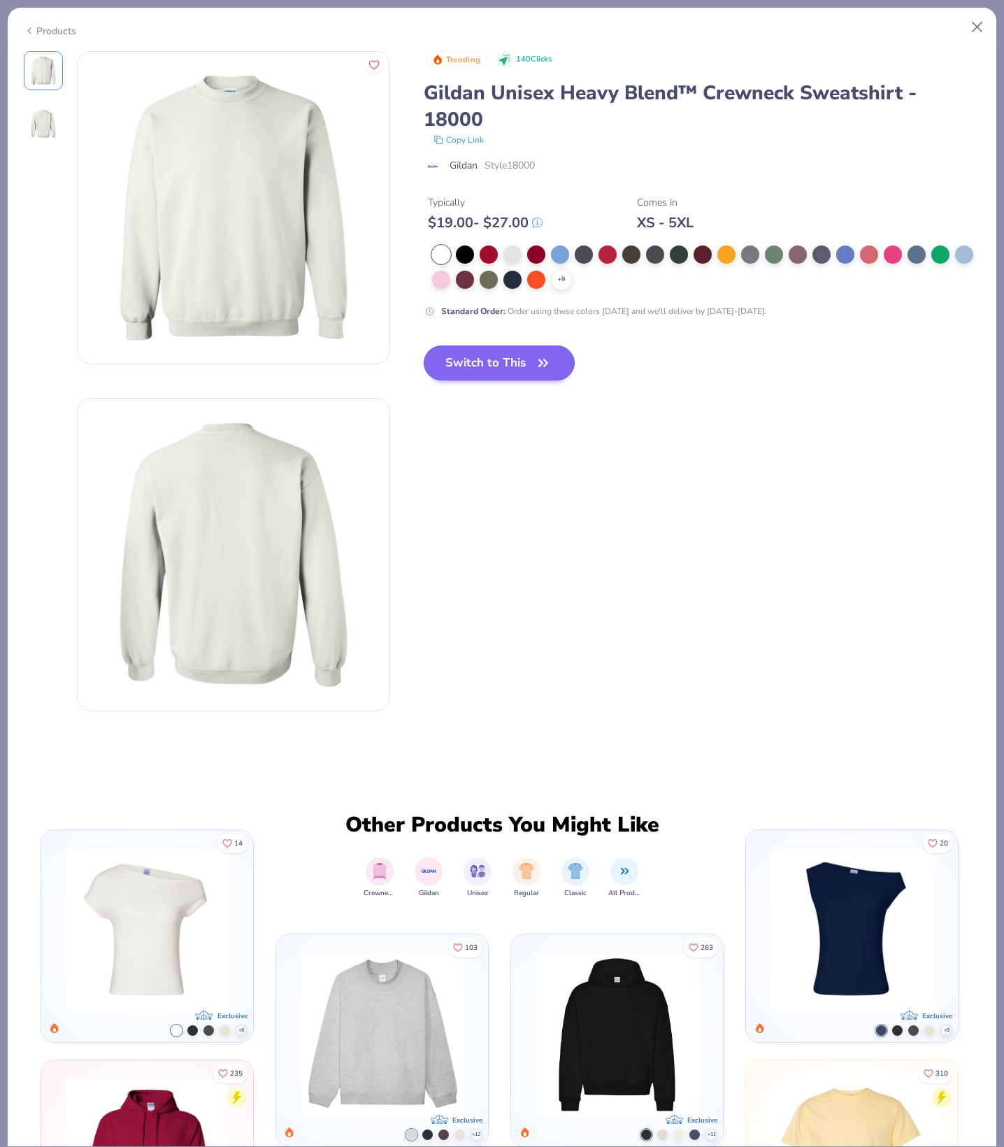
click at [523, 381] on button "Switch to This" at bounding box center [500, 363] width 152 height 35
click at [553, 373] on icon "button" at bounding box center [544, 363] width 20 height 20
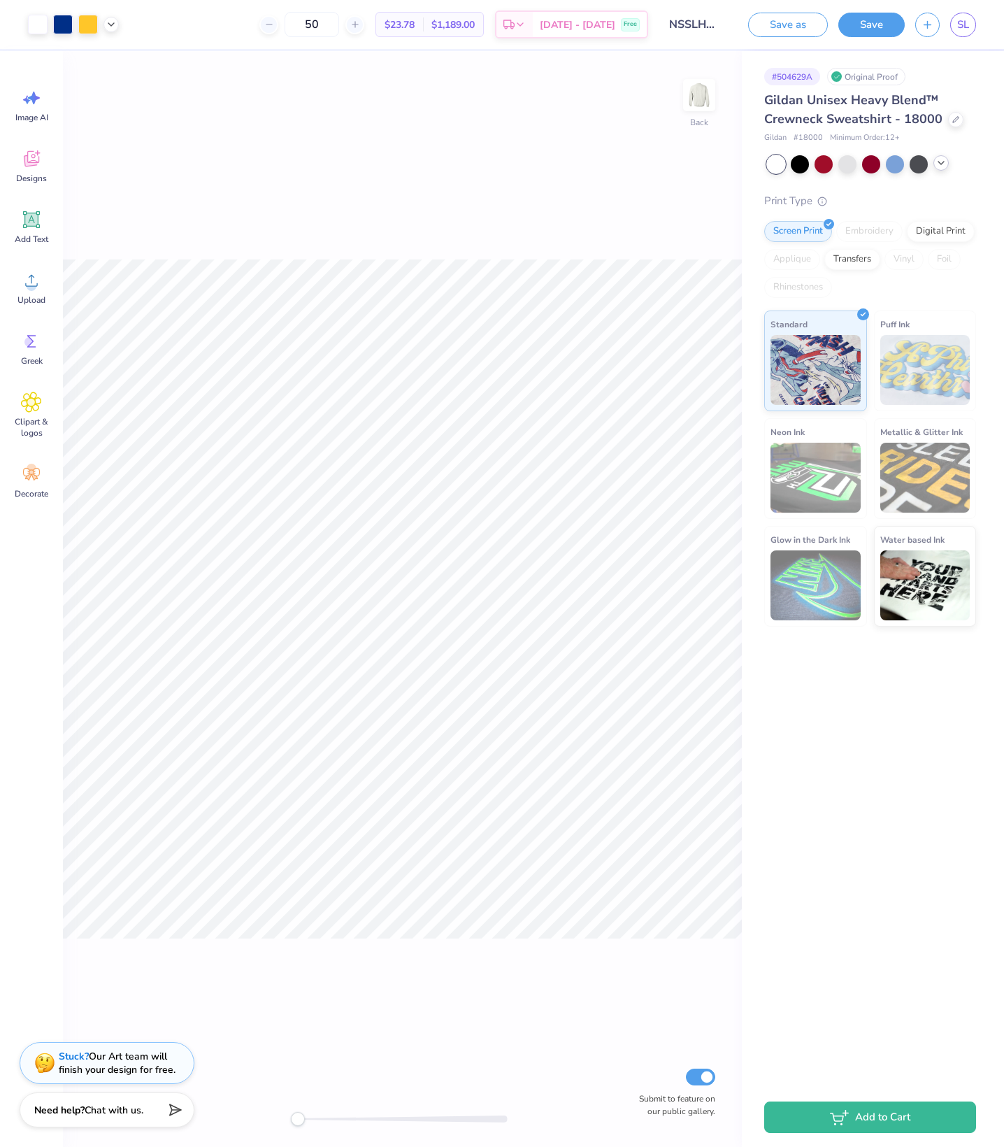
click at [360, 151] on div "Back Submit to feature on our public gallery." at bounding box center [402, 599] width 679 height 1096
click at [900, 173] on div at bounding box center [895, 164] width 18 height 18
click at [870, 199] on div "Gildan Unisex Heavy Blend™ Crewneck Sweatshirt - 18000 Gildan # 18000 Minimum O…" at bounding box center [871, 359] width 212 height 536
click at [870, 172] on div at bounding box center [871, 163] width 18 height 18
click at [800, 172] on div at bounding box center [800, 163] width 18 height 18
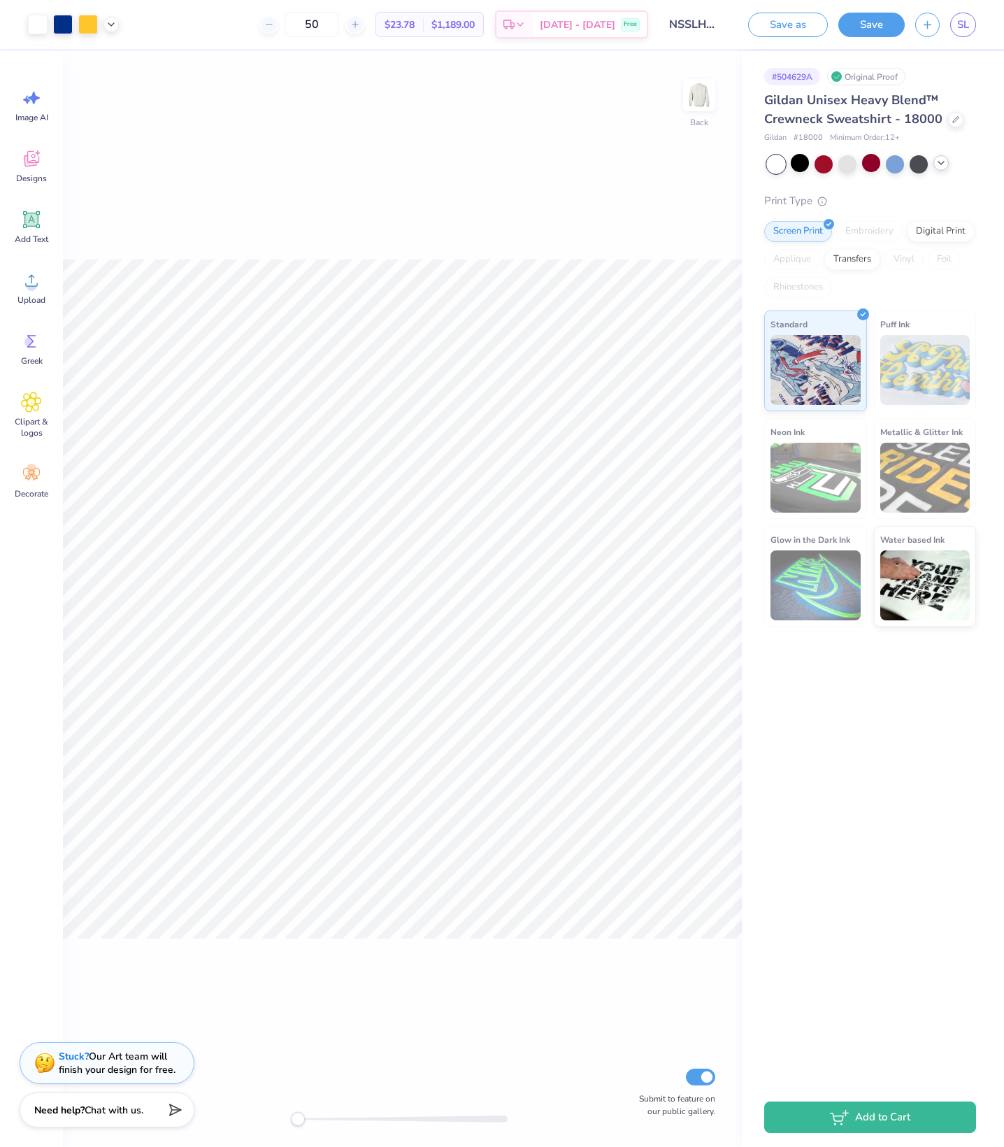
click at [778, 173] on div at bounding box center [776, 164] width 18 height 18
drag, startPoint x: 276, startPoint y: 25, endPoint x: 239, endPoint y: 25, distance: 36.4
click at [285, 25] on input "50" at bounding box center [312, 24] width 55 height 25
type input "3"
type input "30"
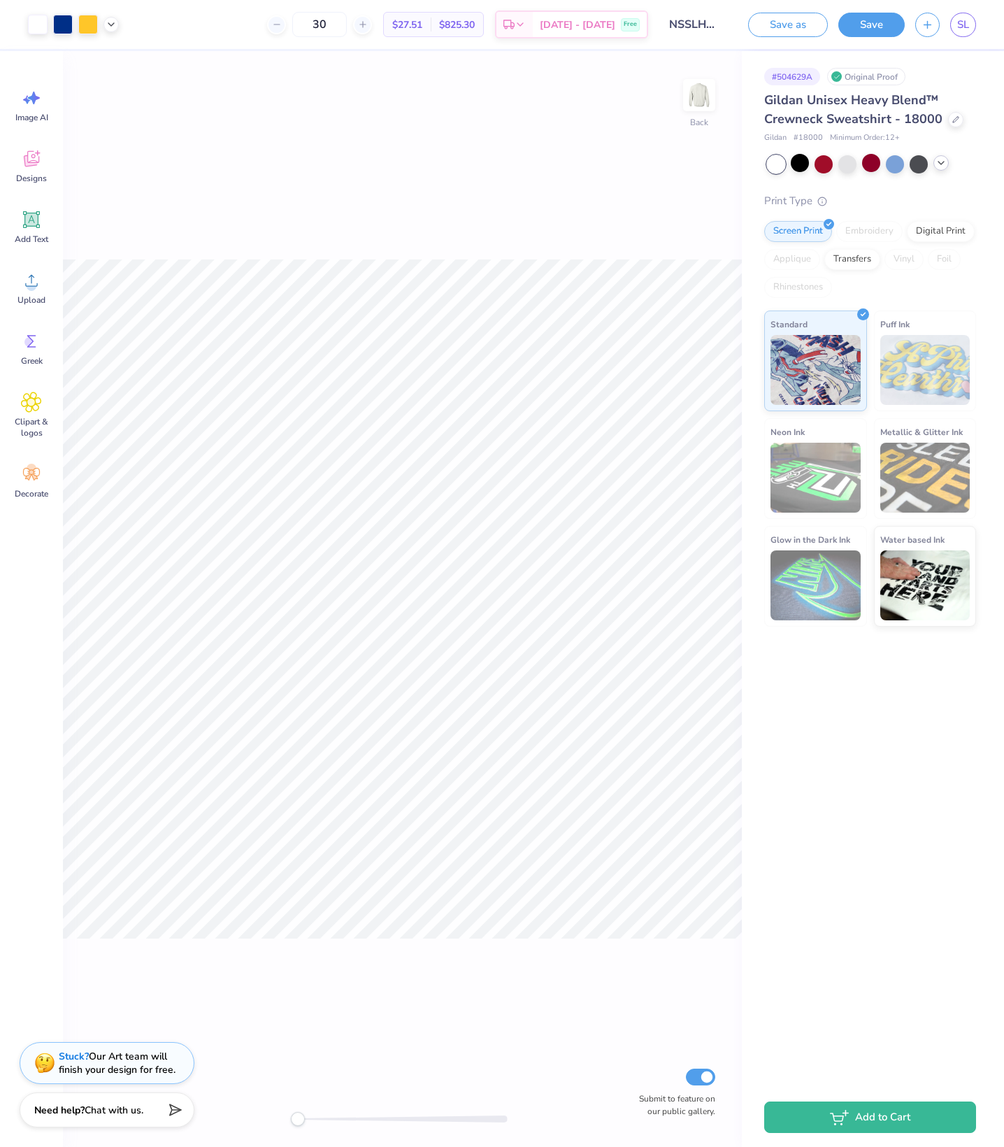
click at [940, 169] on icon at bounding box center [941, 162] width 11 height 11
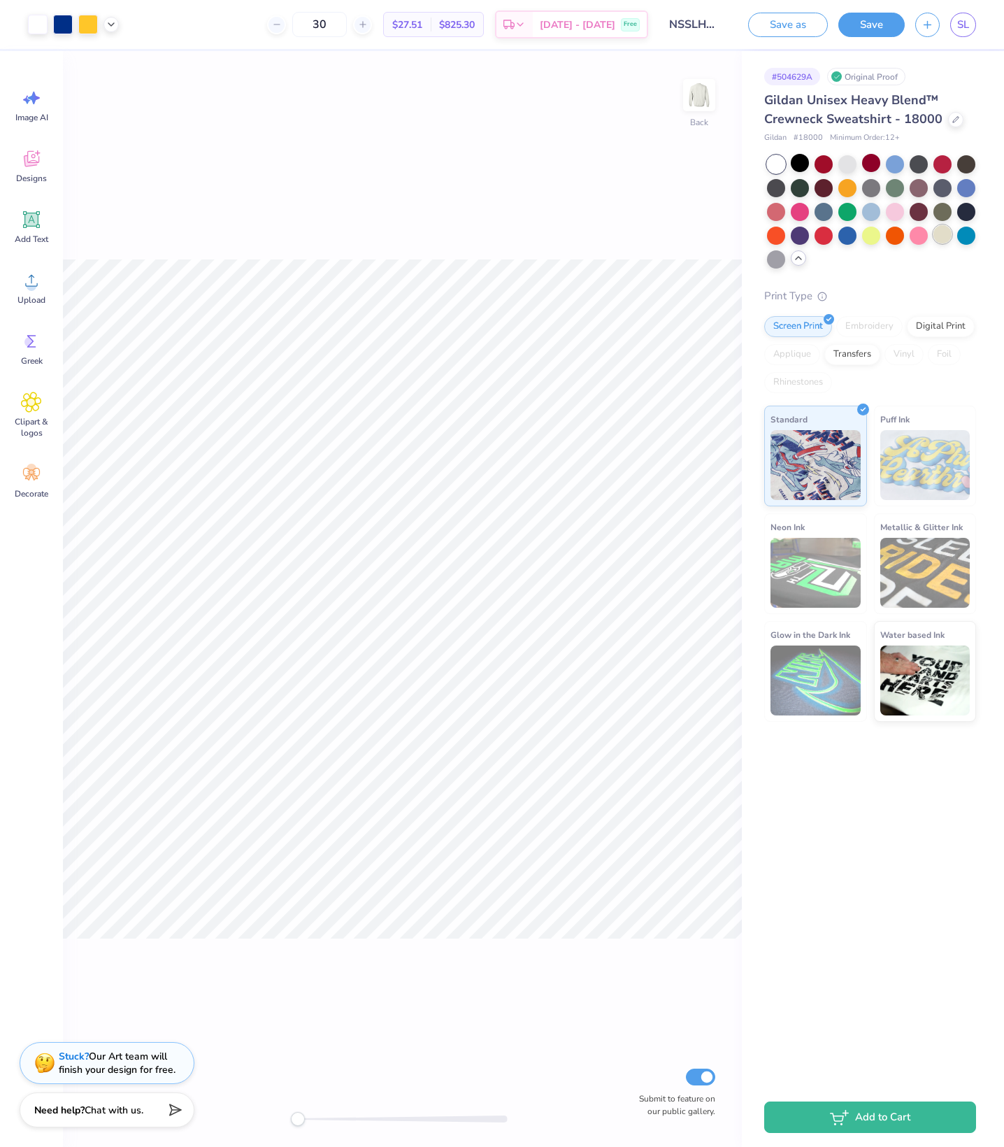
click at [940, 243] on div at bounding box center [943, 234] width 18 height 18
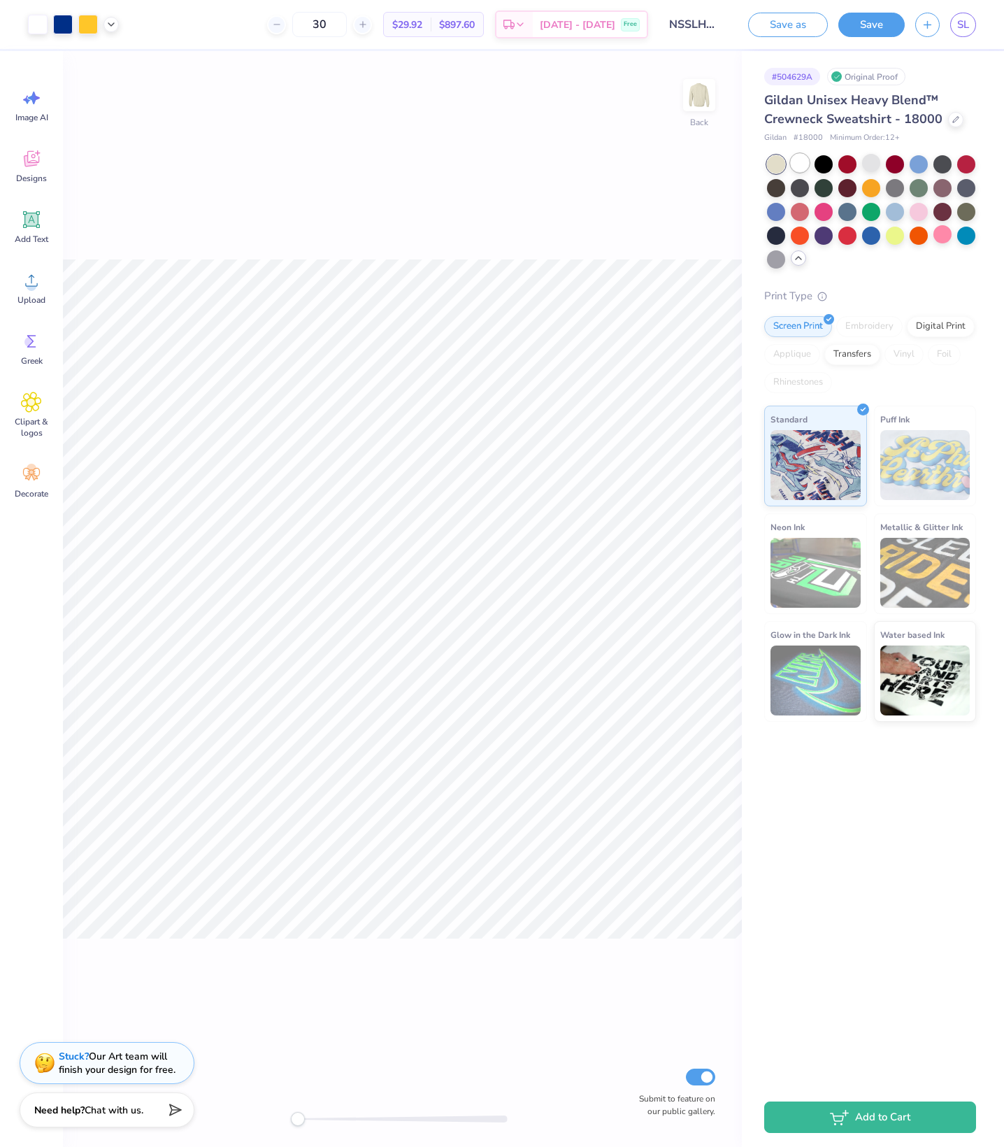
click at [799, 172] on div at bounding box center [800, 163] width 18 height 18
